Goal: Transaction & Acquisition: Purchase product/service

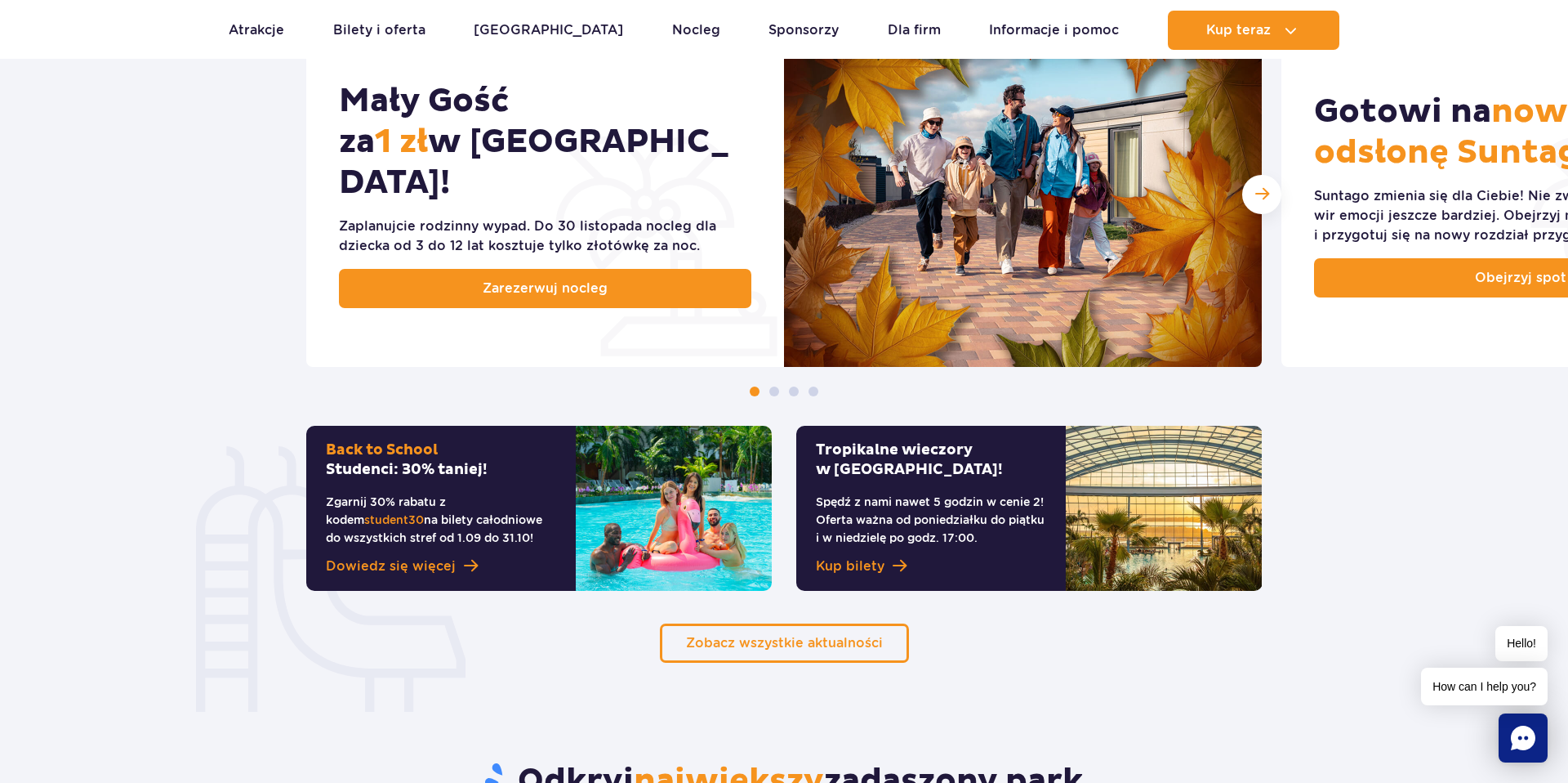
scroll to position [1129, 0]
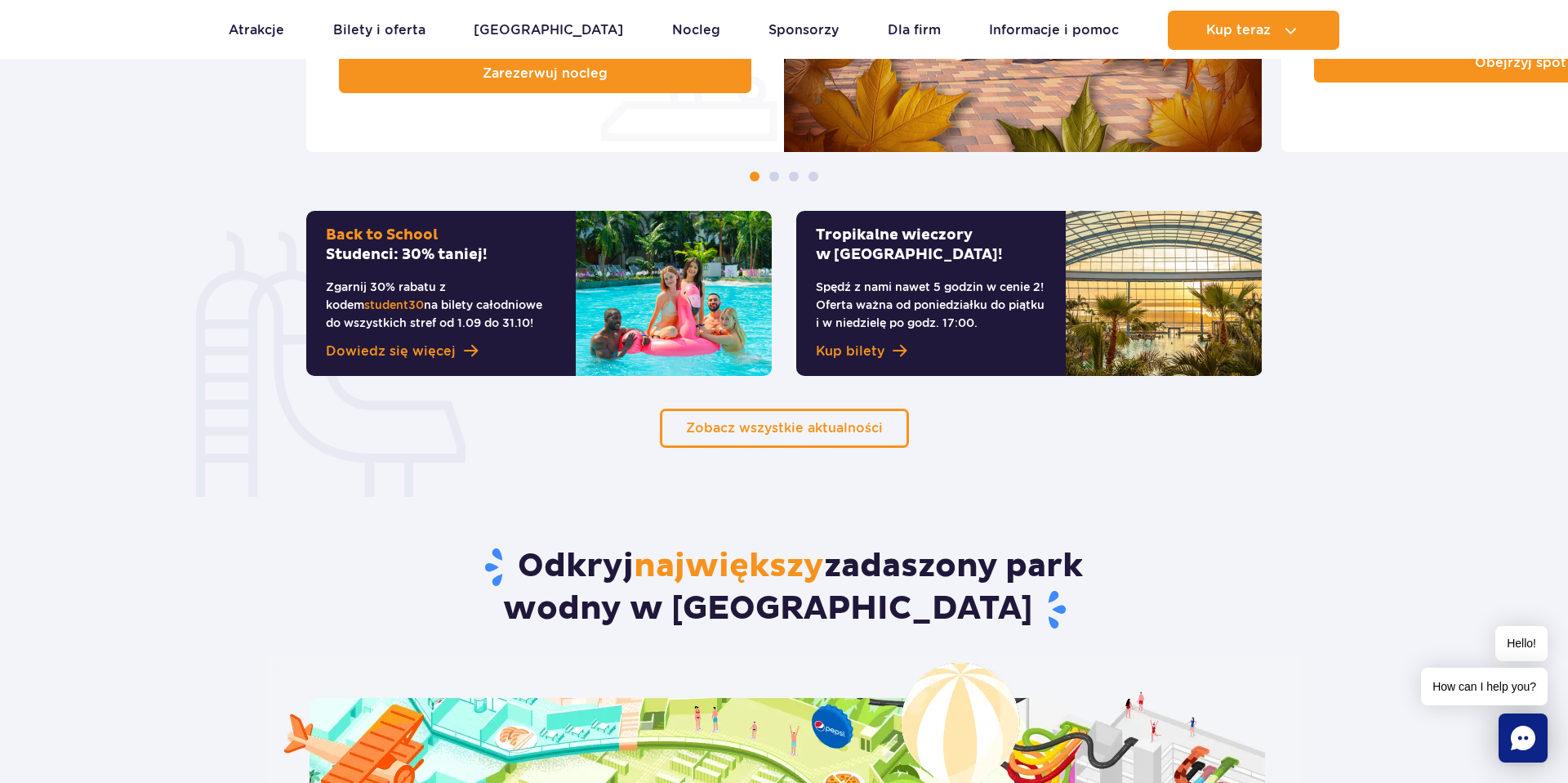
click at [463, 289] on p "Zgarnij 30% rabatu z kodem student30 na bilety całodniowe do wszystkich stref o…" at bounding box center [440, 304] width 230 height 54
click at [455, 341] on link "Dowiedz się więcej" at bounding box center [440, 351] width 230 height 19
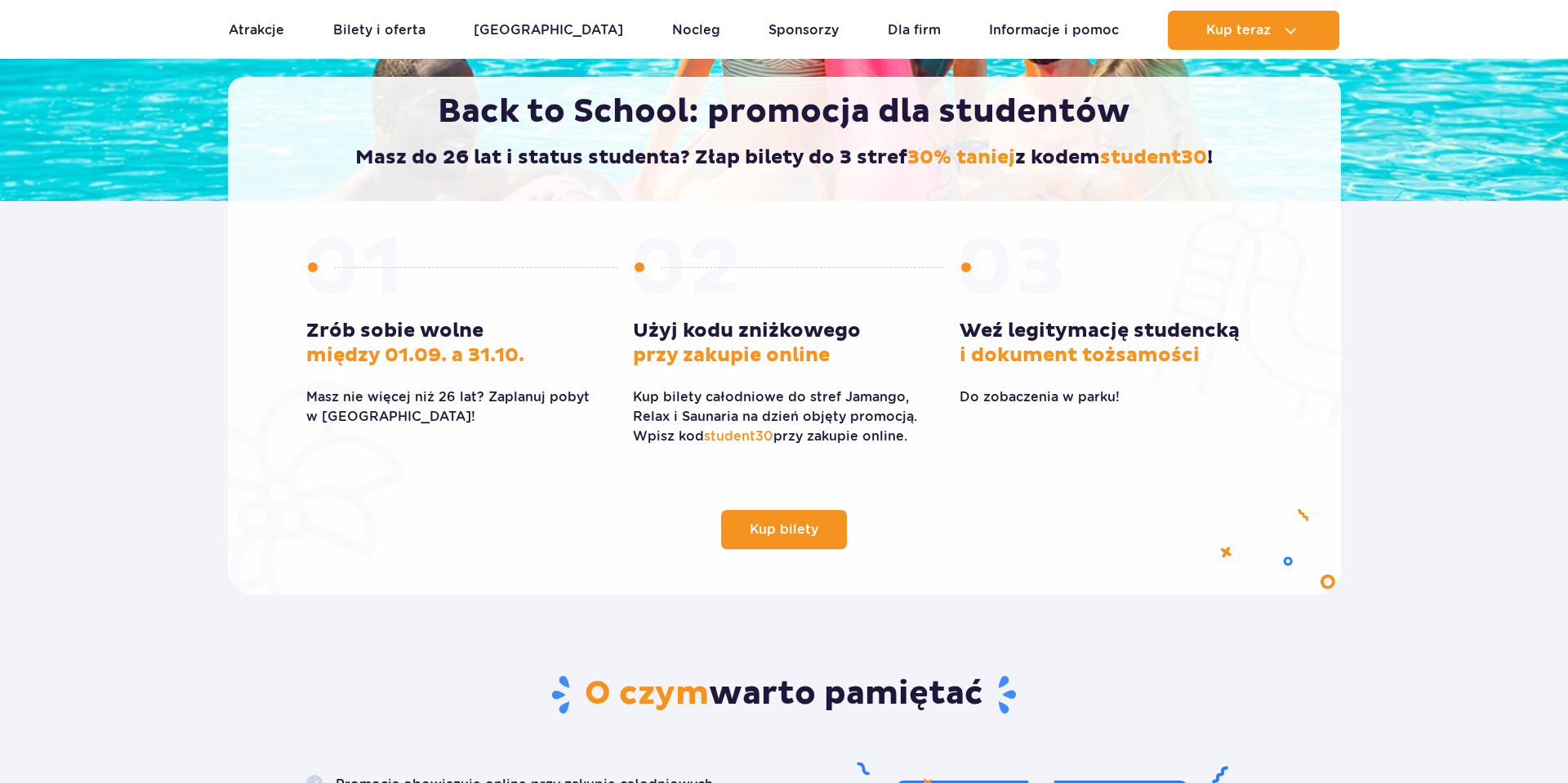
scroll to position [348, 0]
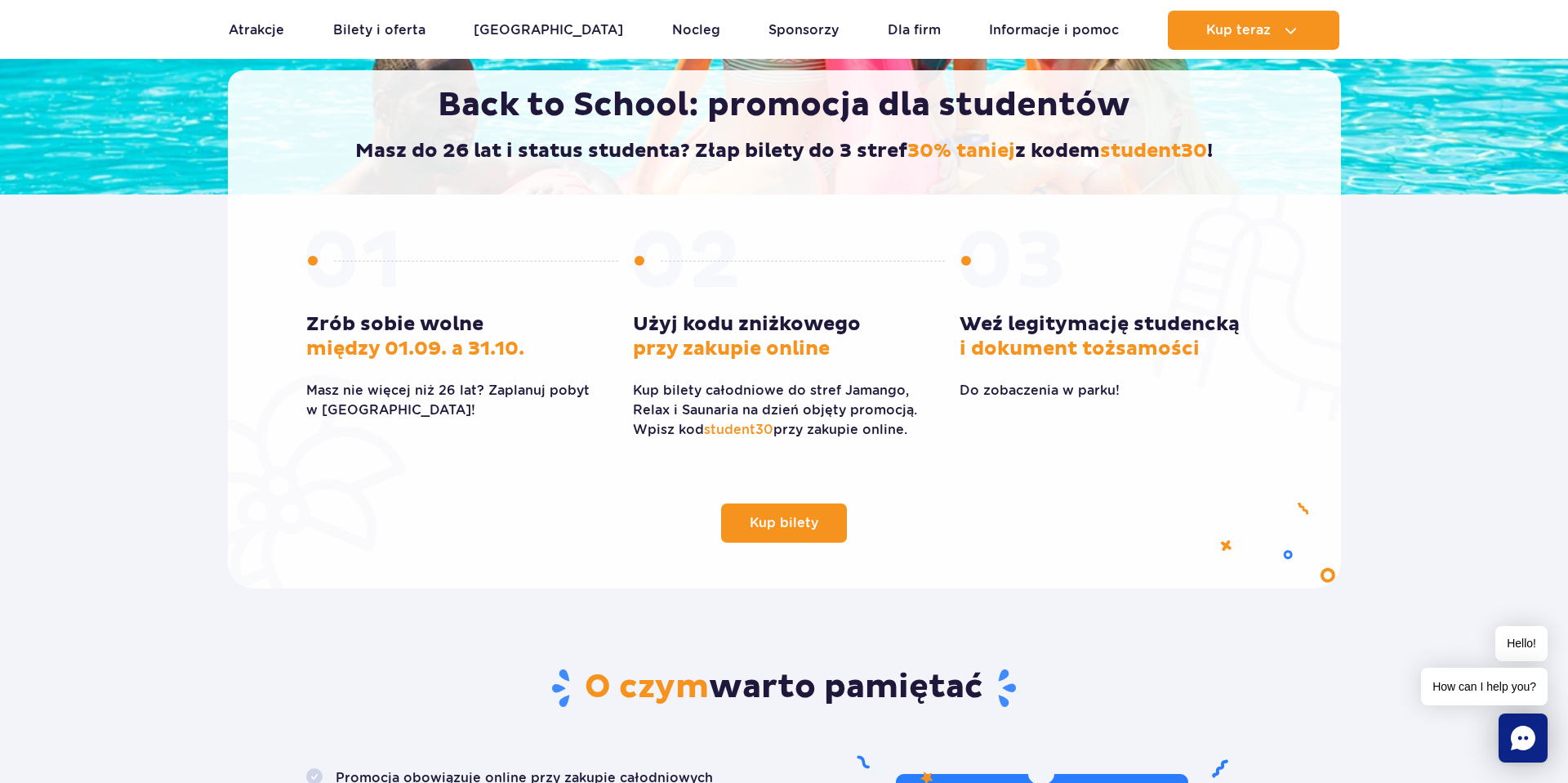
click at [761, 425] on span "student30" at bounding box center [738, 429] width 69 height 16
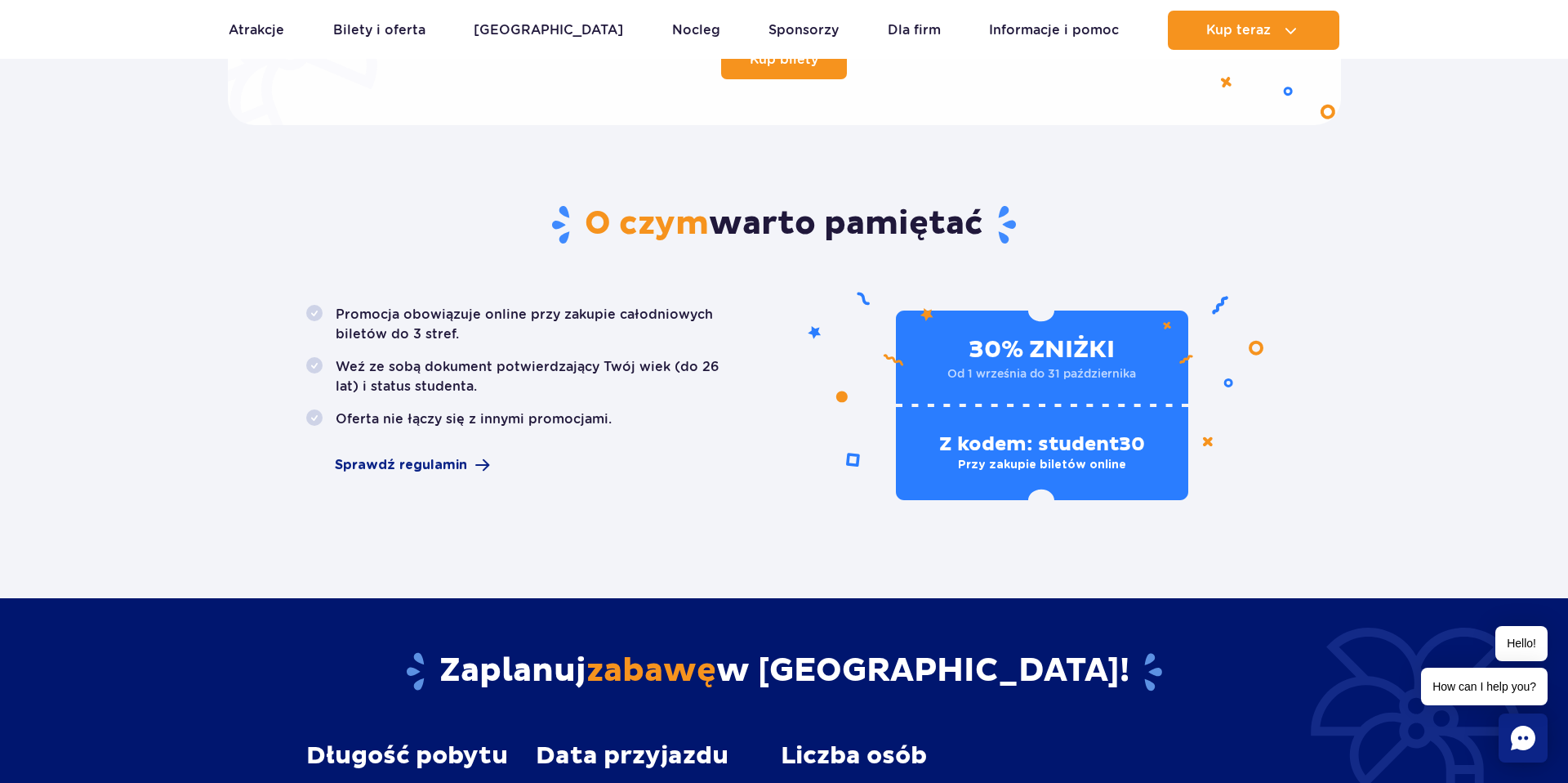
scroll to position [0, 0]
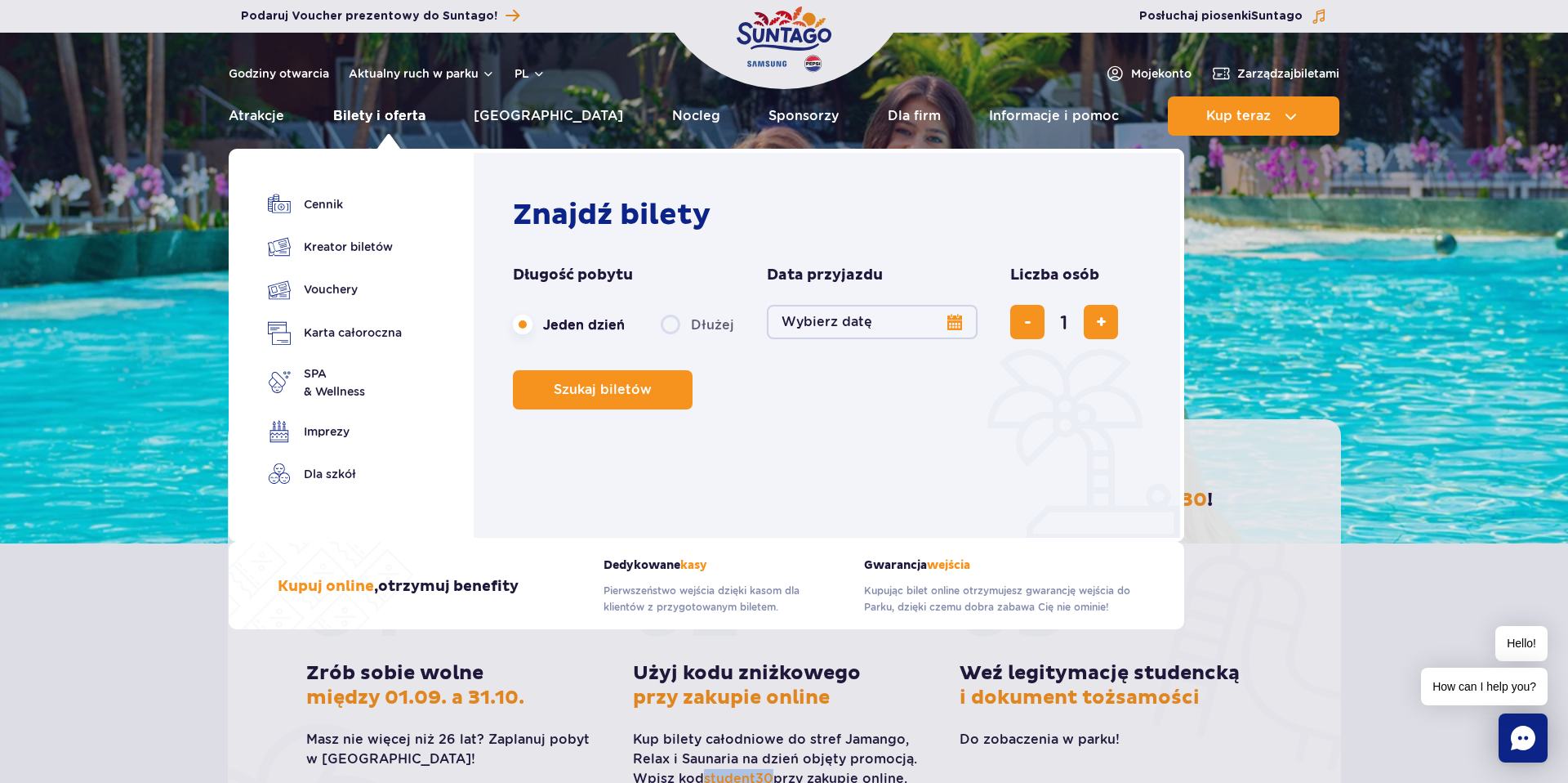
click at [372, 112] on link "Bilety i oferta" at bounding box center [379, 116] width 92 height 40
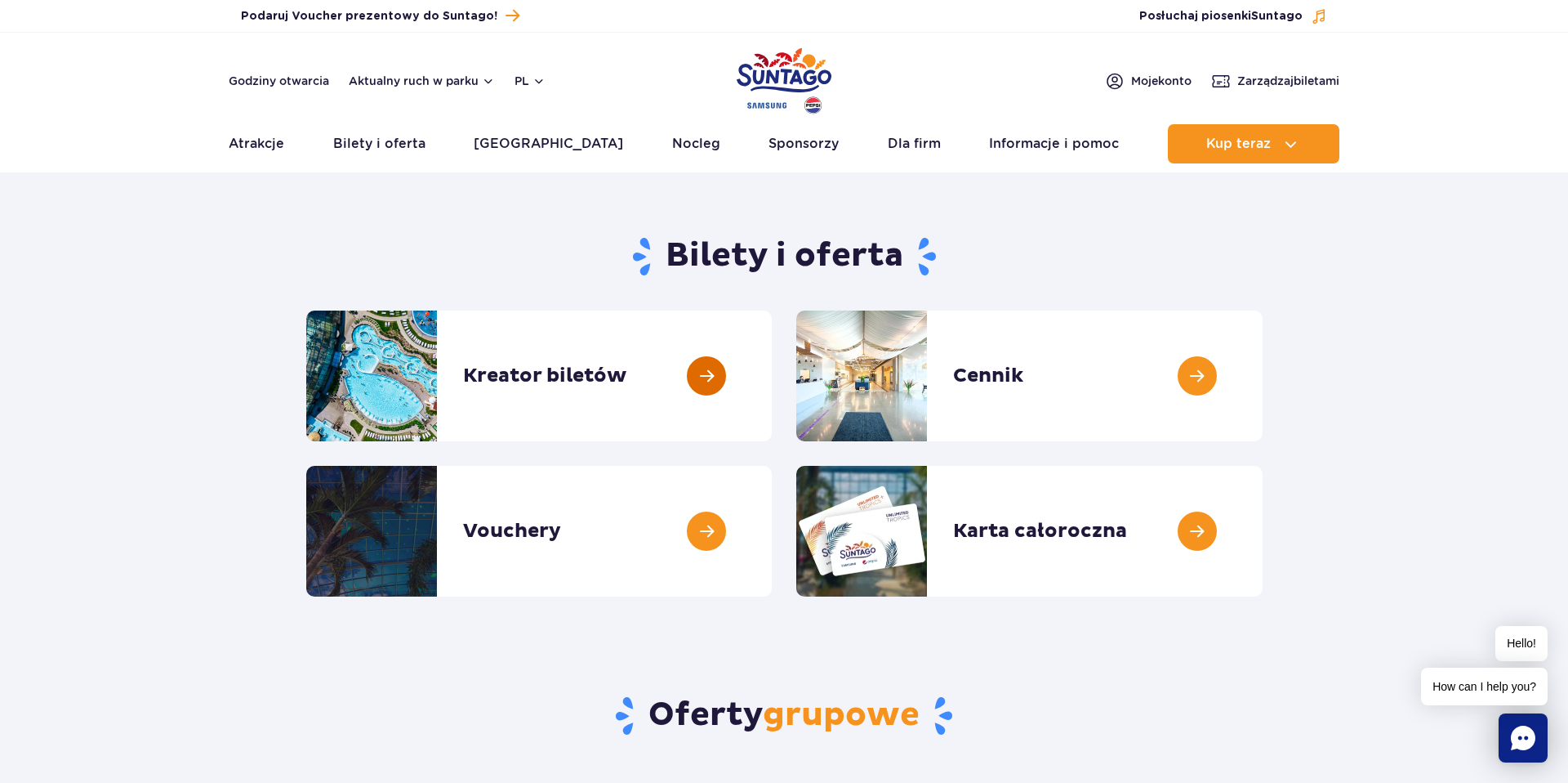
click at [772, 377] on link at bounding box center [772, 376] width 0 height 131
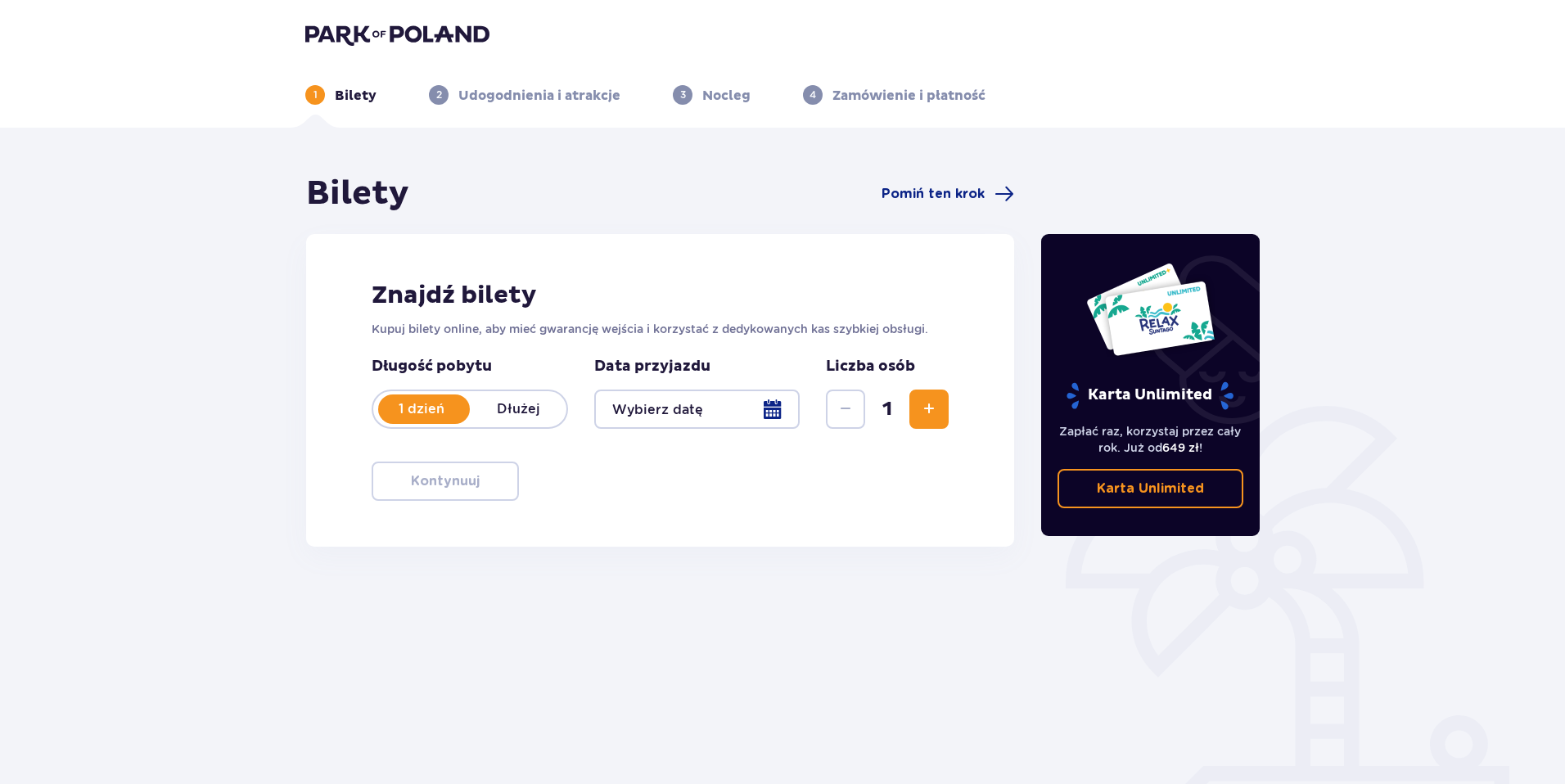
click at [395, 30] on img at bounding box center [397, 34] width 184 height 23
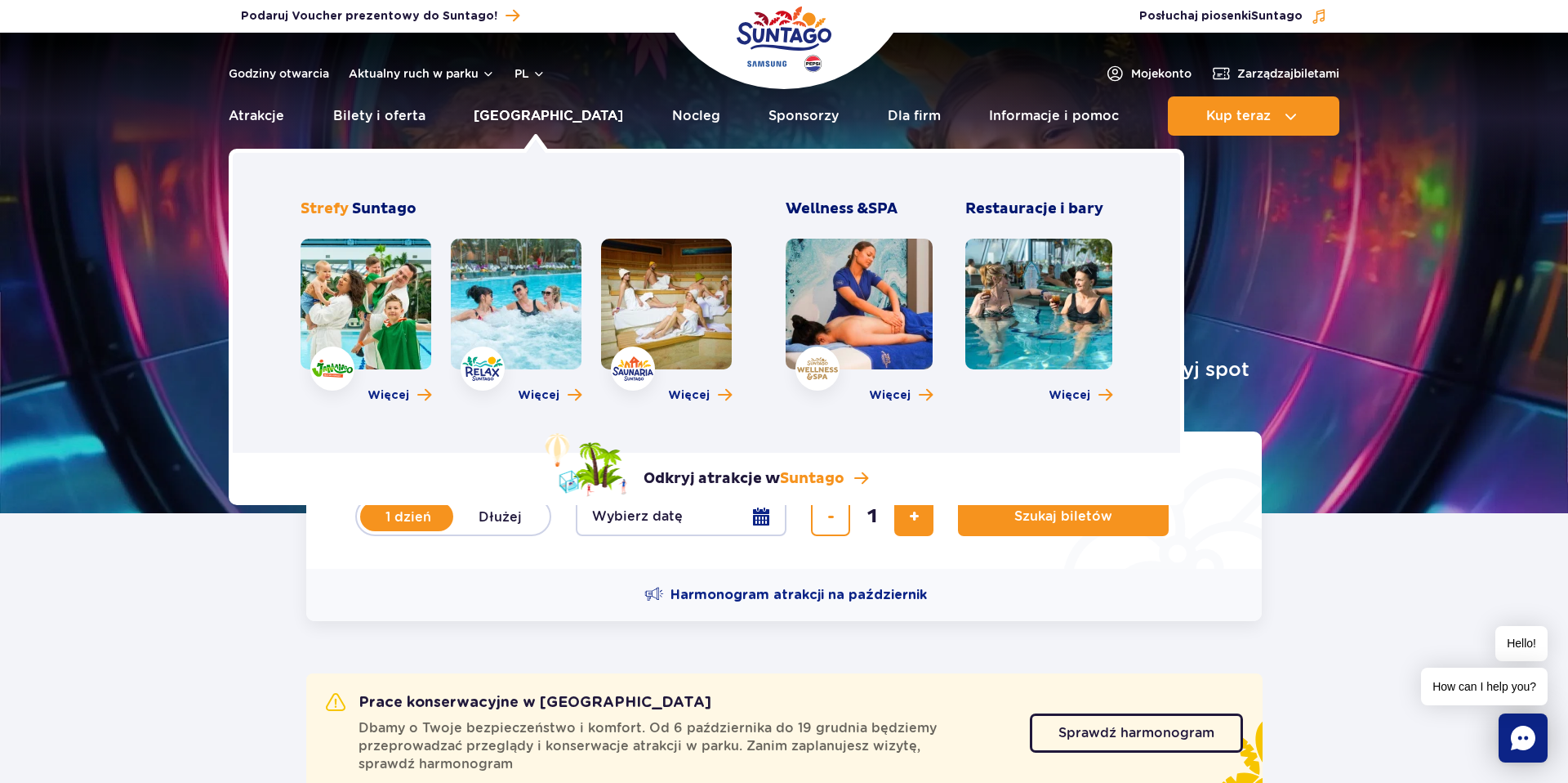
click at [514, 114] on link "Poznaj park" at bounding box center [548, 116] width 149 height 40
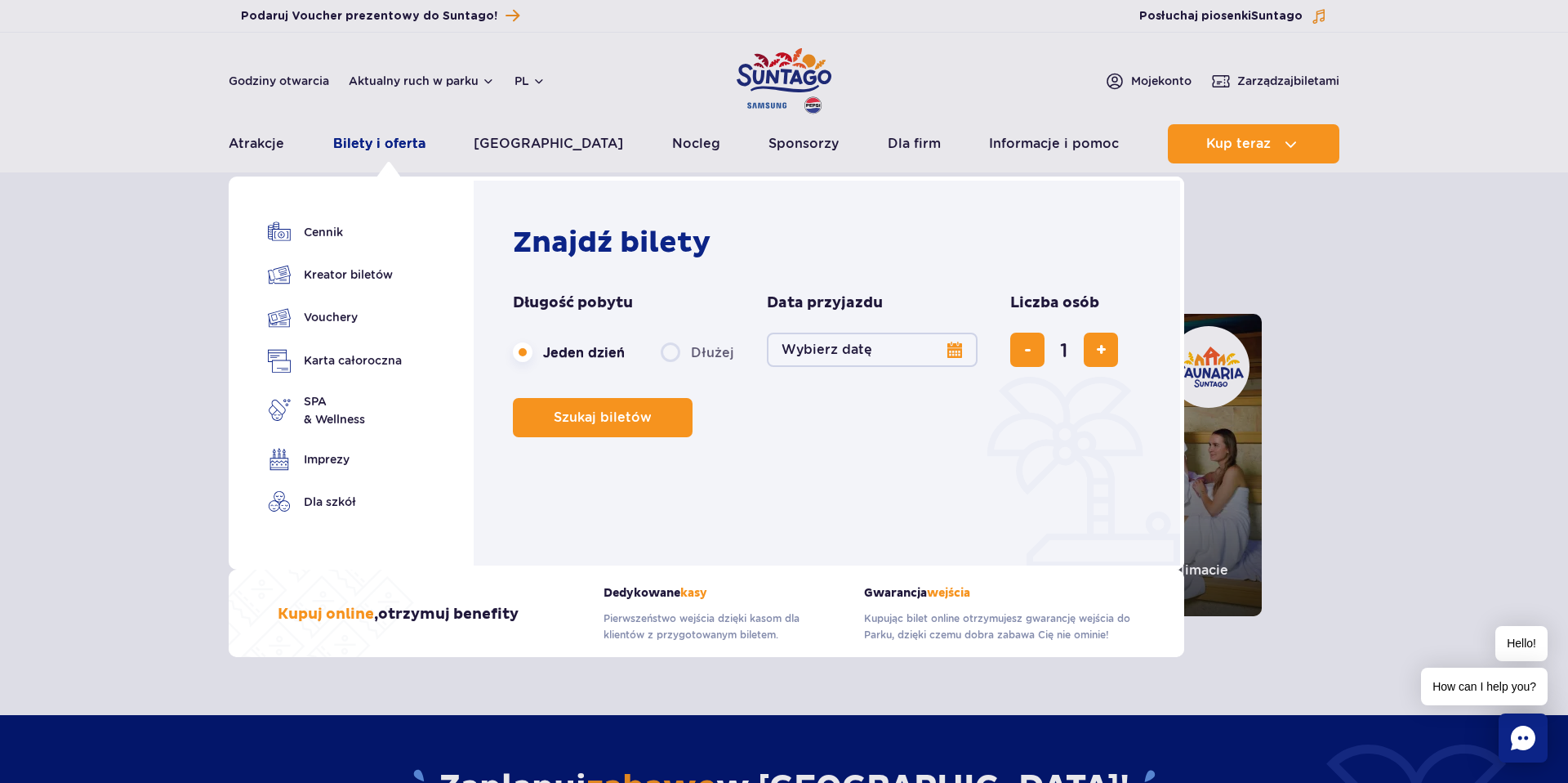
click at [365, 150] on link "Bilety i oferta" at bounding box center [379, 143] width 92 height 40
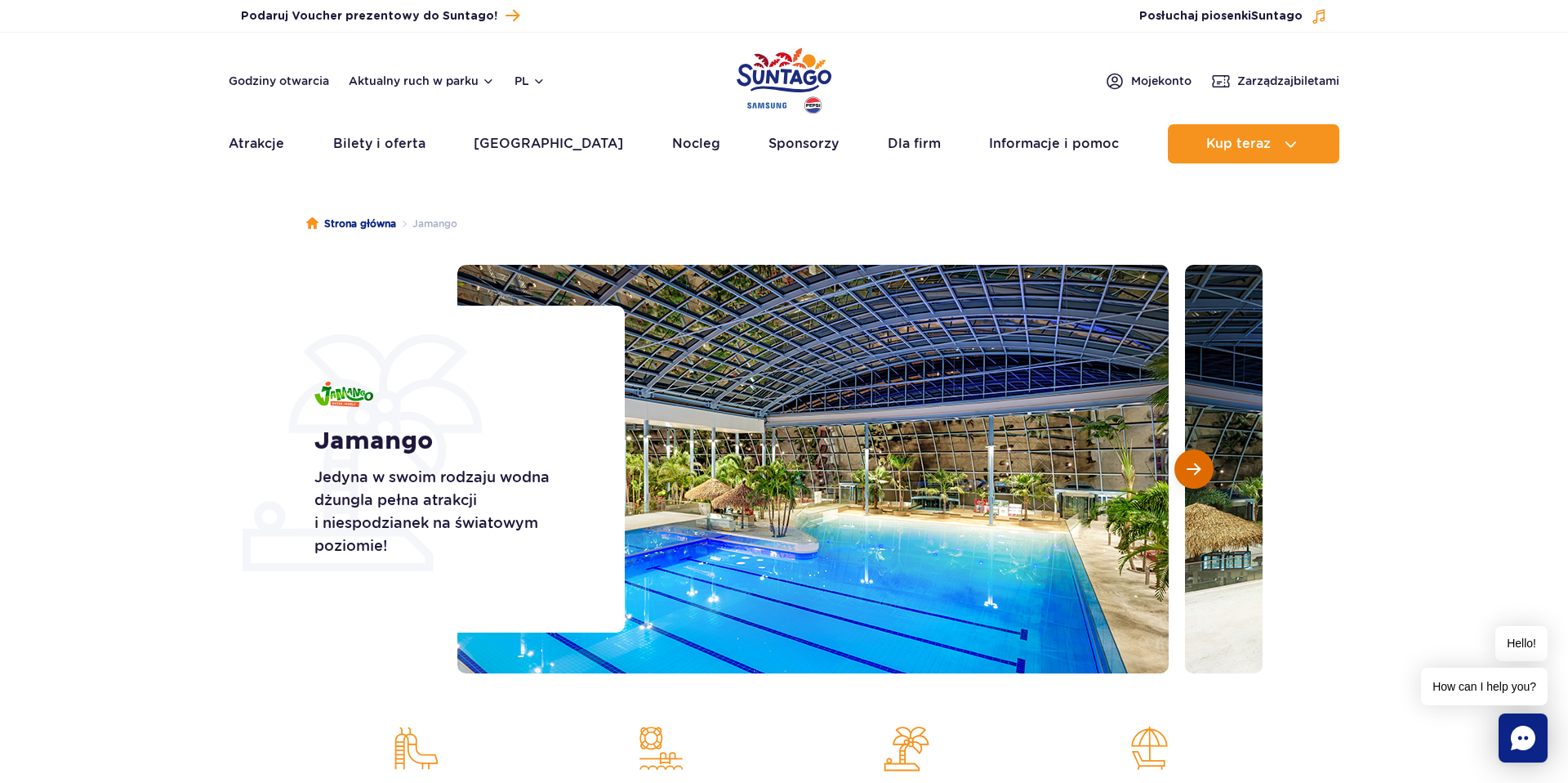
click at [1178, 472] on button "Następny slajd" at bounding box center [1193, 469] width 39 height 40
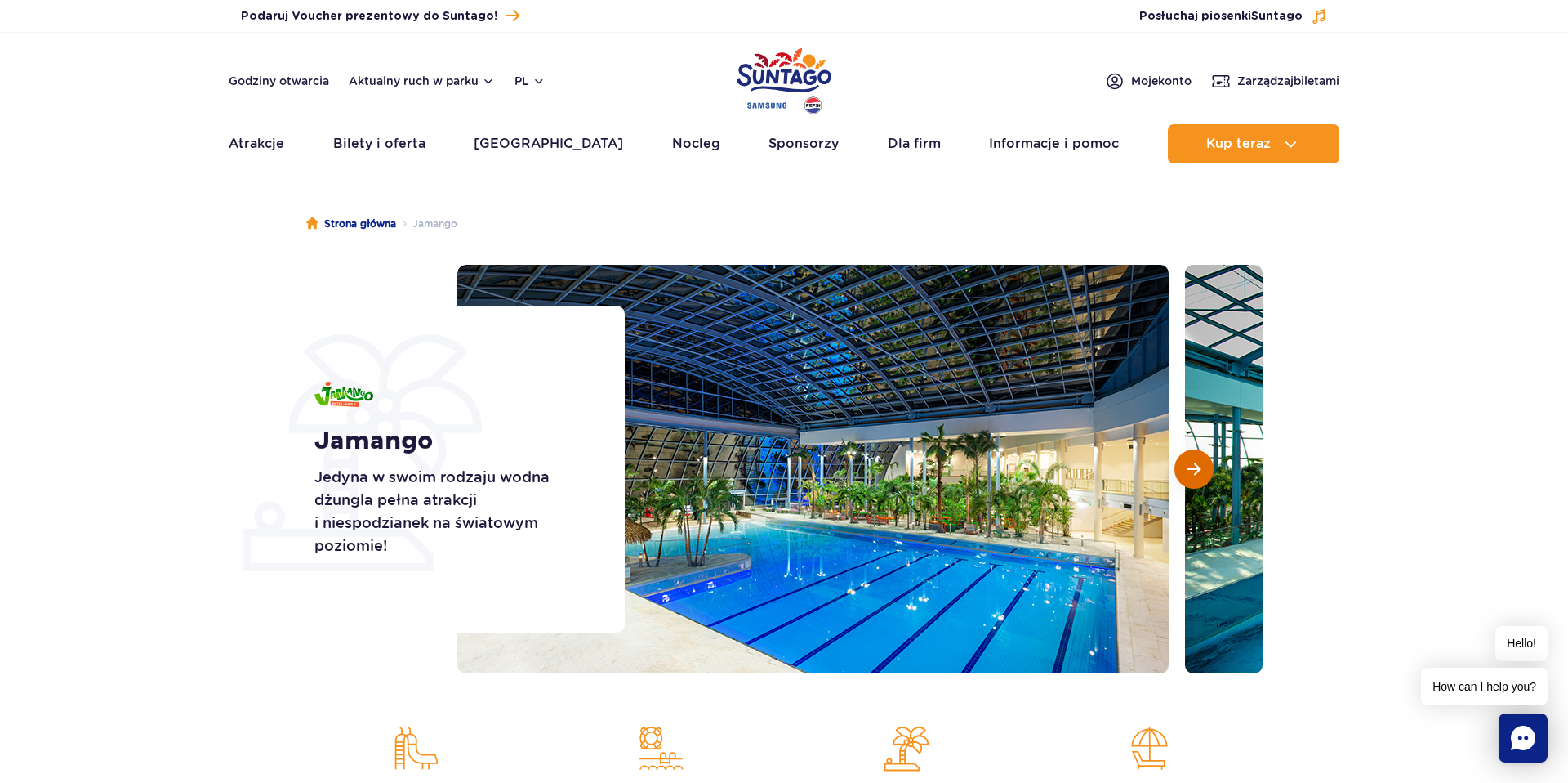
click at [1178, 472] on button "Następny slajd" at bounding box center [1193, 469] width 39 height 40
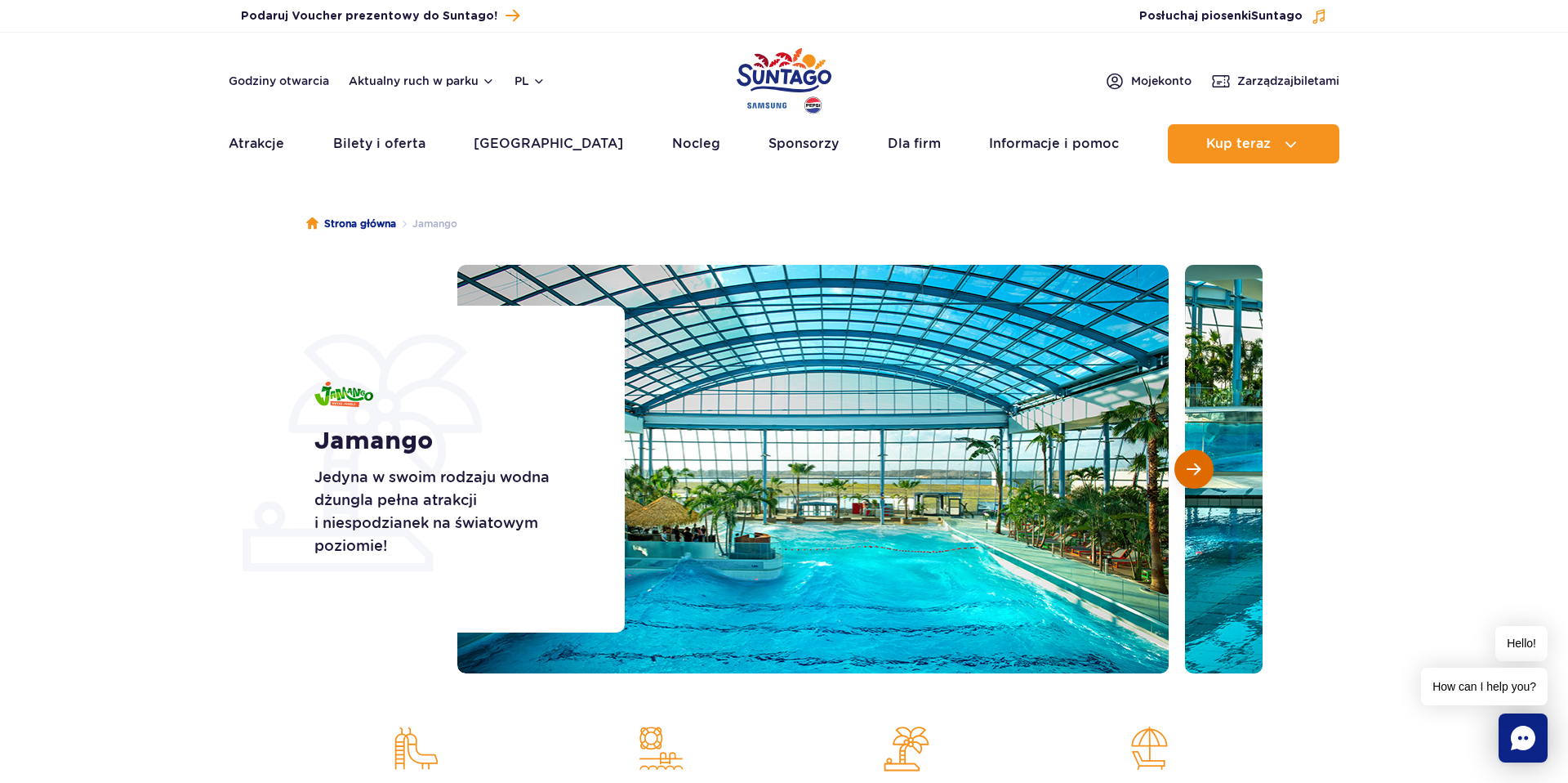
click at [1178, 472] on button "Następny slajd" at bounding box center [1193, 469] width 39 height 40
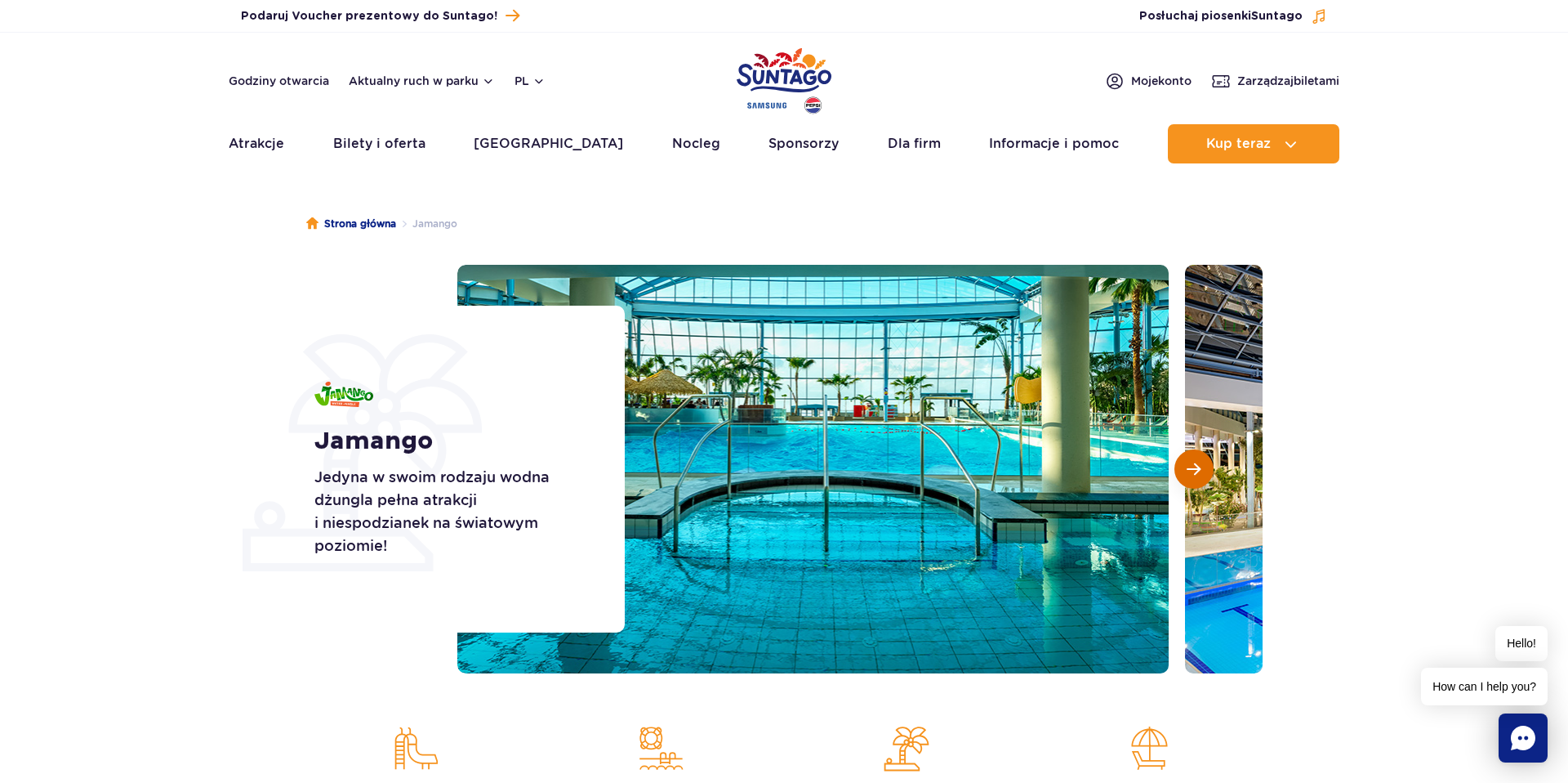
click at [1178, 472] on button "Następny slajd" at bounding box center [1193, 469] width 39 height 40
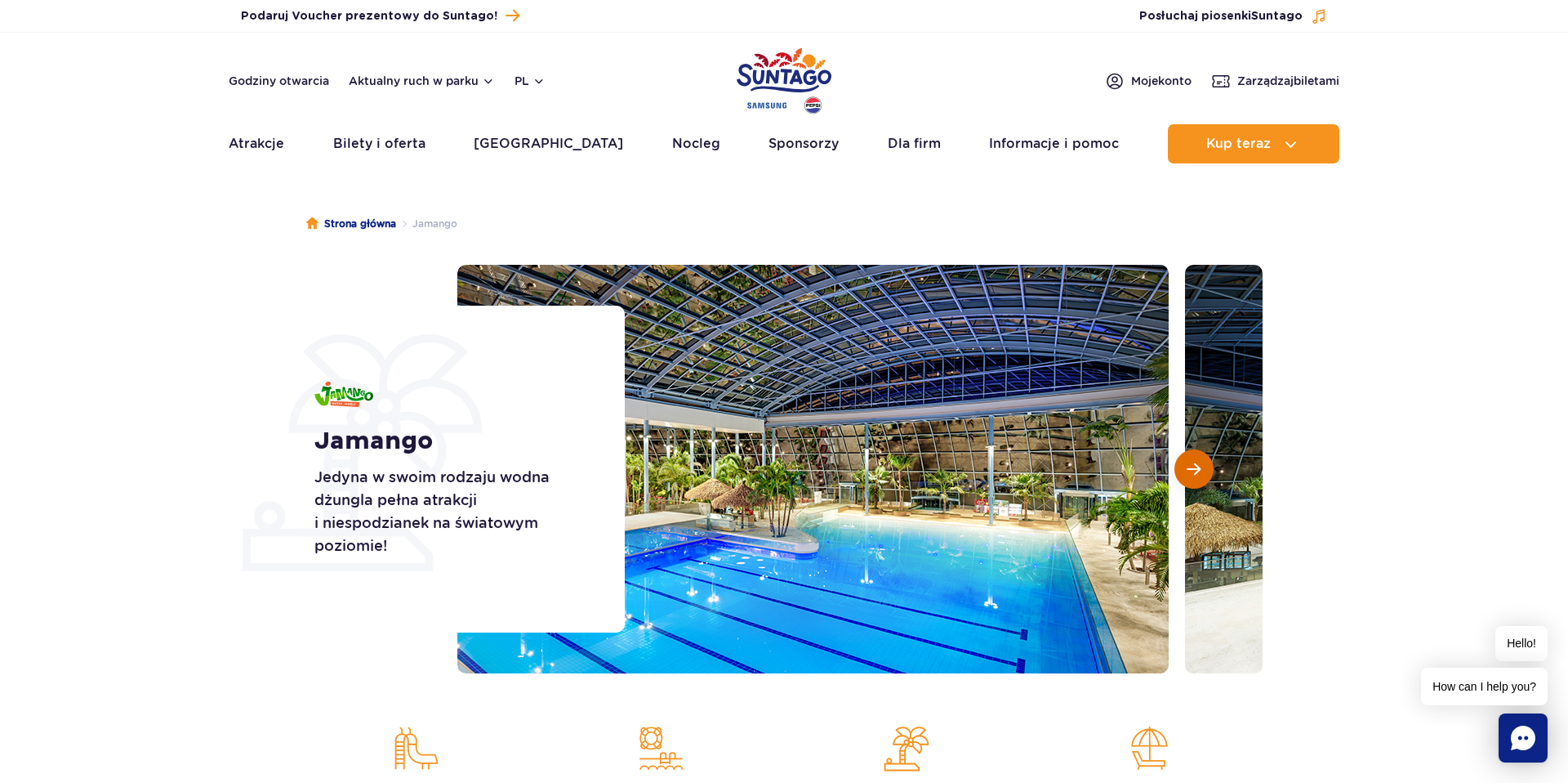
click at [1178, 472] on button "Następny slajd" at bounding box center [1193, 469] width 39 height 40
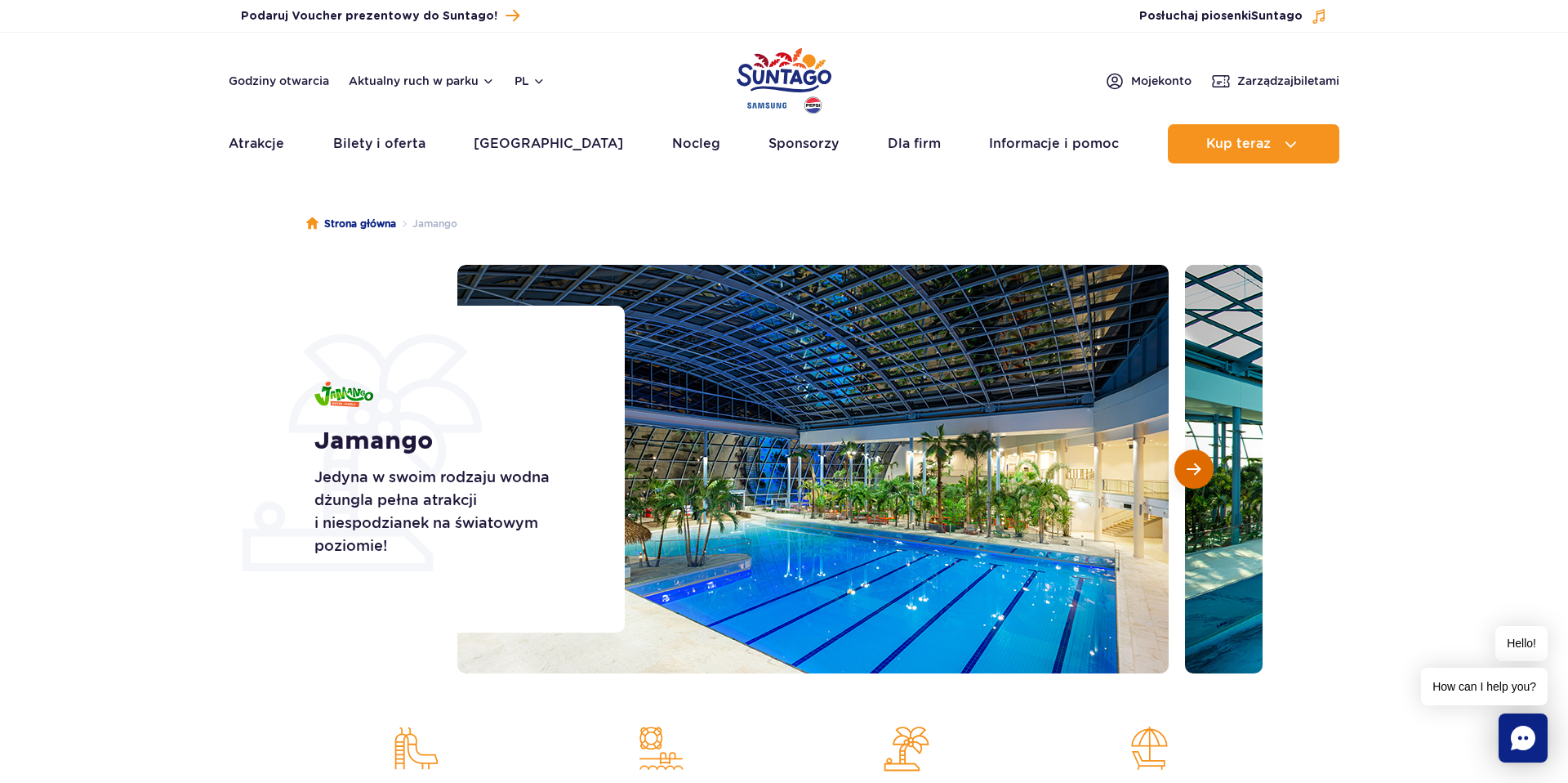
click at [1178, 472] on button "Następny slajd" at bounding box center [1193, 469] width 39 height 40
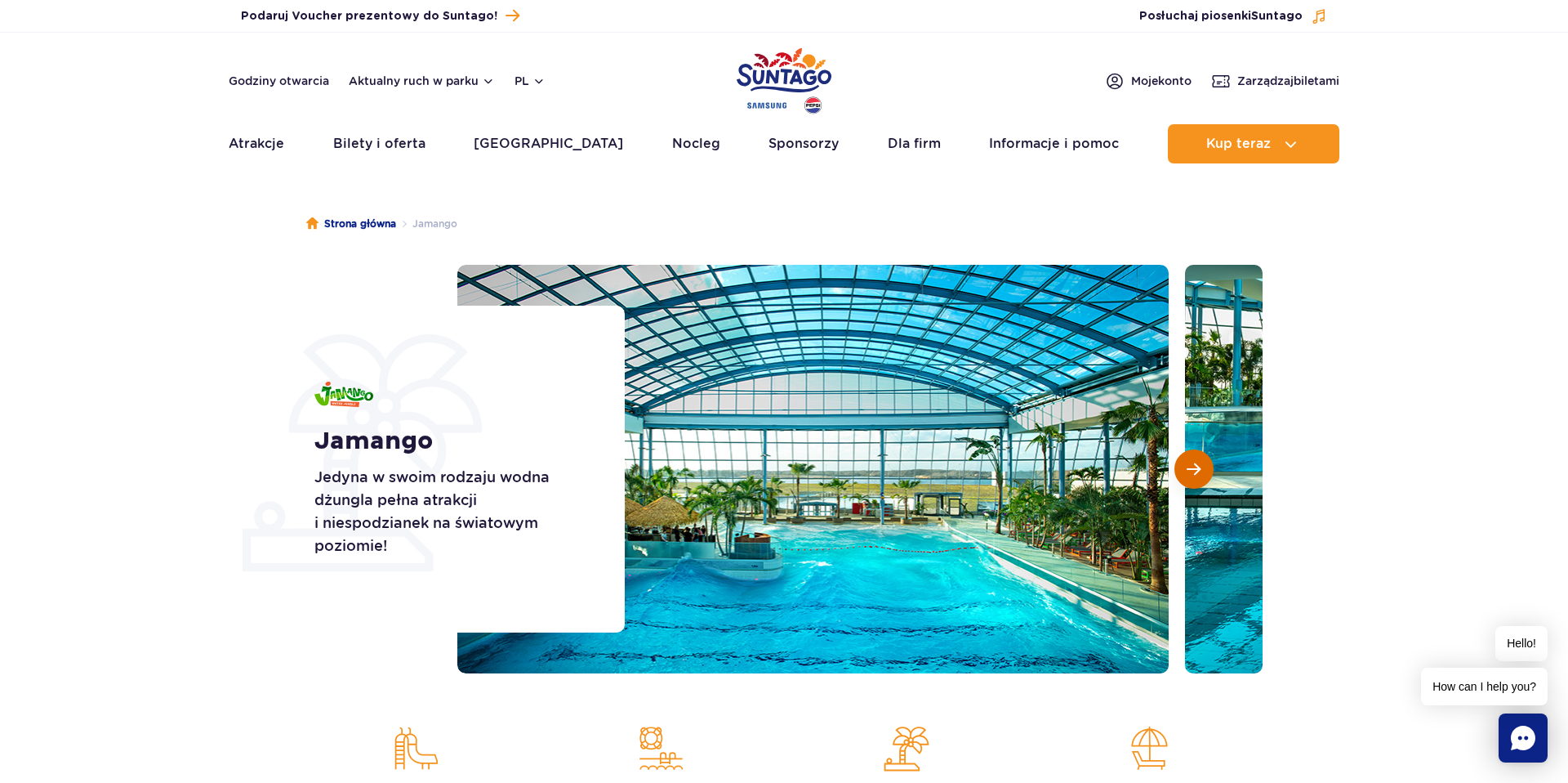
click at [1178, 472] on button "Następny slajd" at bounding box center [1193, 469] width 39 height 40
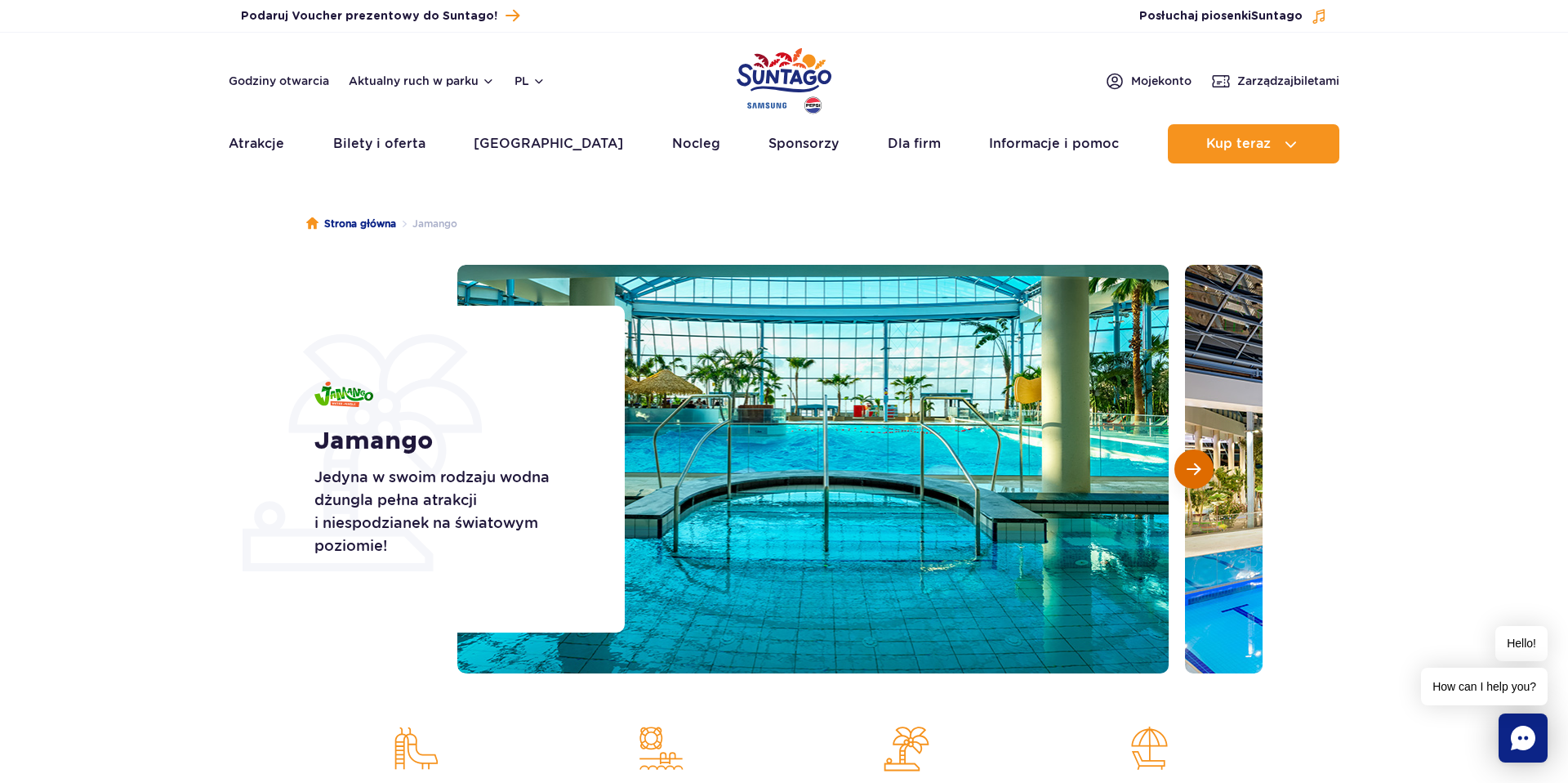
click at [1178, 472] on button "Następny slajd" at bounding box center [1193, 469] width 39 height 40
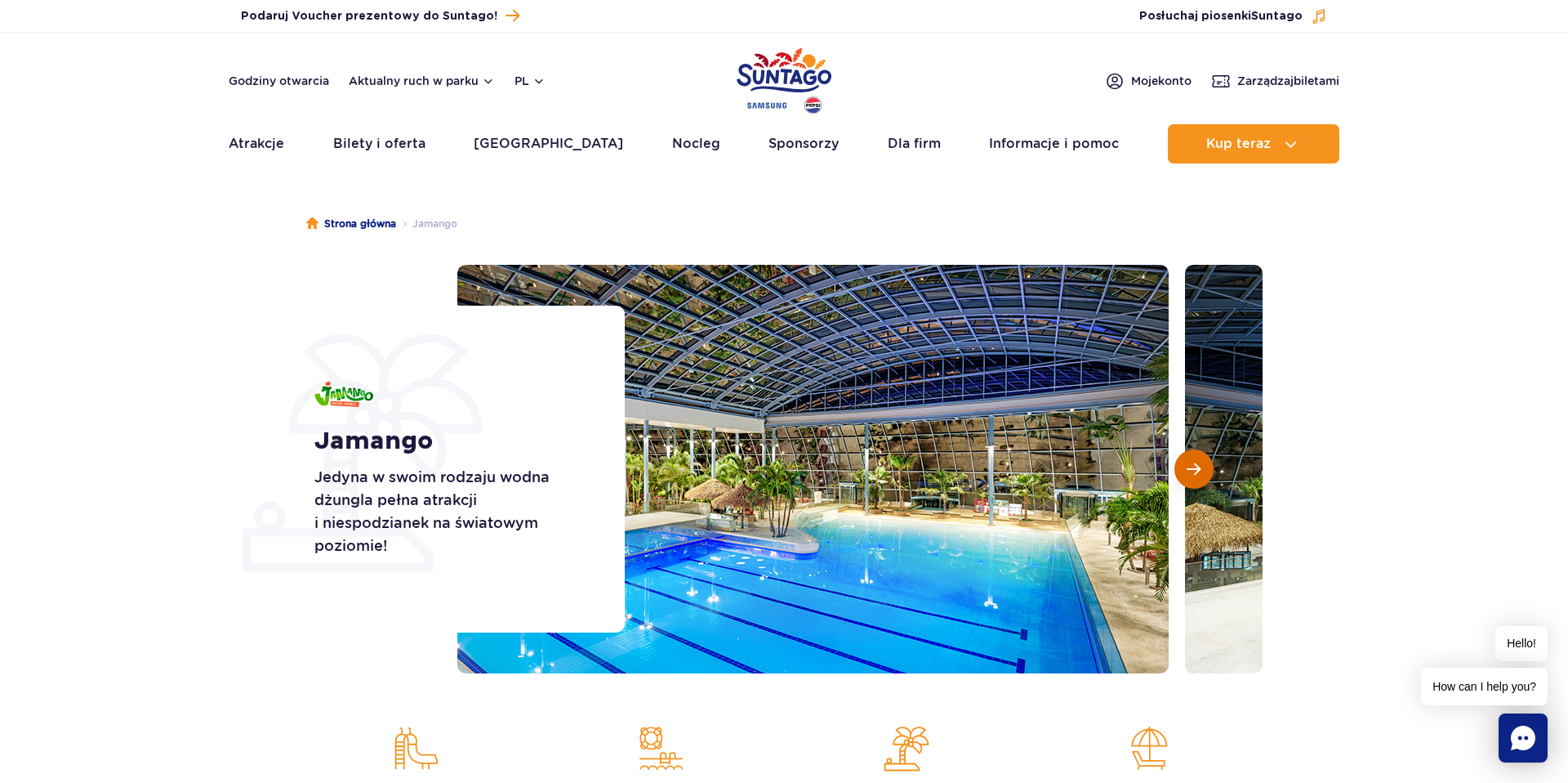
click at [1178, 472] on button "Następny slajd" at bounding box center [1193, 469] width 39 height 40
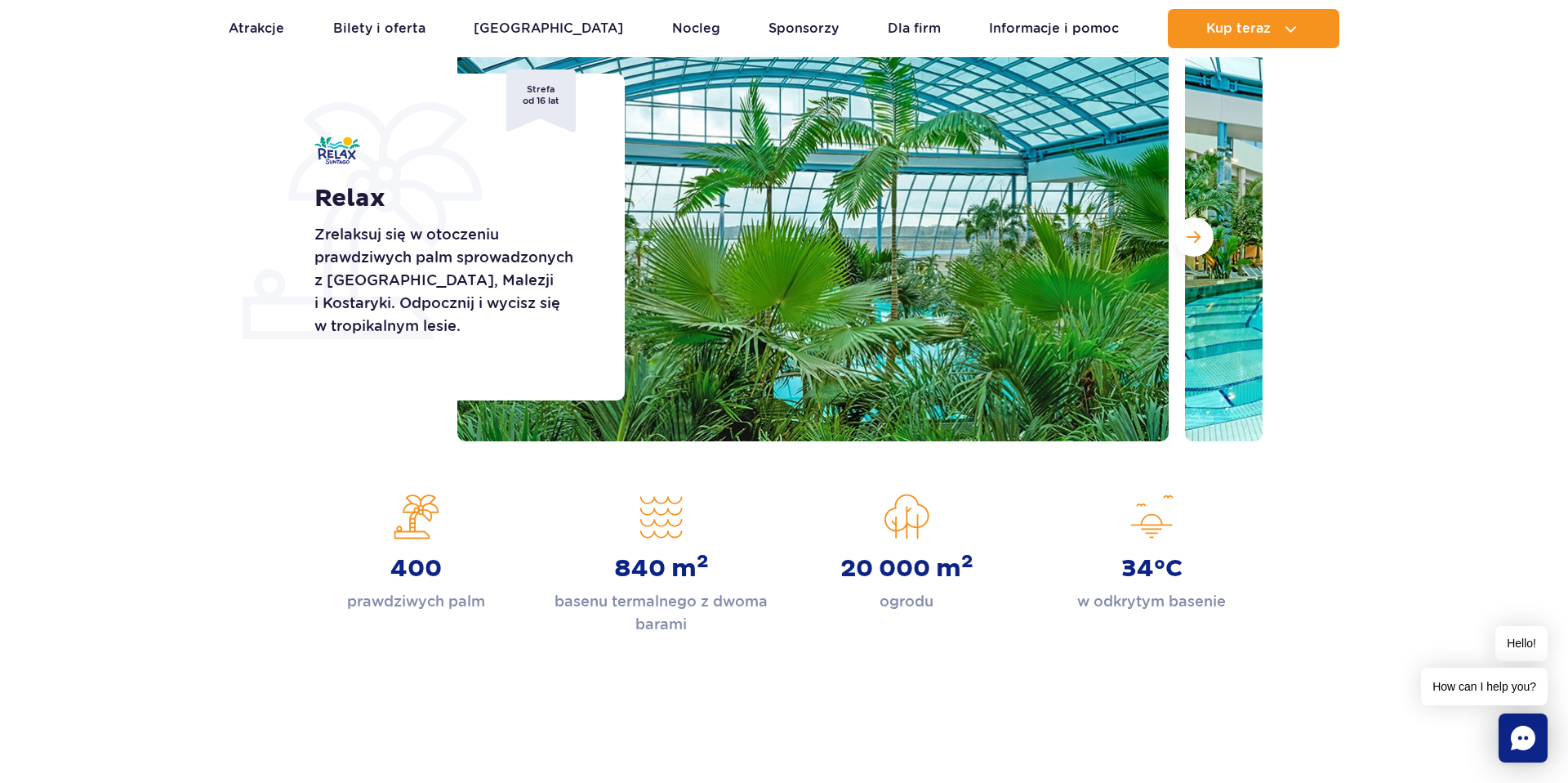
scroll to position [182, 0]
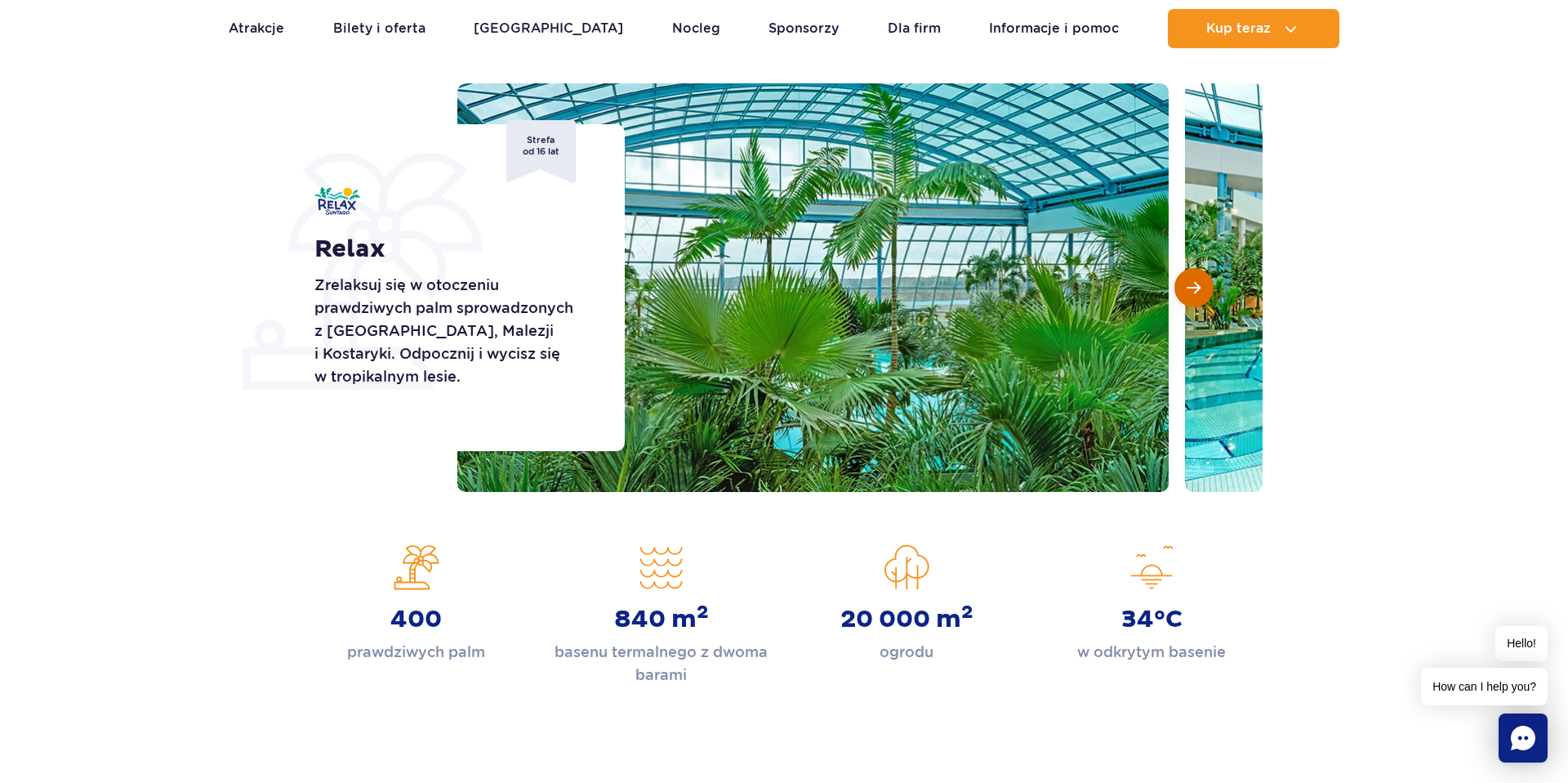
click at [1188, 290] on span "Następny slajd" at bounding box center [1193, 287] width 14 height 15
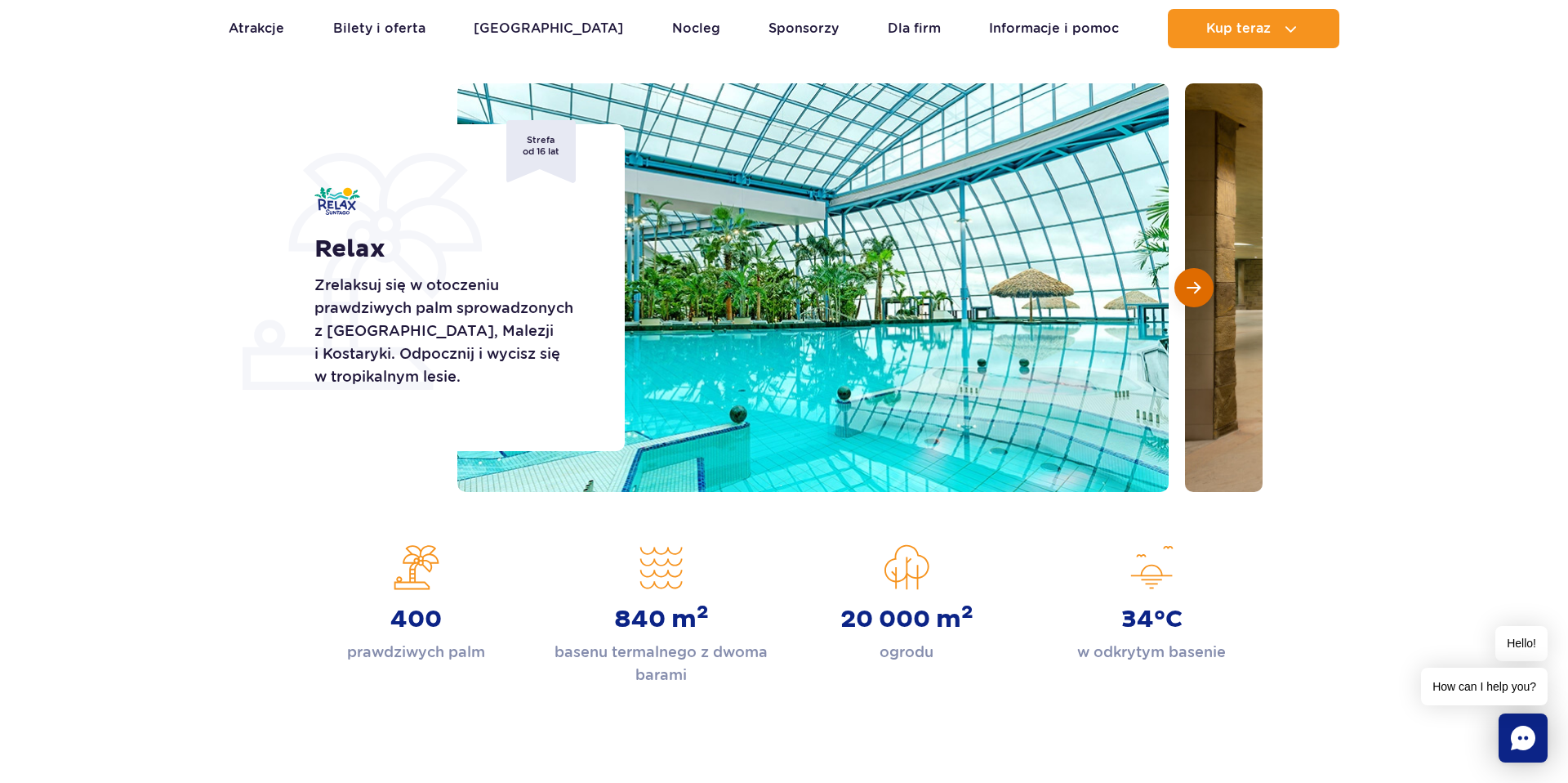
click at [1188, 290] on span "Następny slajd" at bounding box center [1193, 287] width 14 height 15
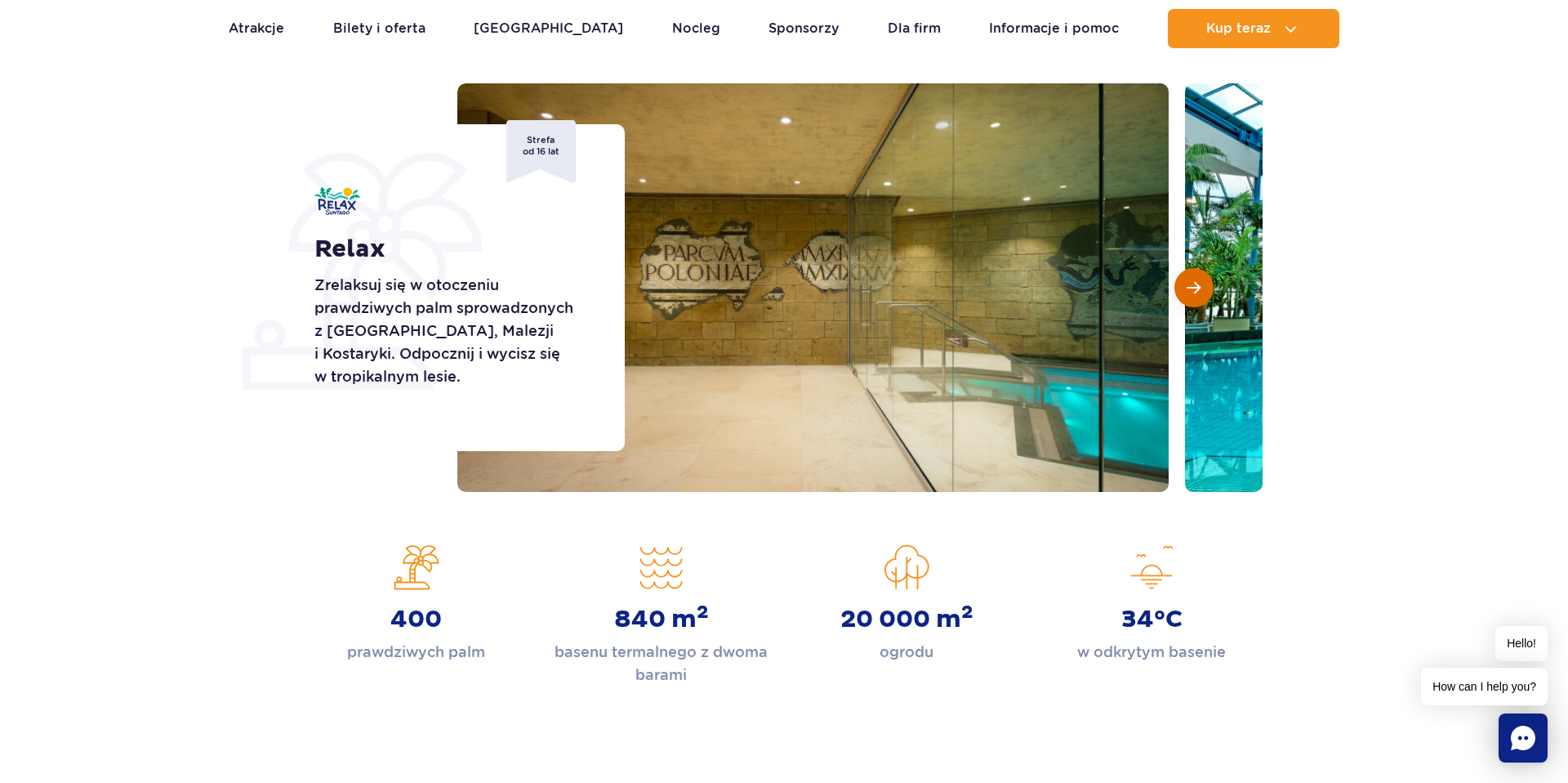
click at [1188, 290] on span "Następny slajd" at bounding box center [1193, 287] width 14 height 15
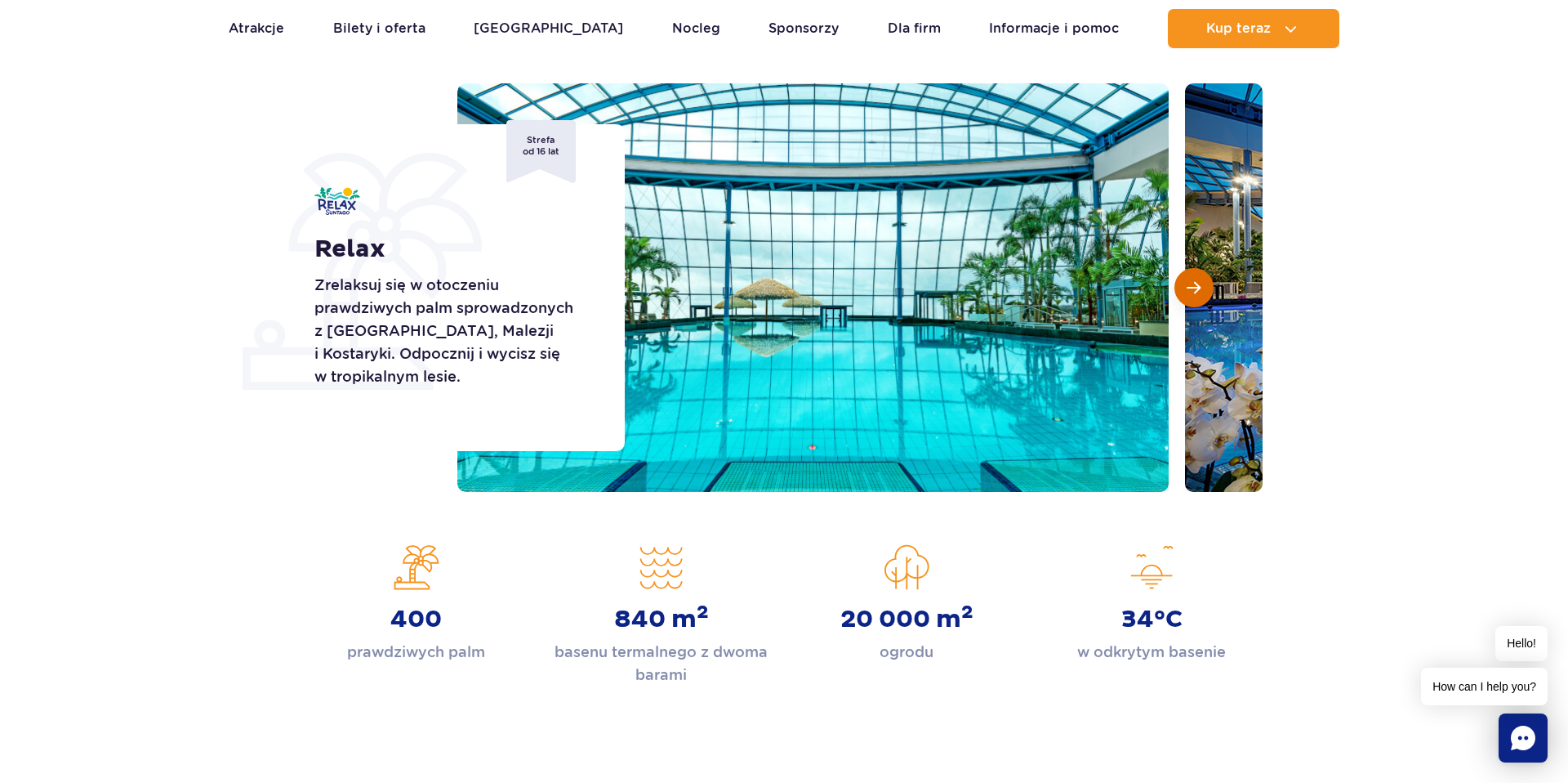
click at [1188, 290] on span "Następny slajd" at bounding box center [1193, 287] width 14 height 15
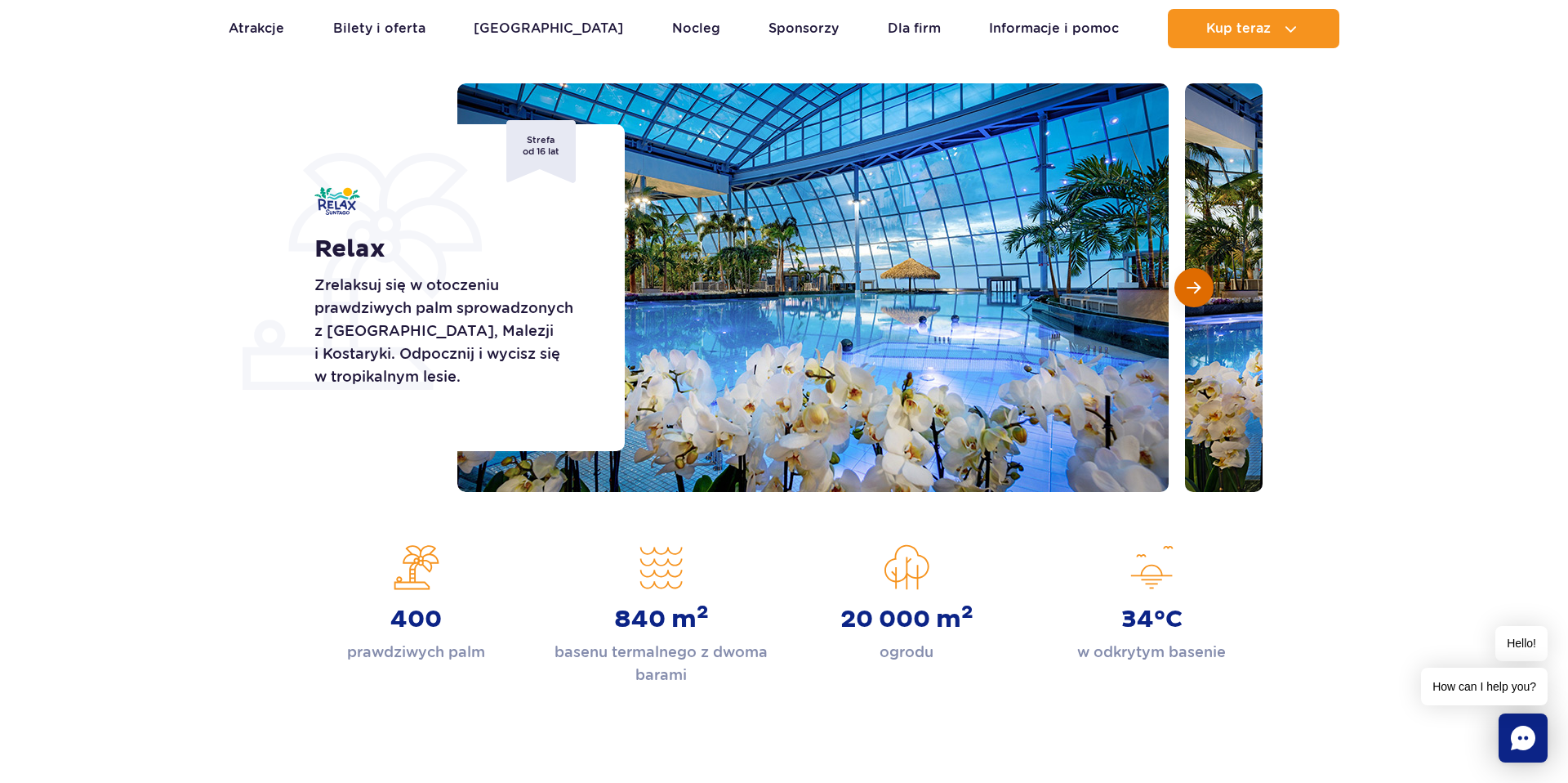
click at [1188, 290] on span "Następny slajd" at bounding box center [1193, 287] width 14 height 15
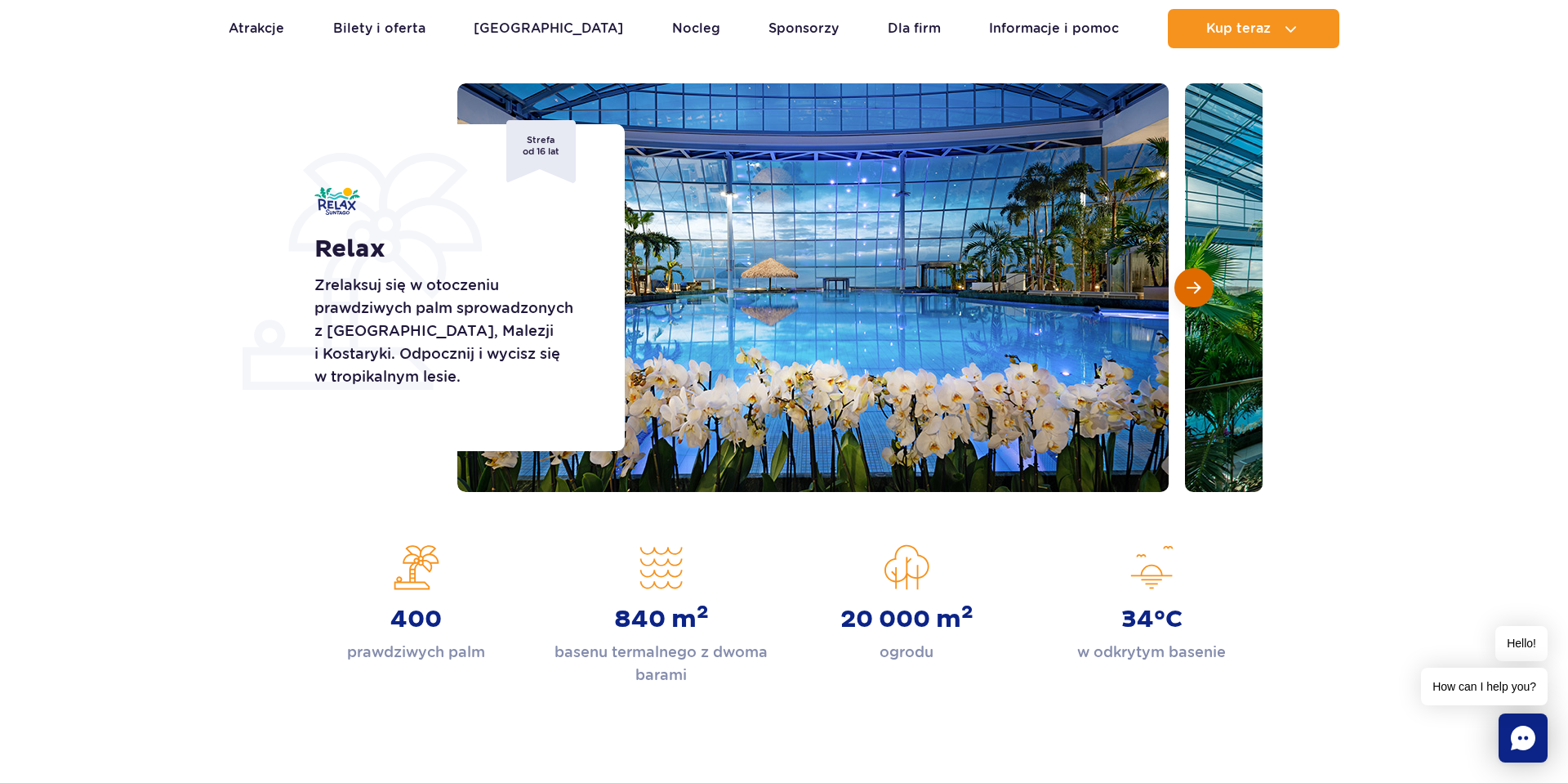
click at [1188, 290] on span "Następny slajd" at bounding box center [1193, 287] width 14 height 15
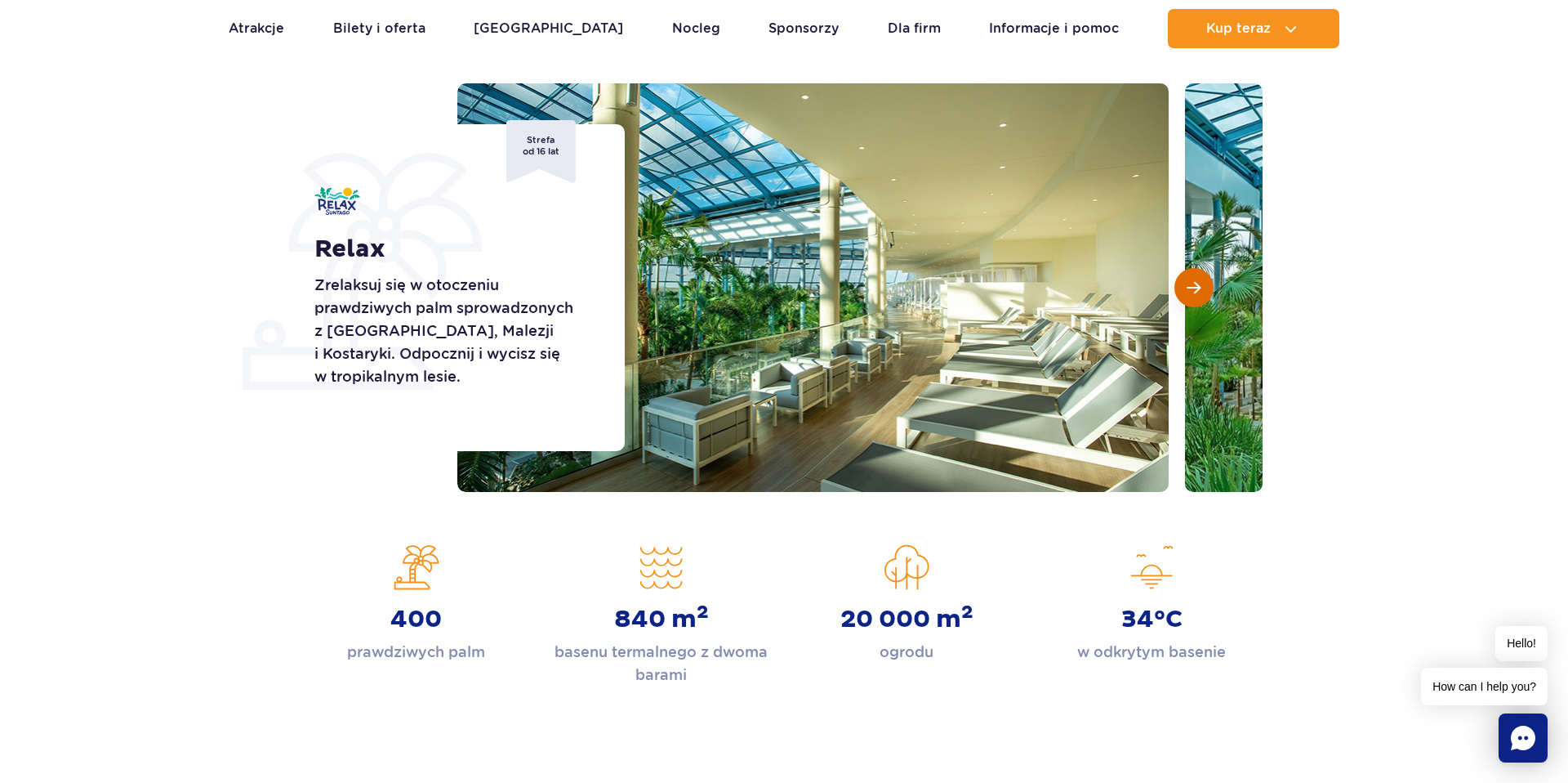
click at [1188, 290] on span "Następny slajd" at bounding box center [1193, 287] width 14 height 15
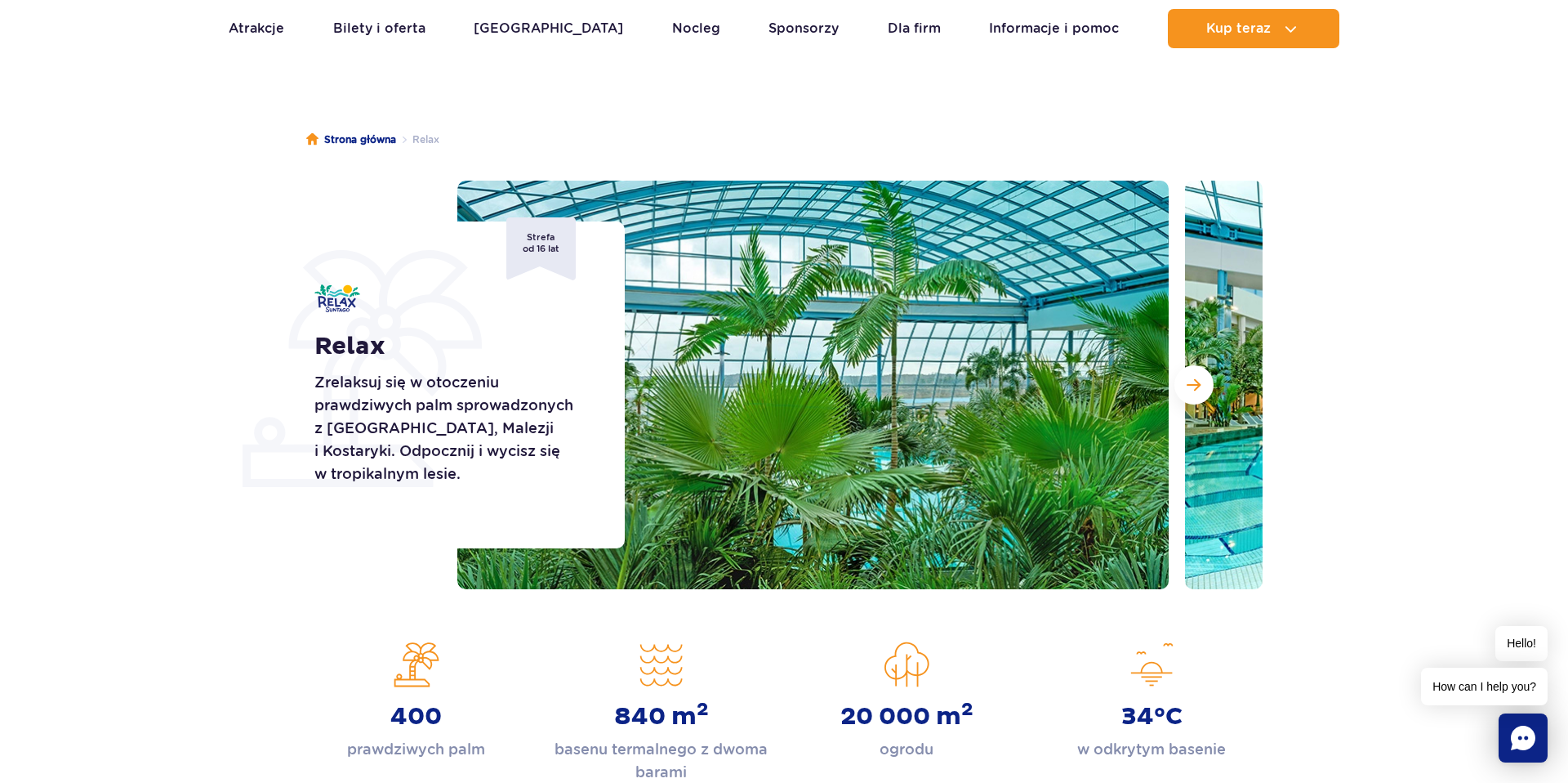
scroll to position [68, 0]
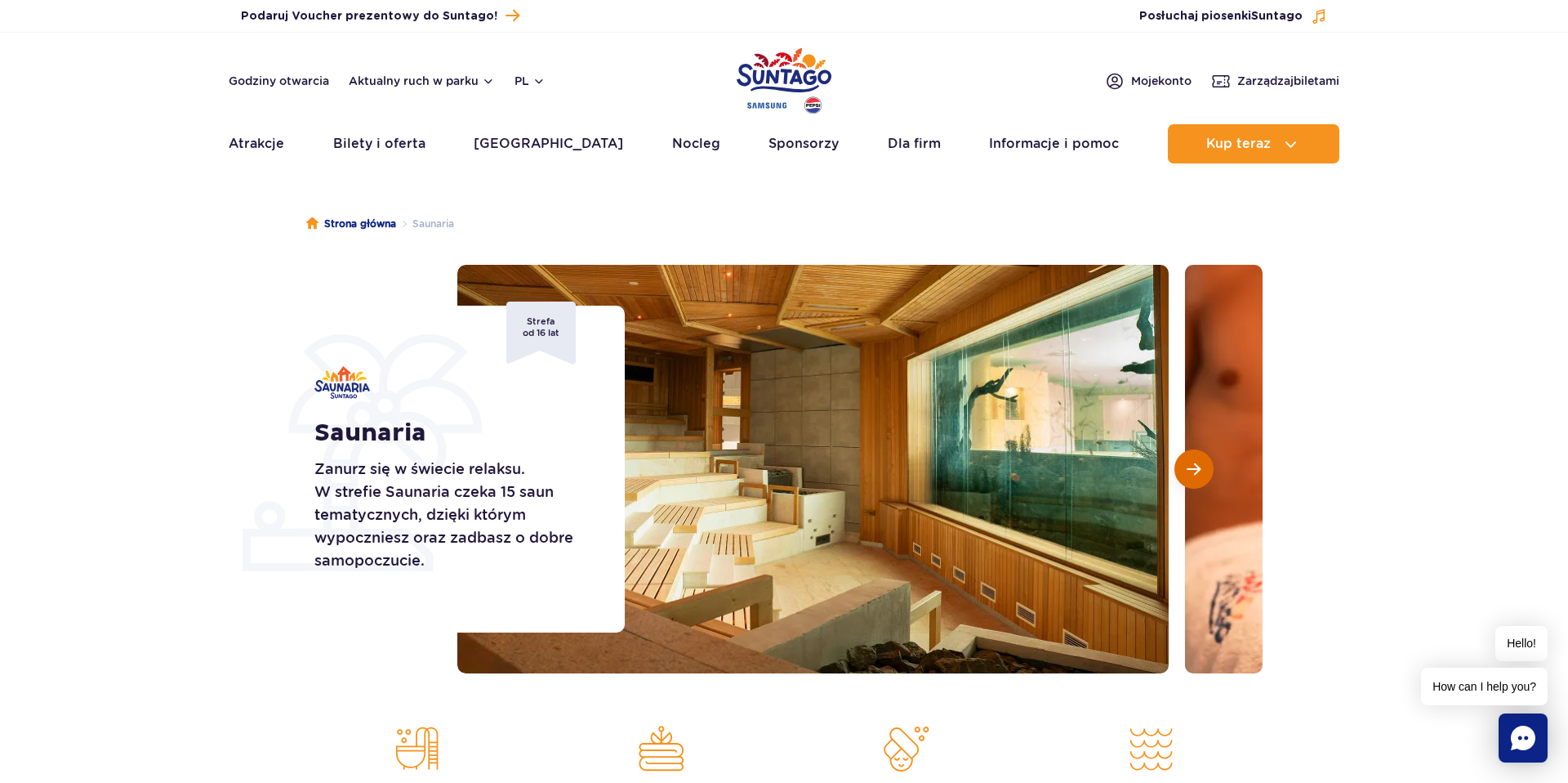
click at [1201, 471] on button "Następny slajd" at bounding box center [1193, 469] width 39 height 40
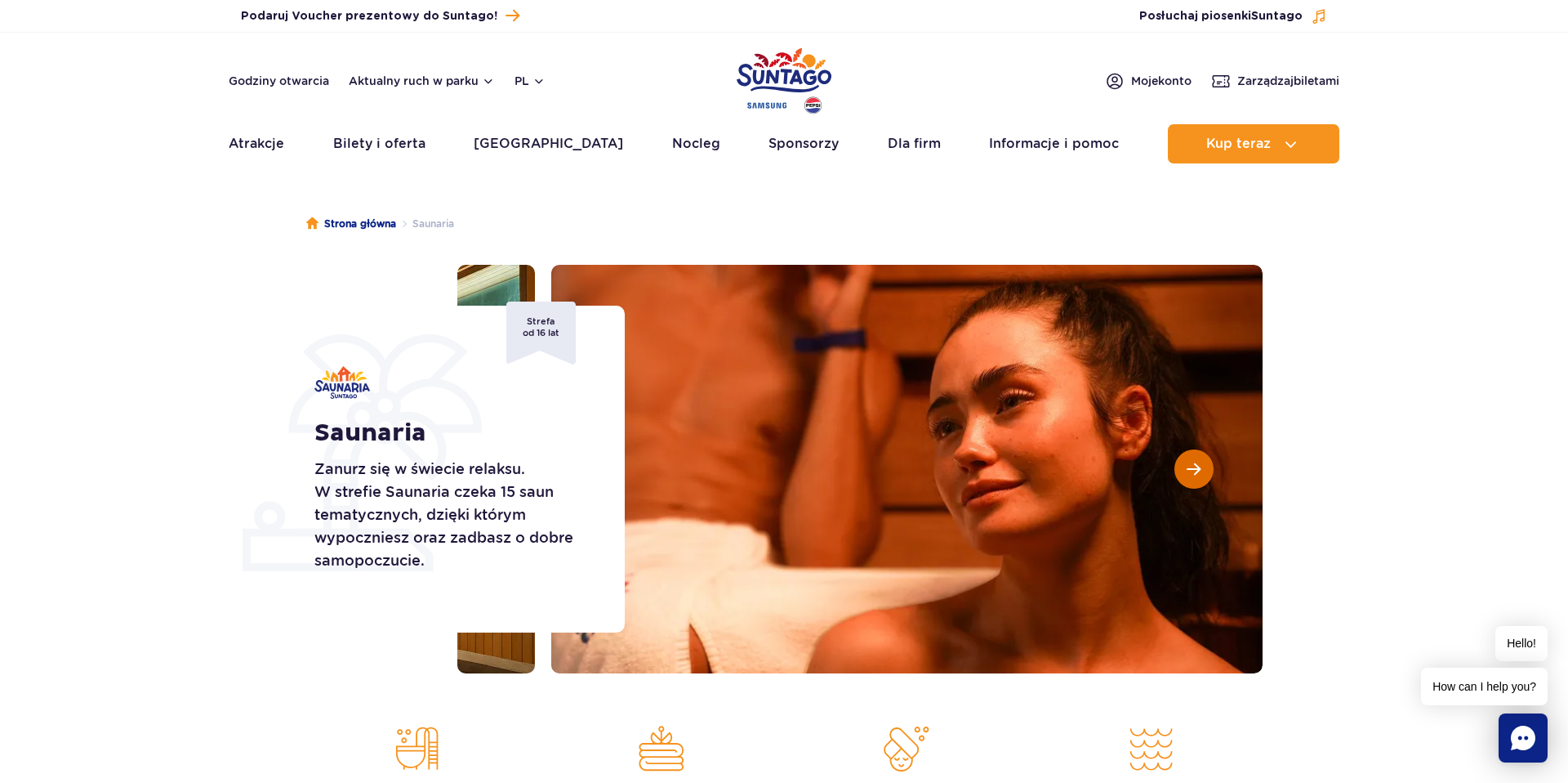
click at [1201, 471] on button "Następny slajd" at bounding box center [1193, 469] width 39 height 40
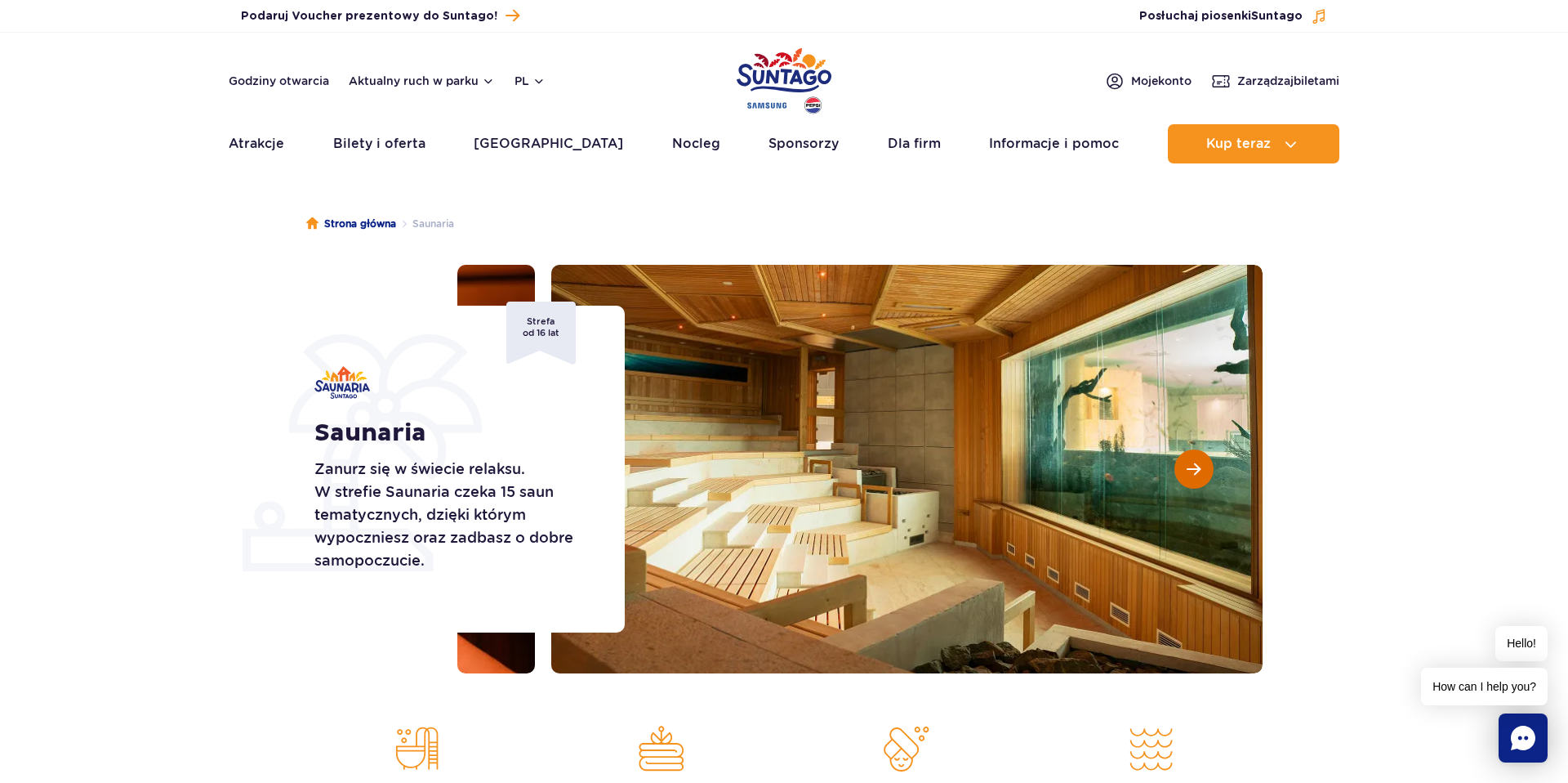
click at [1201, 471] on button "Następny slajd" at bounding box center [1193, 469] width 39 height 40
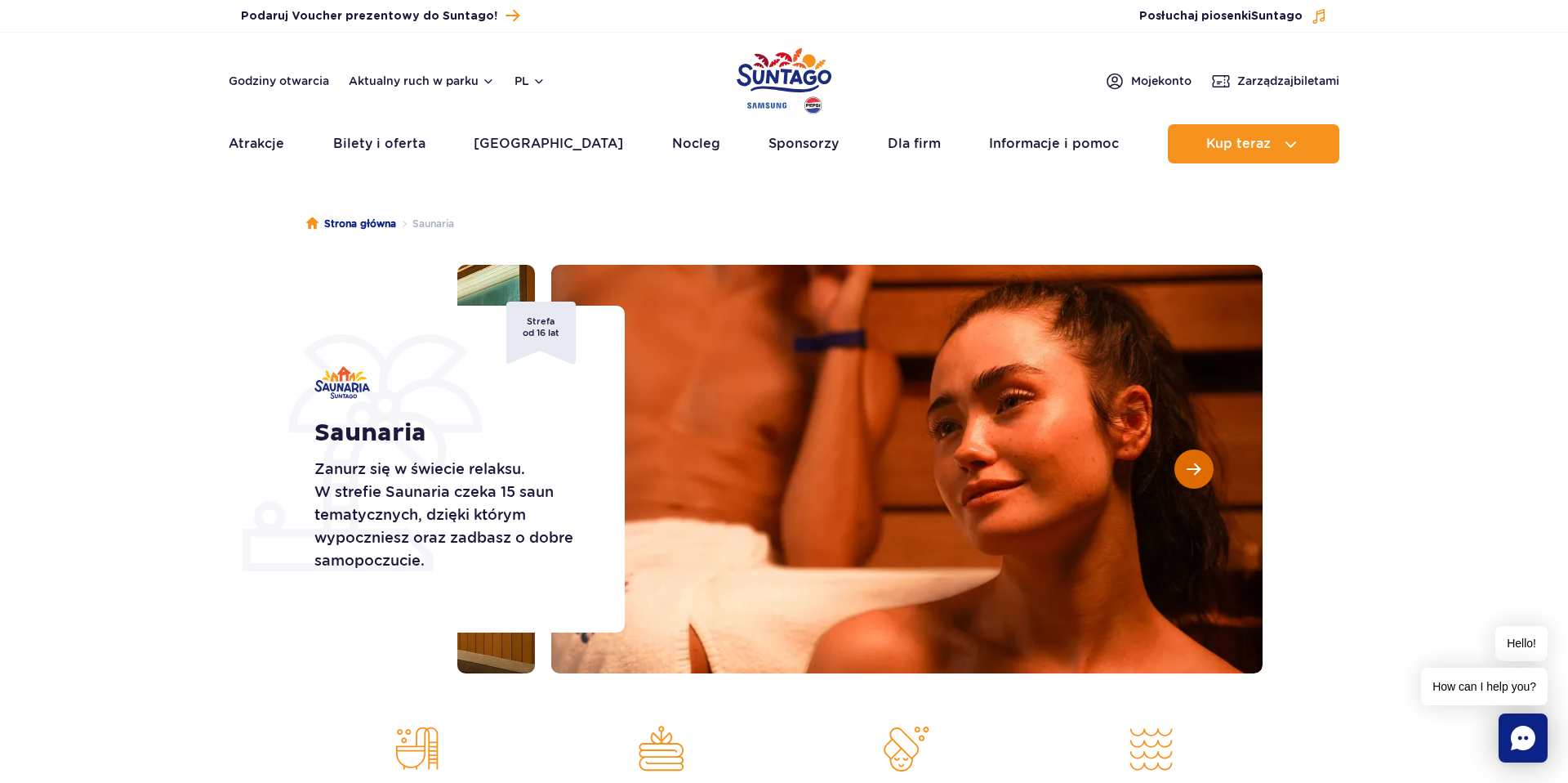
click at [1201, 471] on button "Następny slajd" at bounding box center [1193, 469] width 39 height 40
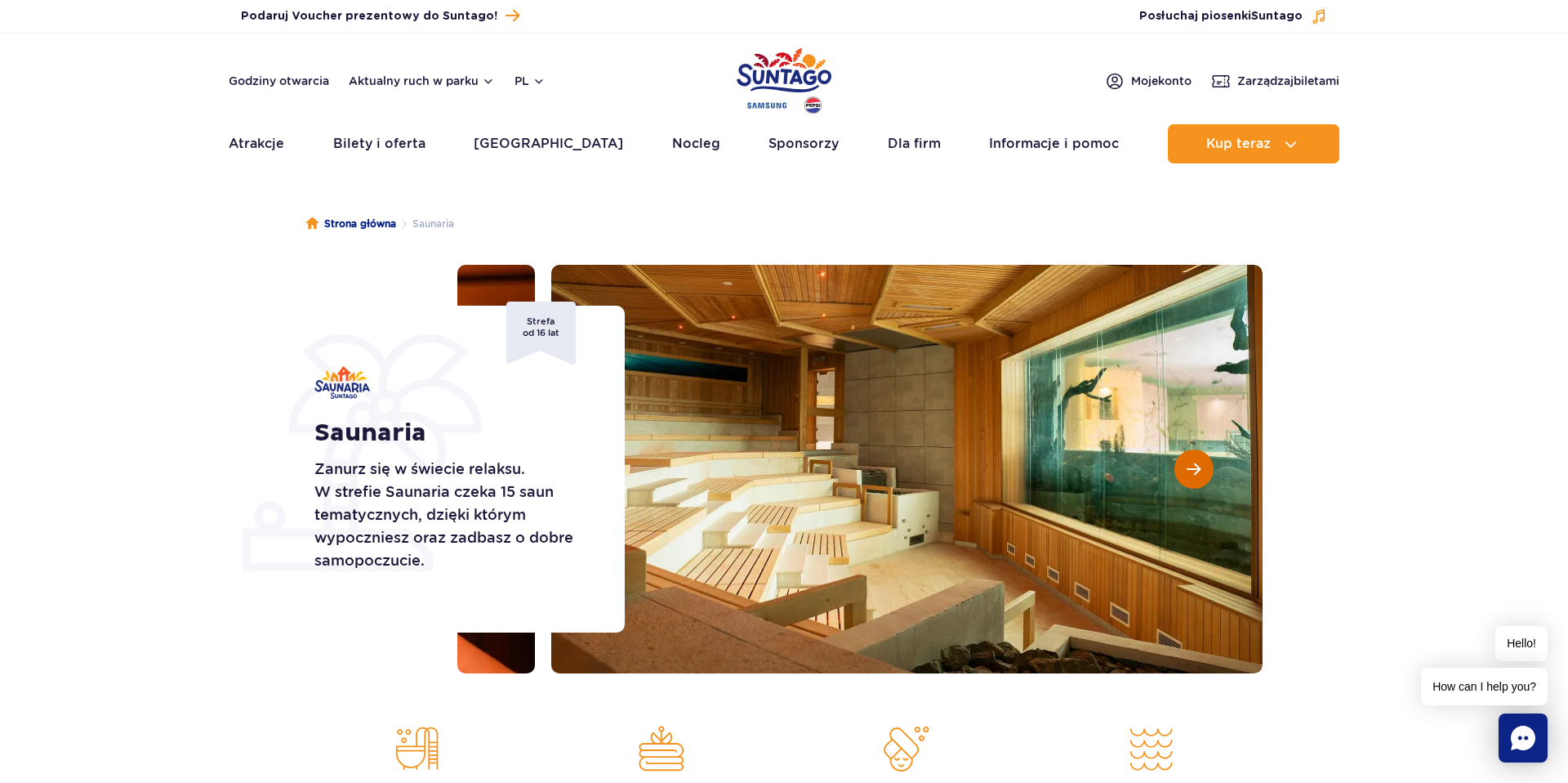
click at [1201, 471] on button "Następny slajd" at bounding box center [1193, 469] width 39 height 40
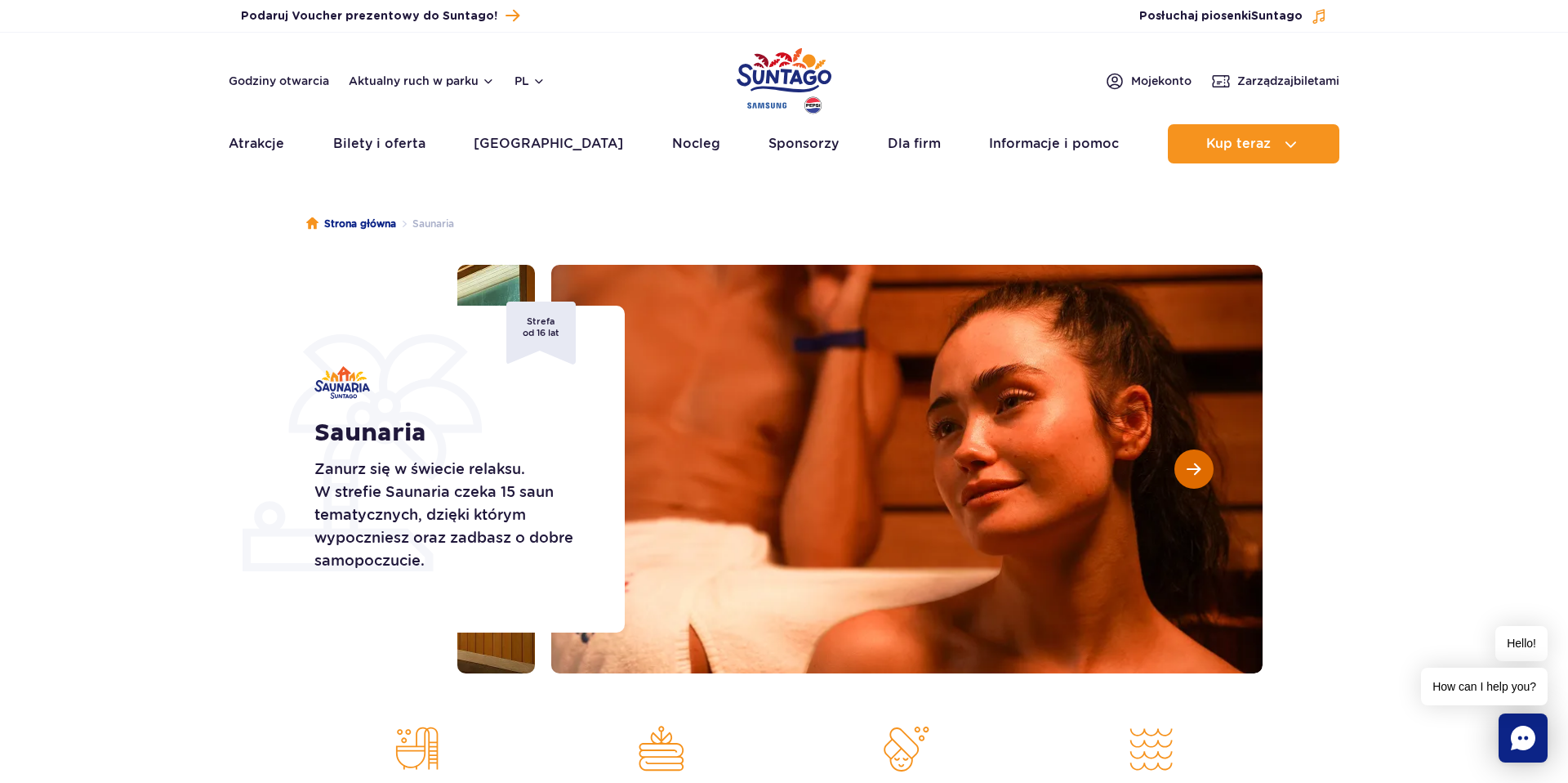
click at [1201, 471] on button "Następny slajd" at bounding box center [1193, 469] width 39 height 40
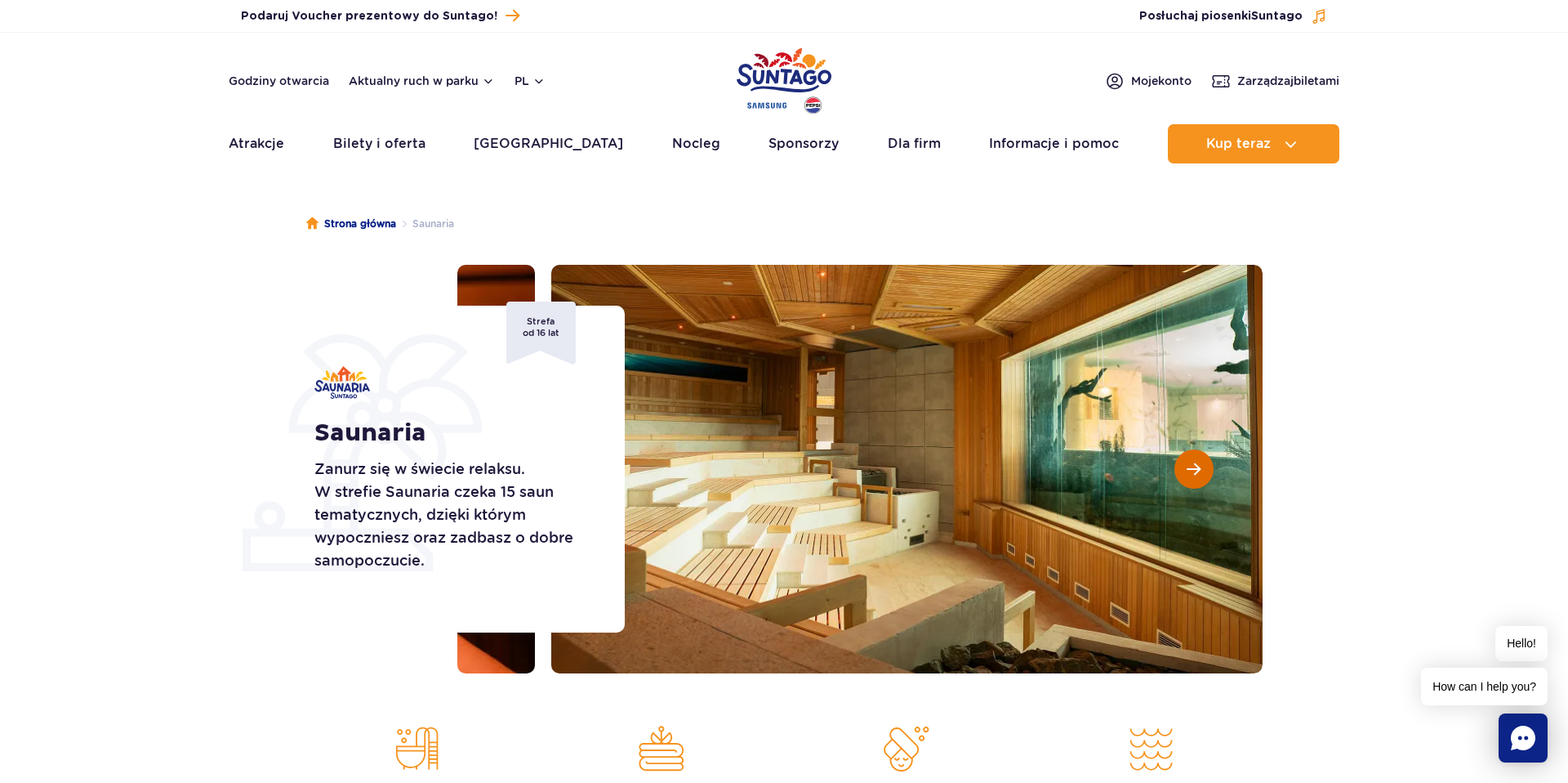
click at [1201, 471] on button "Następny slajd" at bounding box center [1193, 469] width 39 height 40
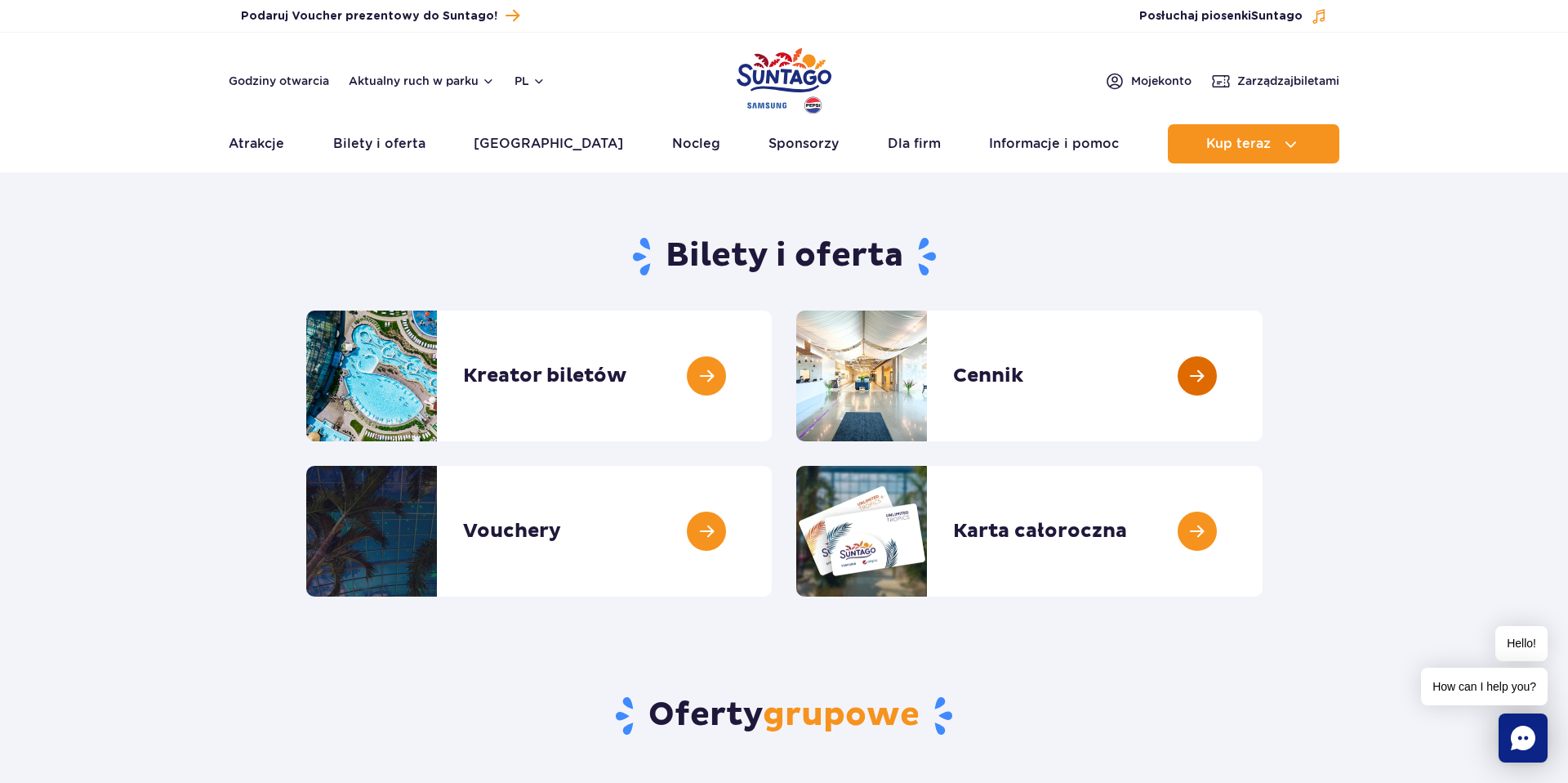
click at [1263, 402] on link at bounding box center [1263, 376] width 0 height 131
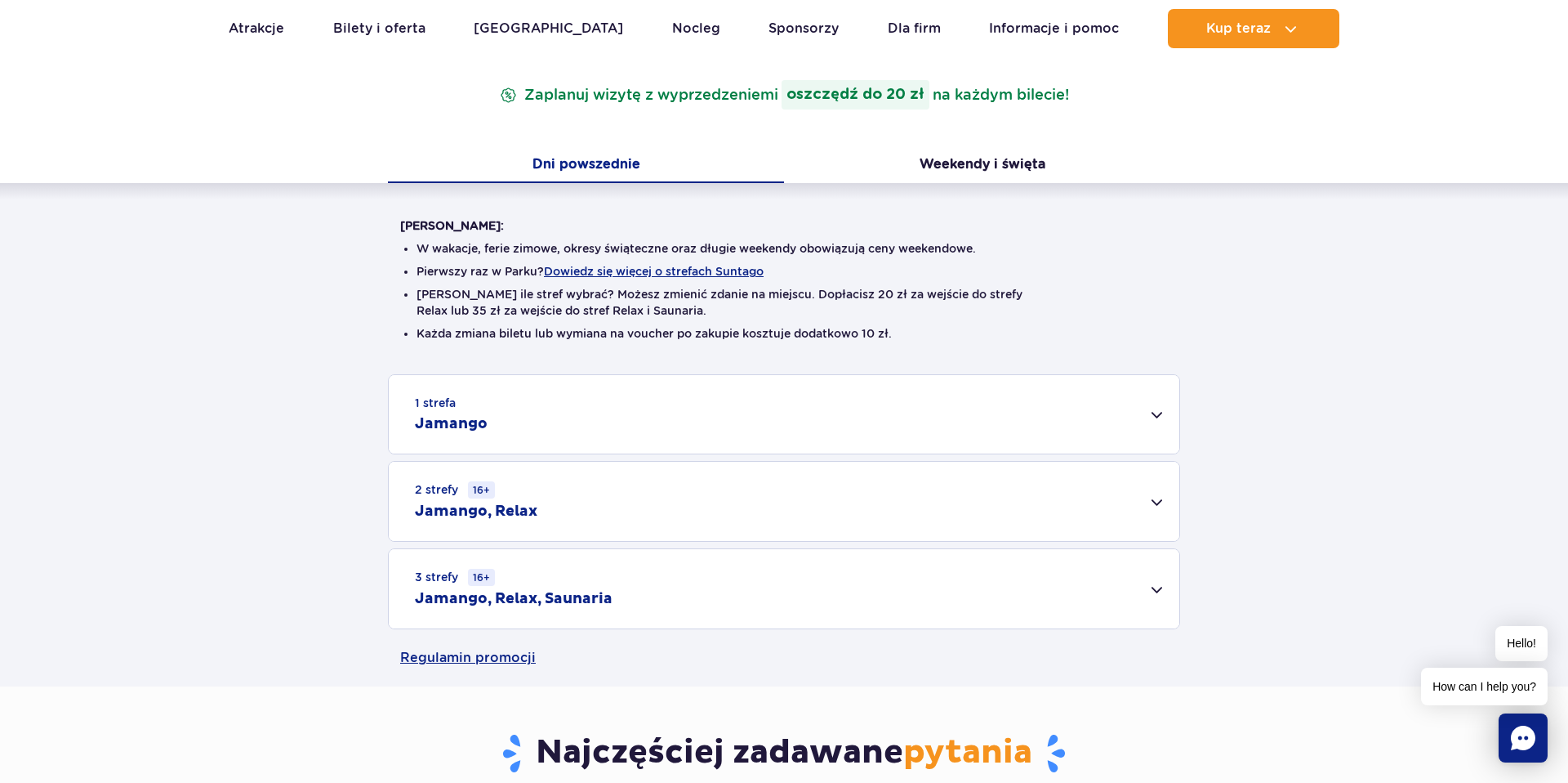
scroll to position [267, 0]
click at [720, 269] on button "Dowiedz się więcej o strefach Suntago" at bounding box center [654, 270] width 219 height 13
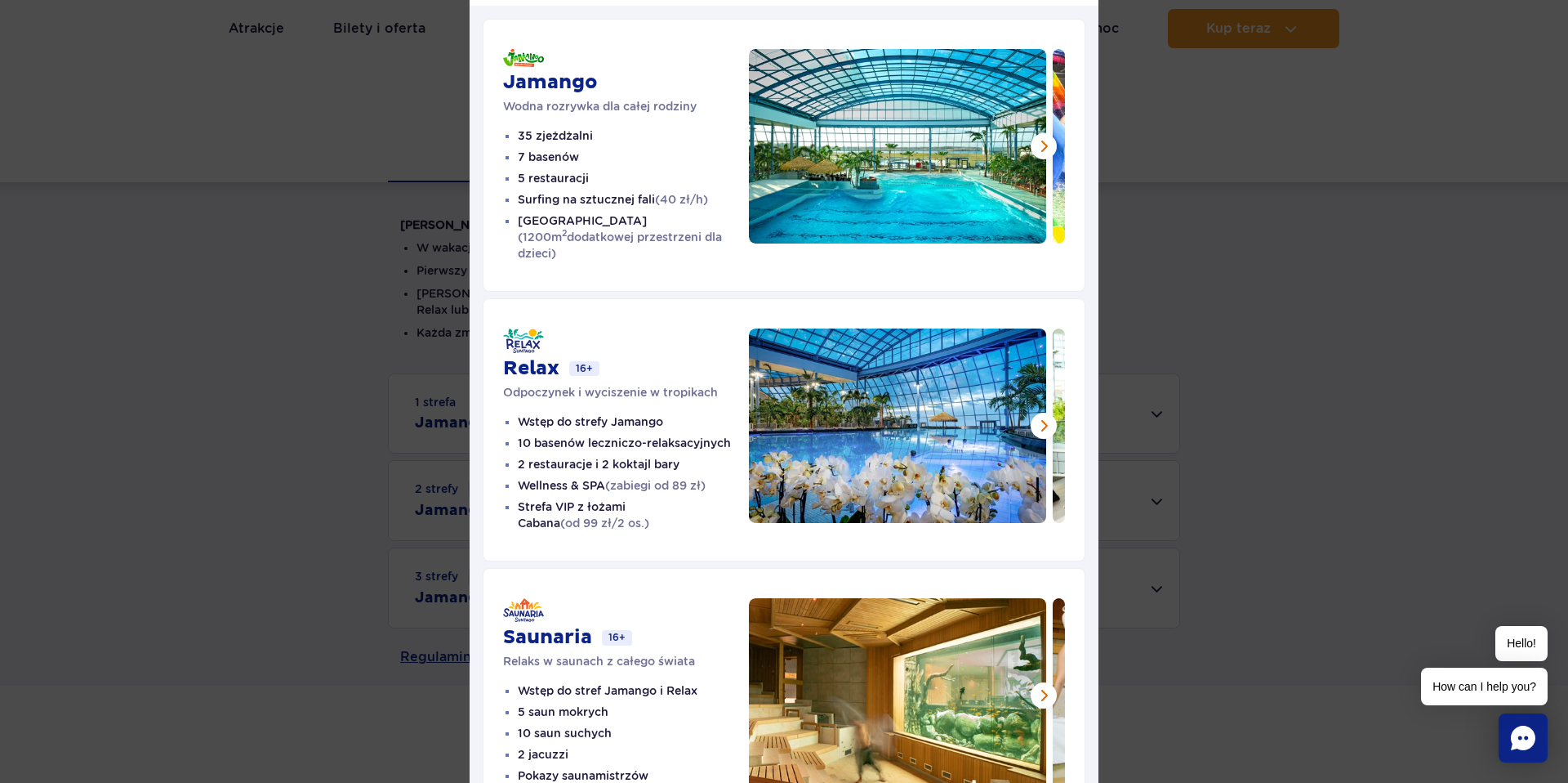
scroll to position [0, 0]
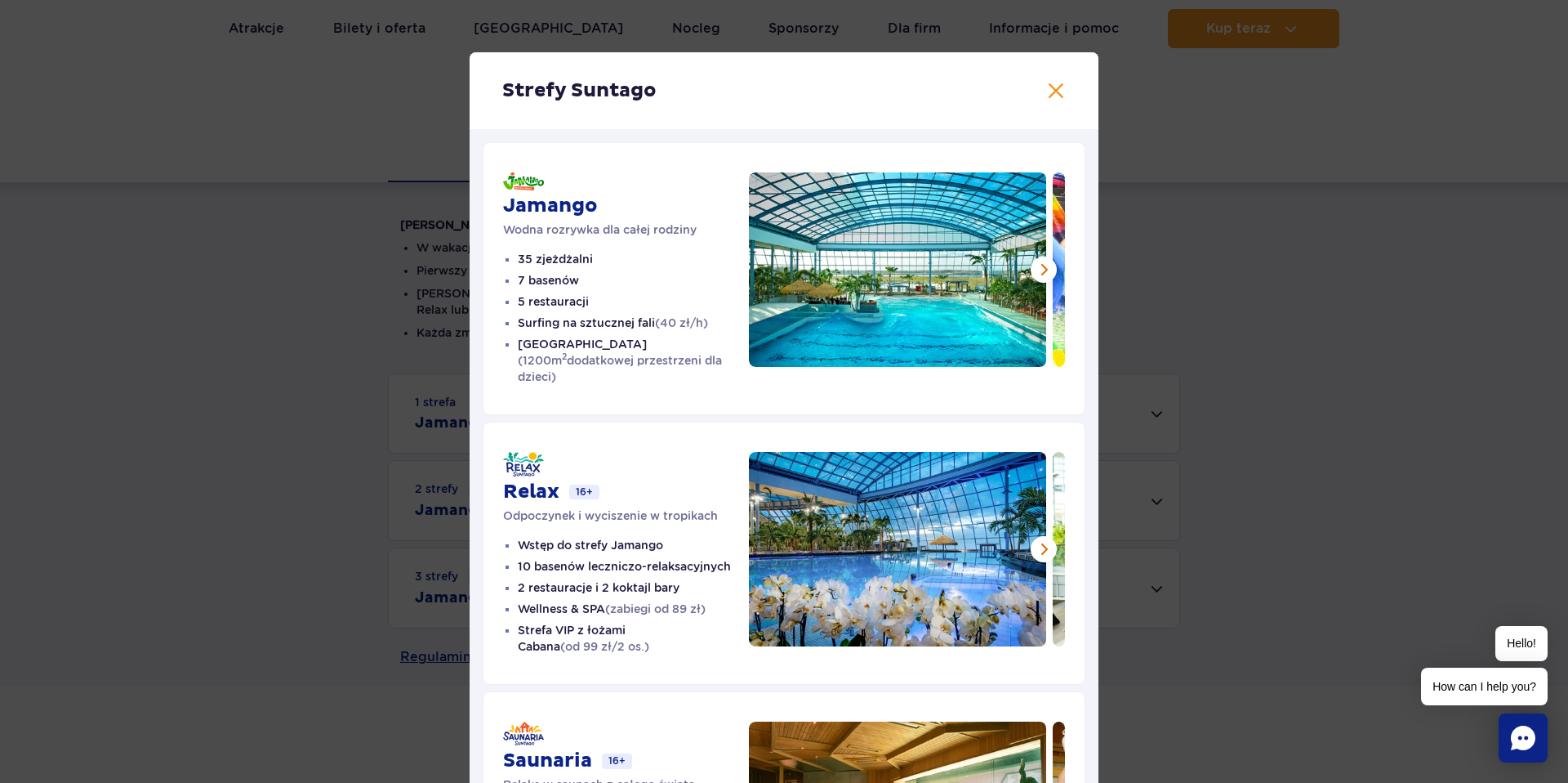
click at [1058, 103] on div "Strefy Suntago" at bounding box center [784, 90] width 629 height 76
click at [1063, 93] on button at bounding box center [1056, 90] width 19 height 19
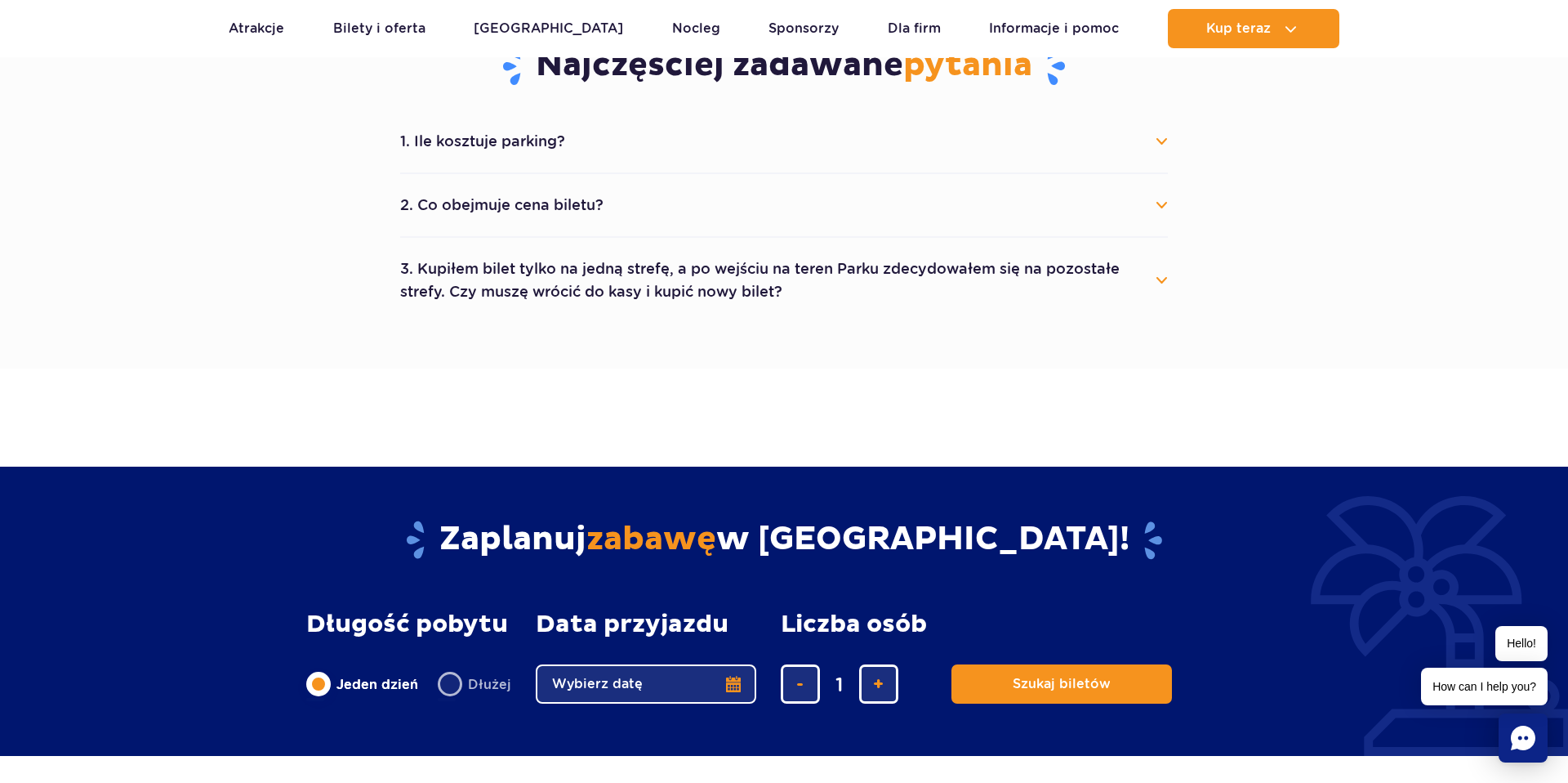
scroll to position [804, 0]
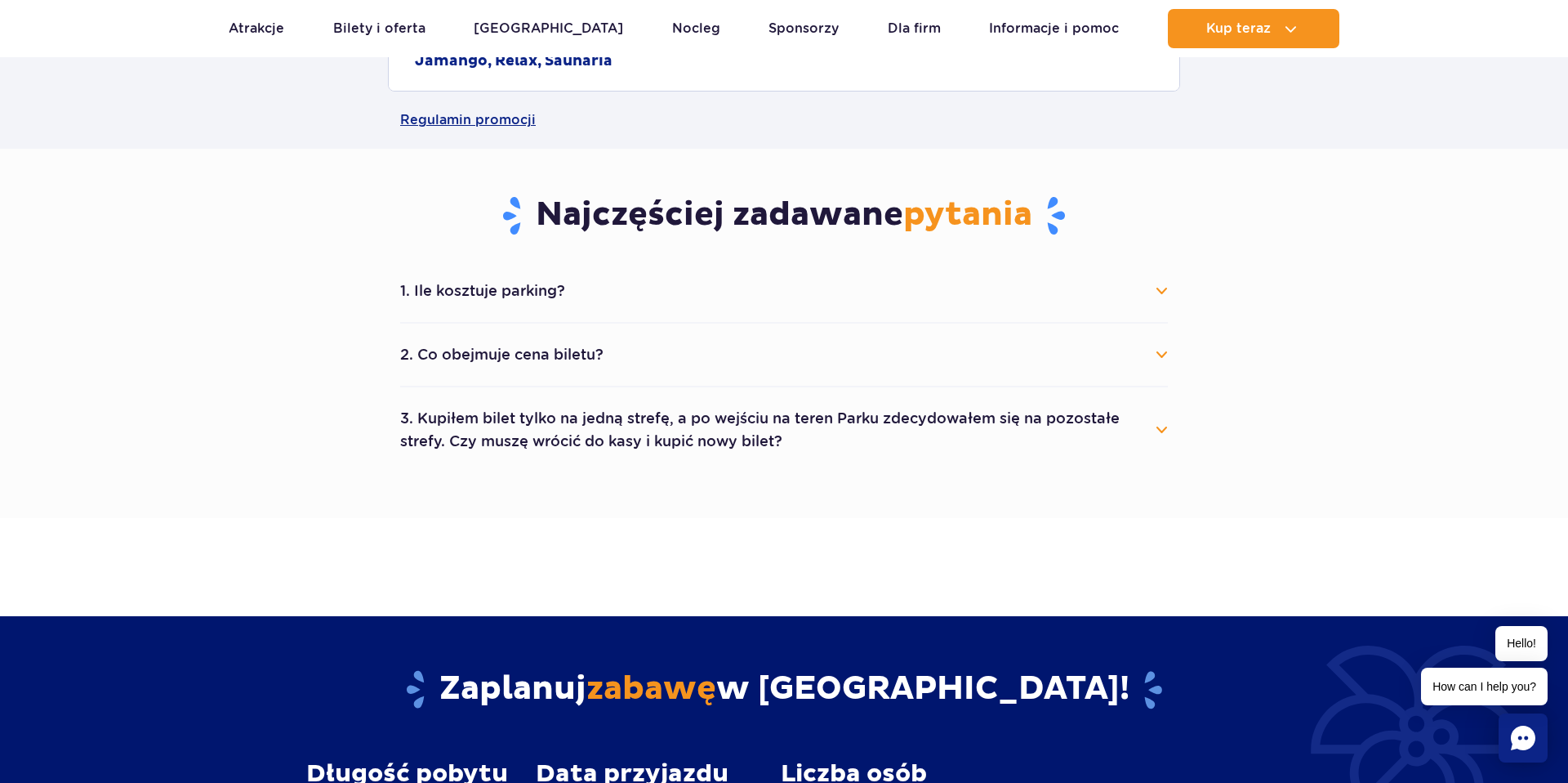
click at [613, 277] on button "1. Ile kosztuje parking?" at bounding box center [784, 291] width 768 height 36
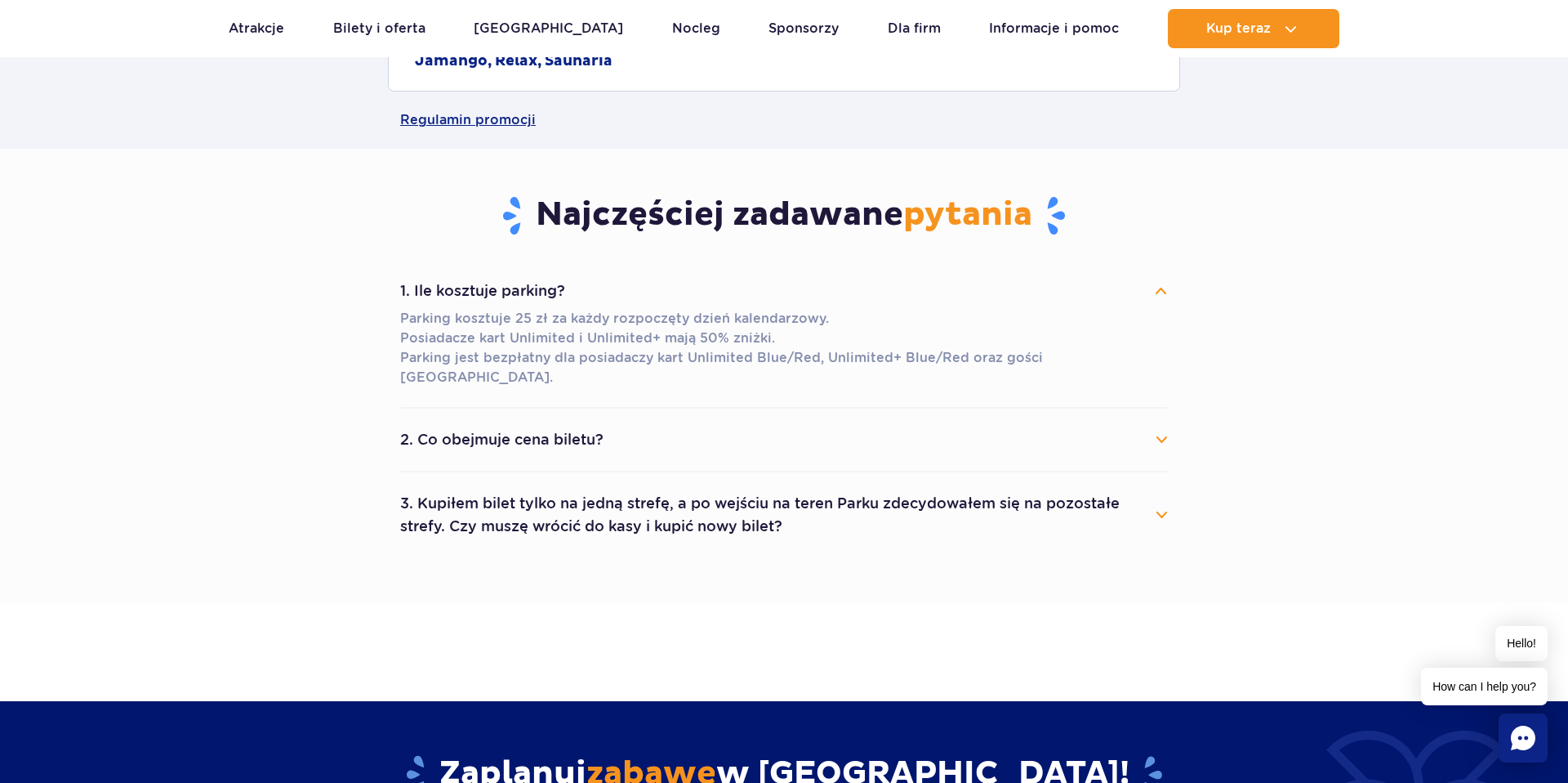
click at [613, 277] on button "1. Ile kosztuje parking?" at bounding box center [784, 291] width 768 height 36
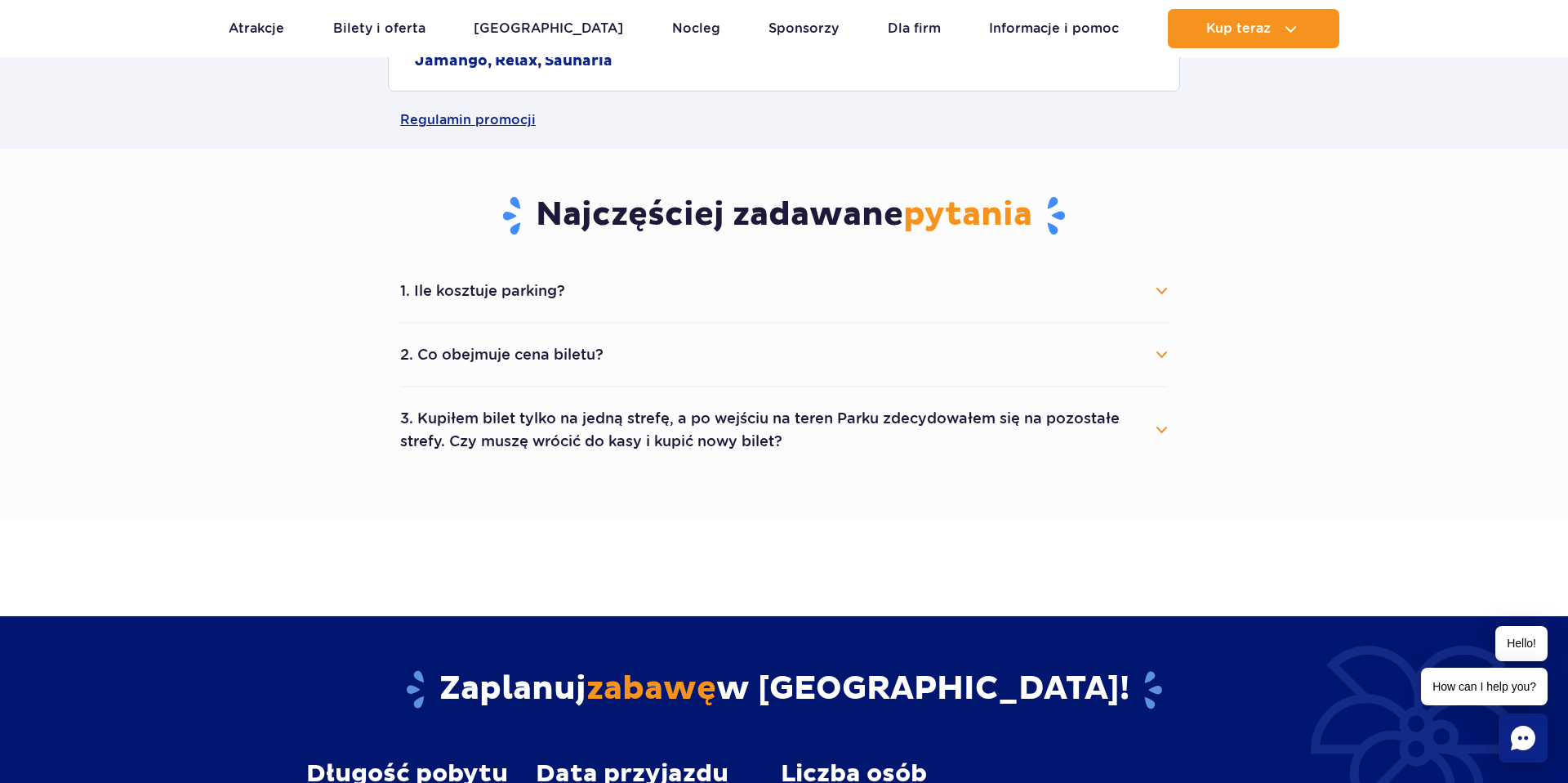
click at [614, 356] on button "2. Co obejmuje cena biletu?" at bounding box center [784, 354] width 768 height 36
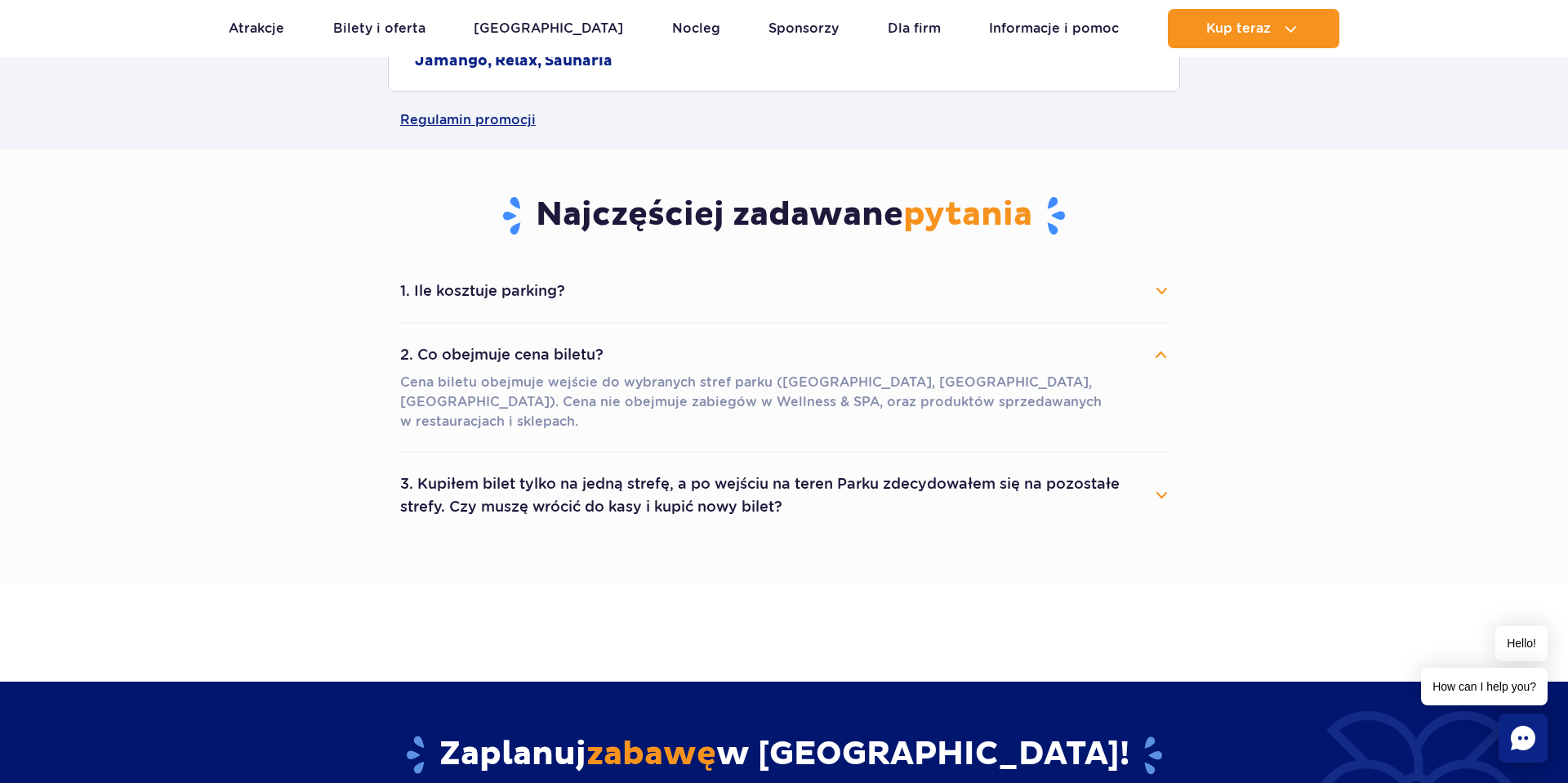
click at [614, 356] on button "2. Co obejmuje cena biletu?" at bounding box center [784, 354] width 768 height 36
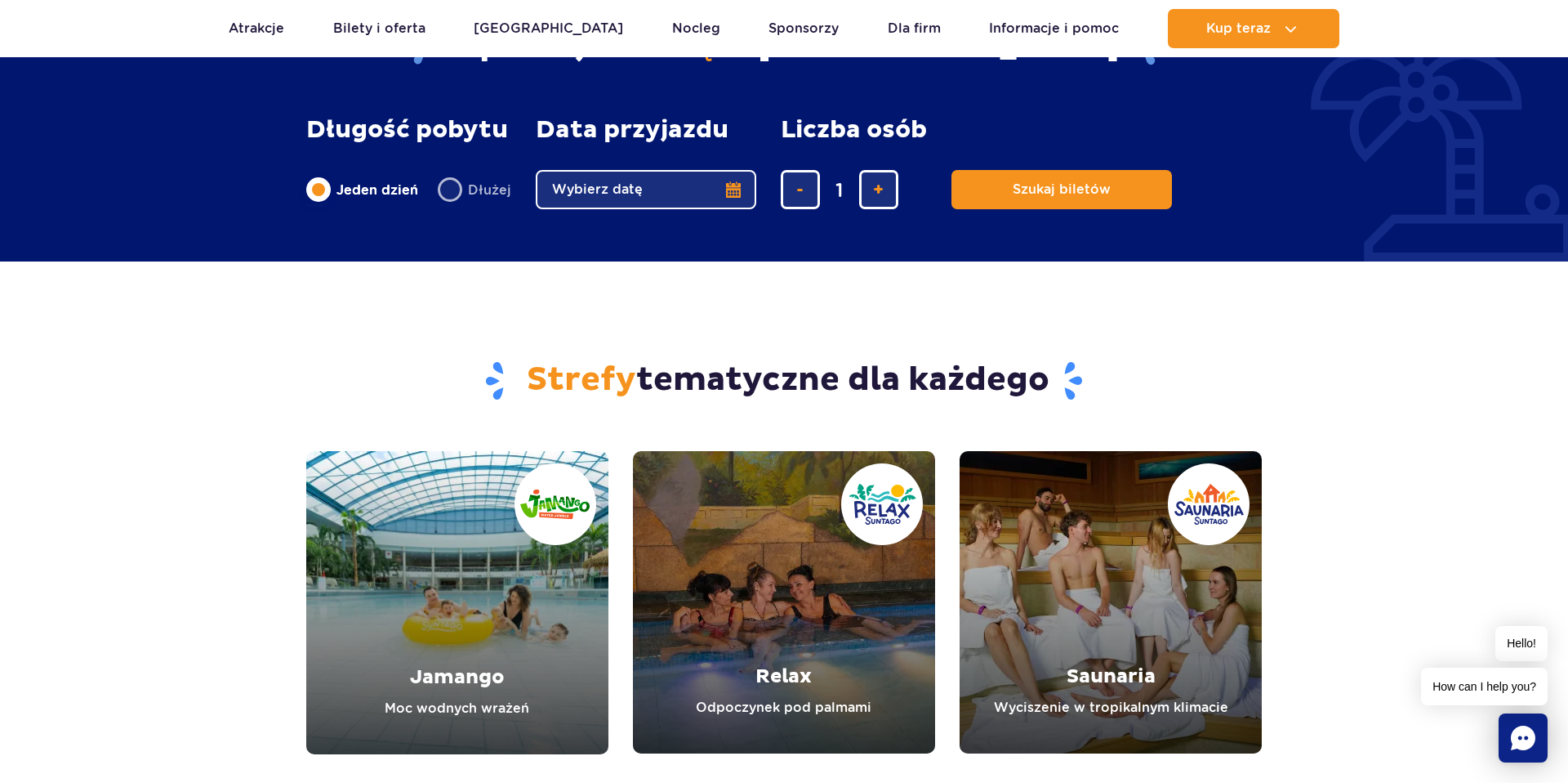
scroll to position [1186, 0]
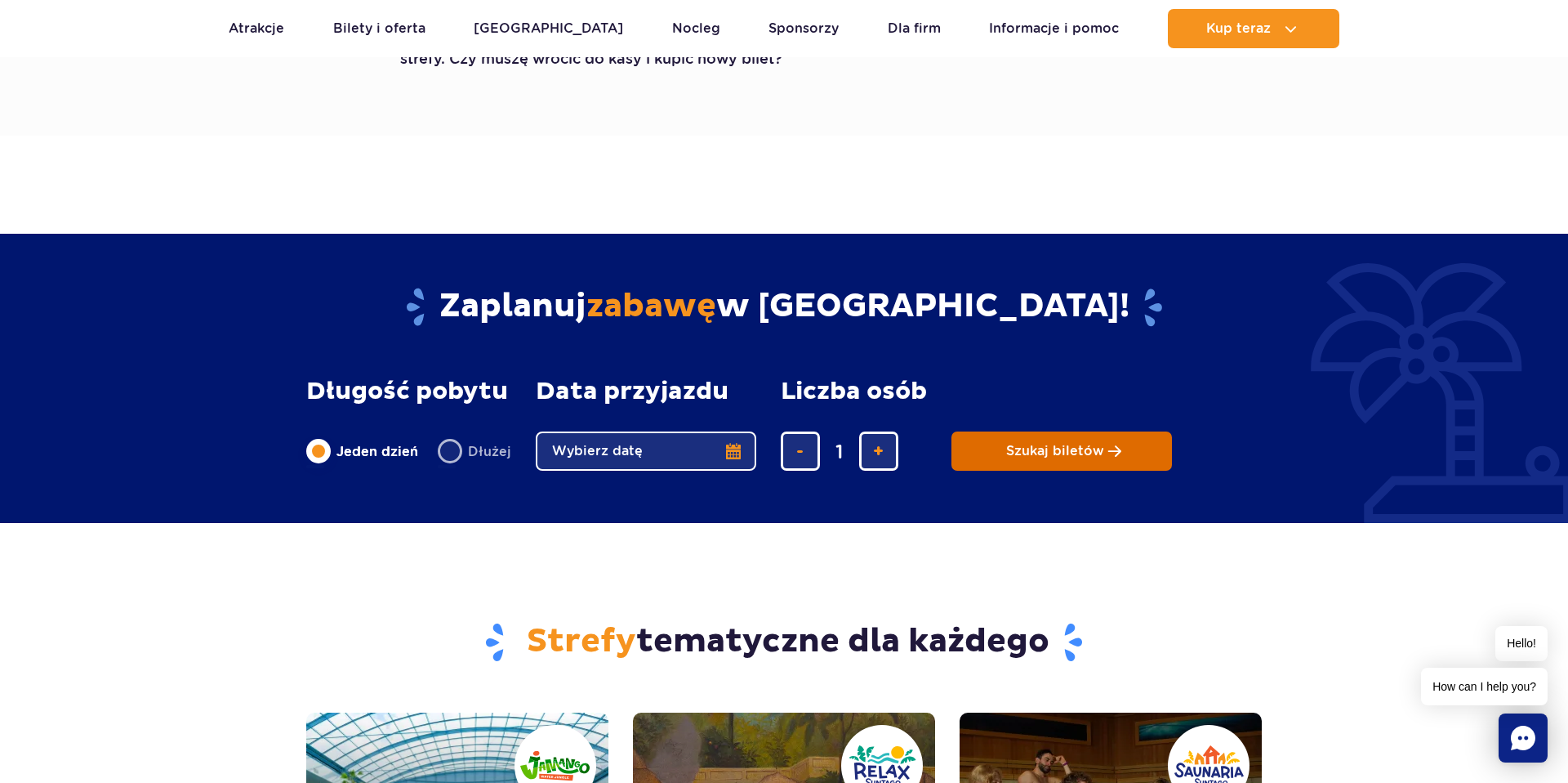
click at [990, 456] on button "Szukaj biletów" at bounding box center [1061, 450] width 220 height 40
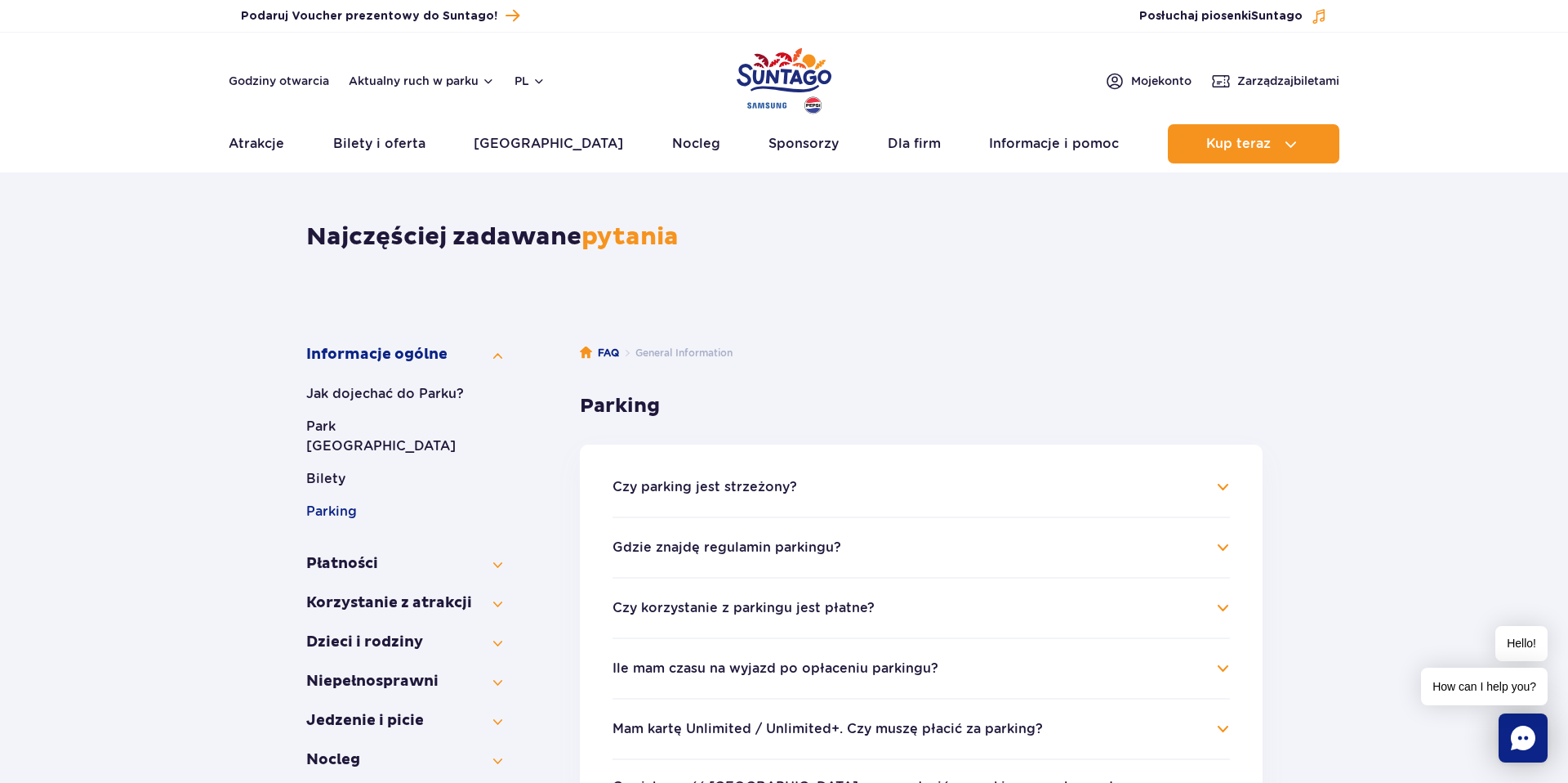
click at [987, 486] on h4 "Czy parking jest strzeżony?" at bounding box center [921, 487] width 618 height 19
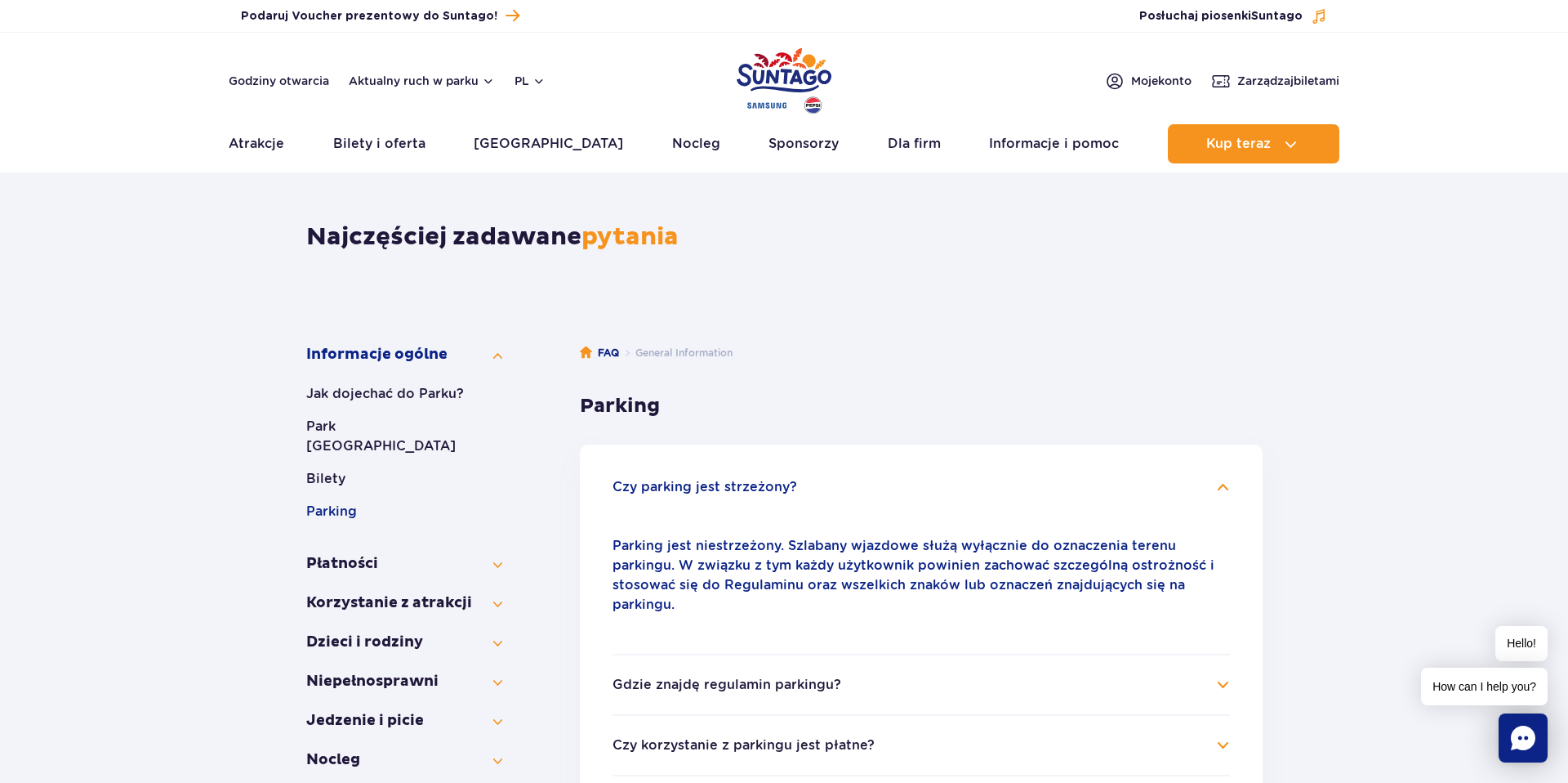
click at [987, 486] on h4 "Czy parking jest strzeżony?" at bounding box center [921, 487] width 618 height 19
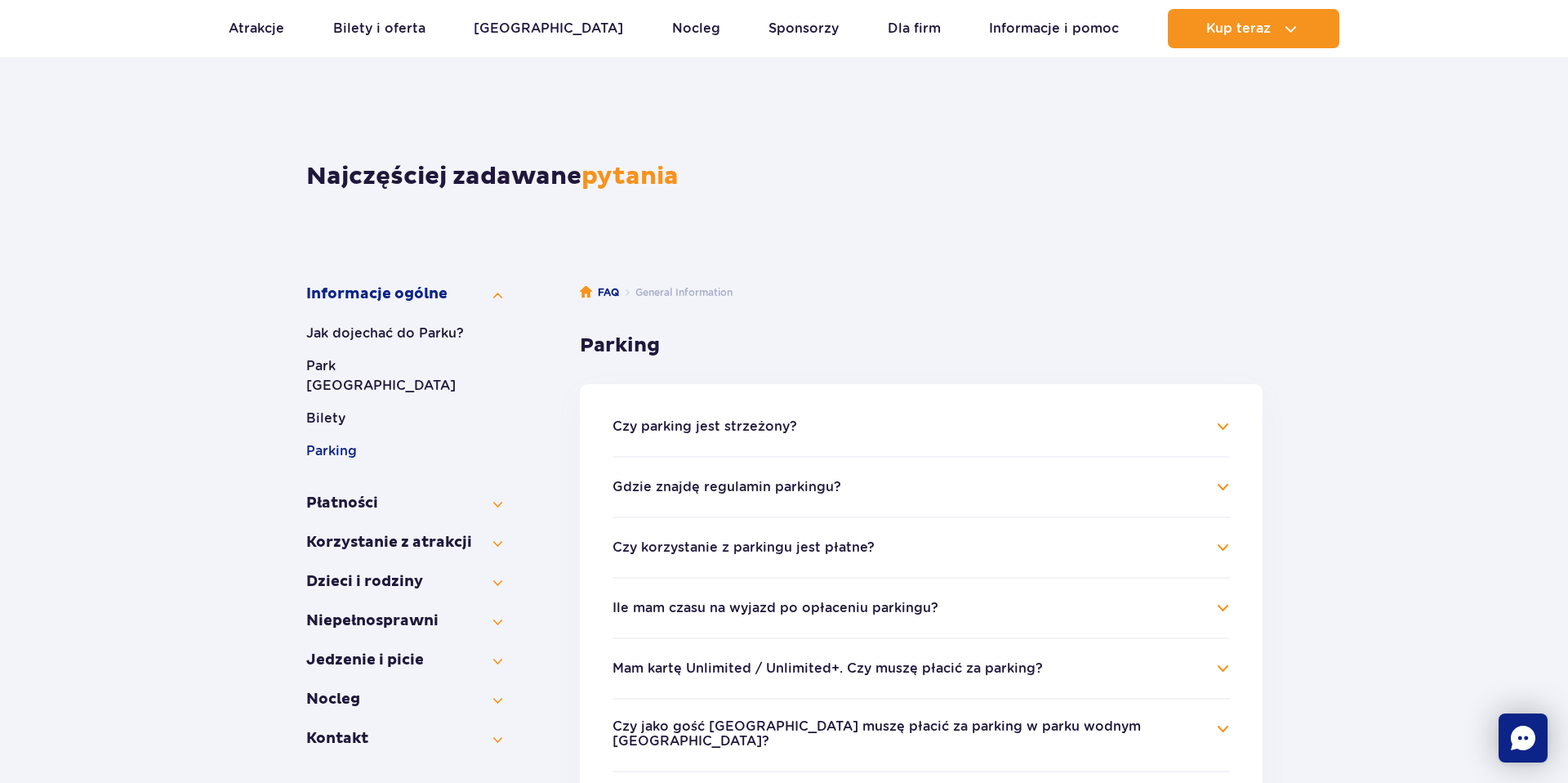
scroll to position [63, 0]
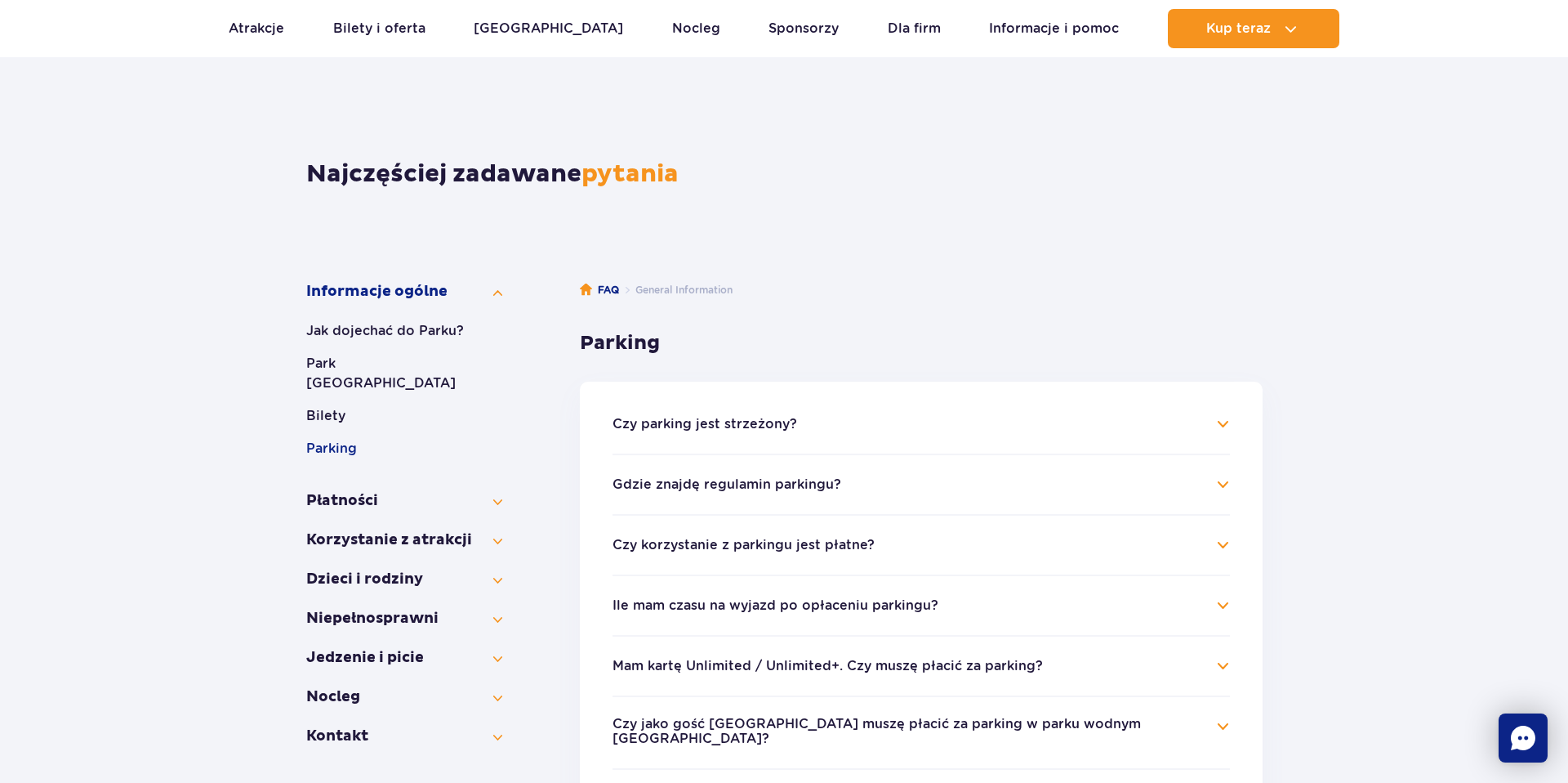
click at [984, 579] on li "Ile mam czasu na wyjazd po opłaceniu parkingu? Opłata w wysokości 25 zł za park…" at bounding box center [921, 604] width 618 height 61
click at [1004, 531] on li "Czy korzystanie z parkingu jest płatne? Pierwsze 60 minut korzystania z parking…" at bounding box center [921, 543] width 618 height 61
click at [1004, 537] on h4 "Czy korzystanie z parkingu jest płatne?" at bounding box center [921, 545] width 618 height 19
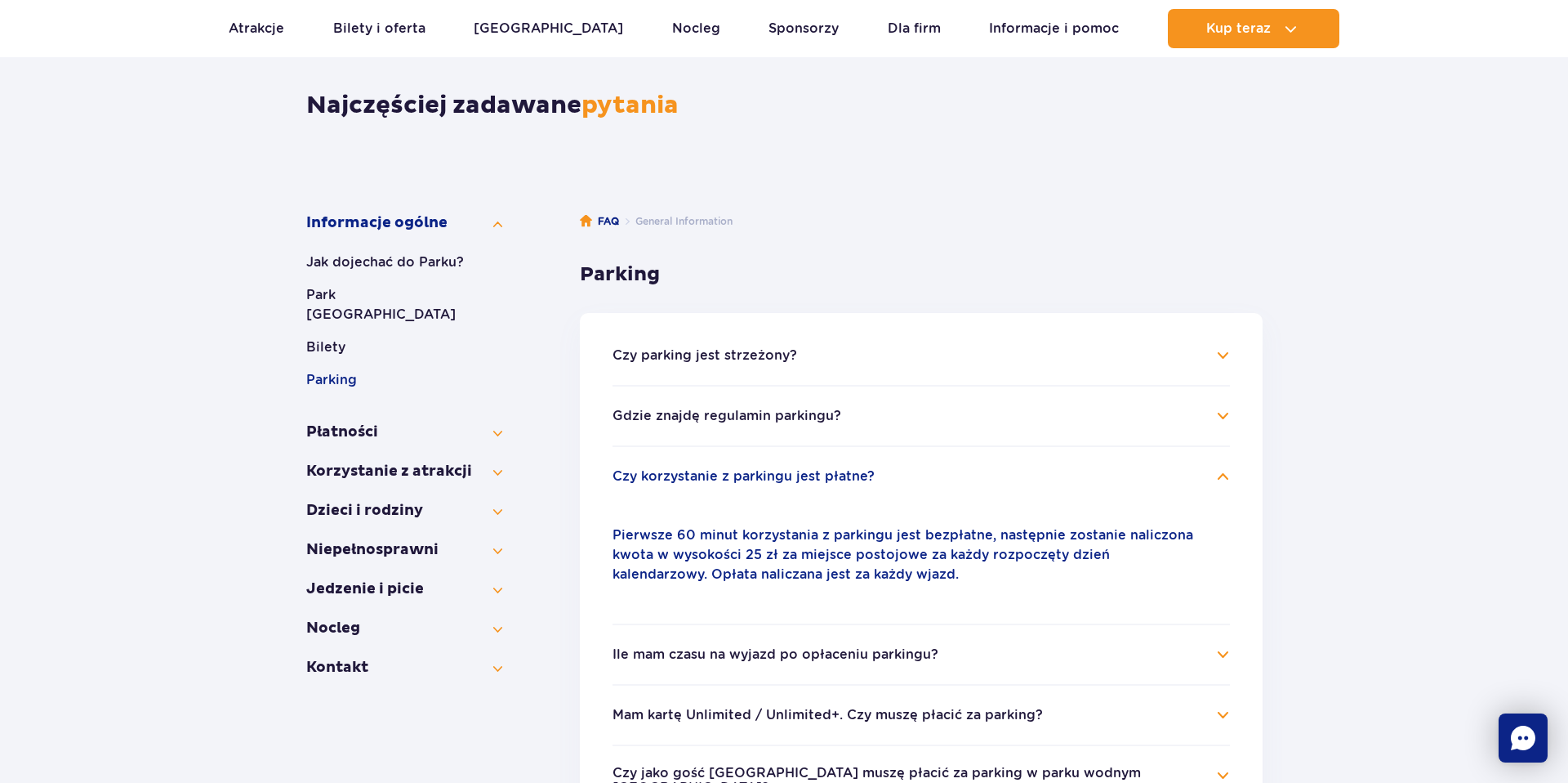
scroll to position [145, 0]
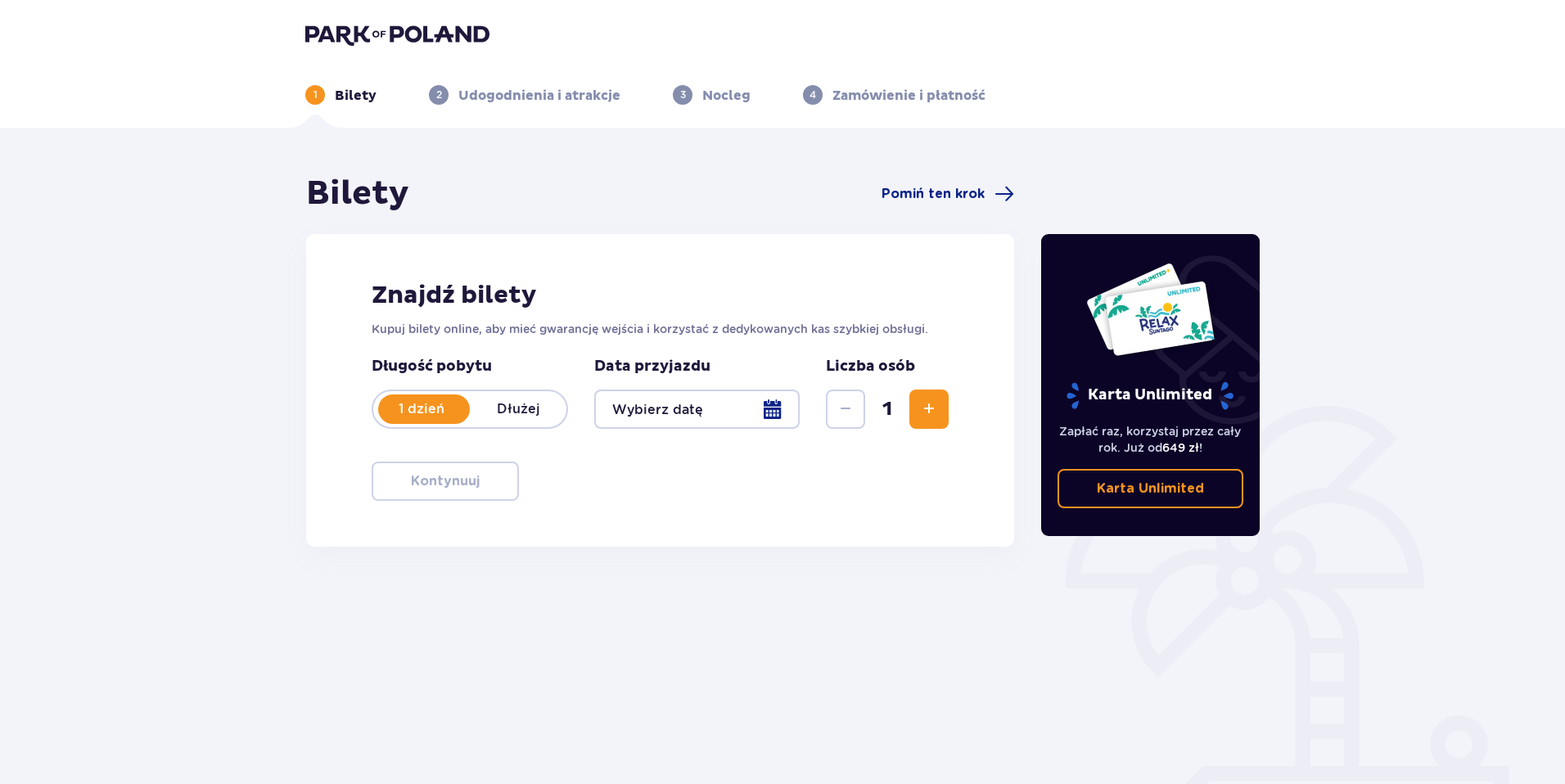
click at [634, 414] on div at bounding box center [697, 409] width 206 height 40
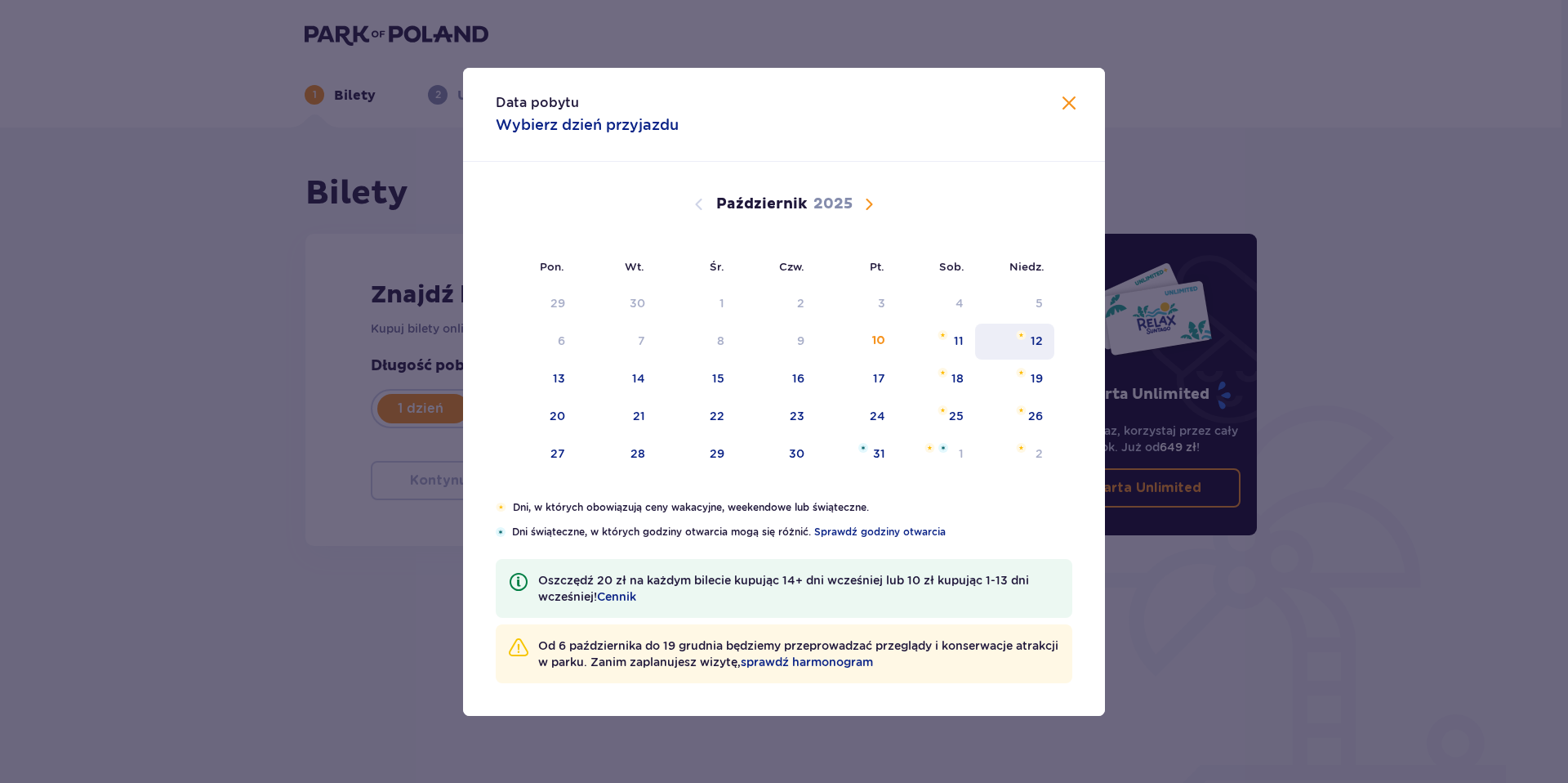
click at [1013, 336] on div "12" at bounding box center [1014, 341] width 79 height 36
type input "[DATE]"
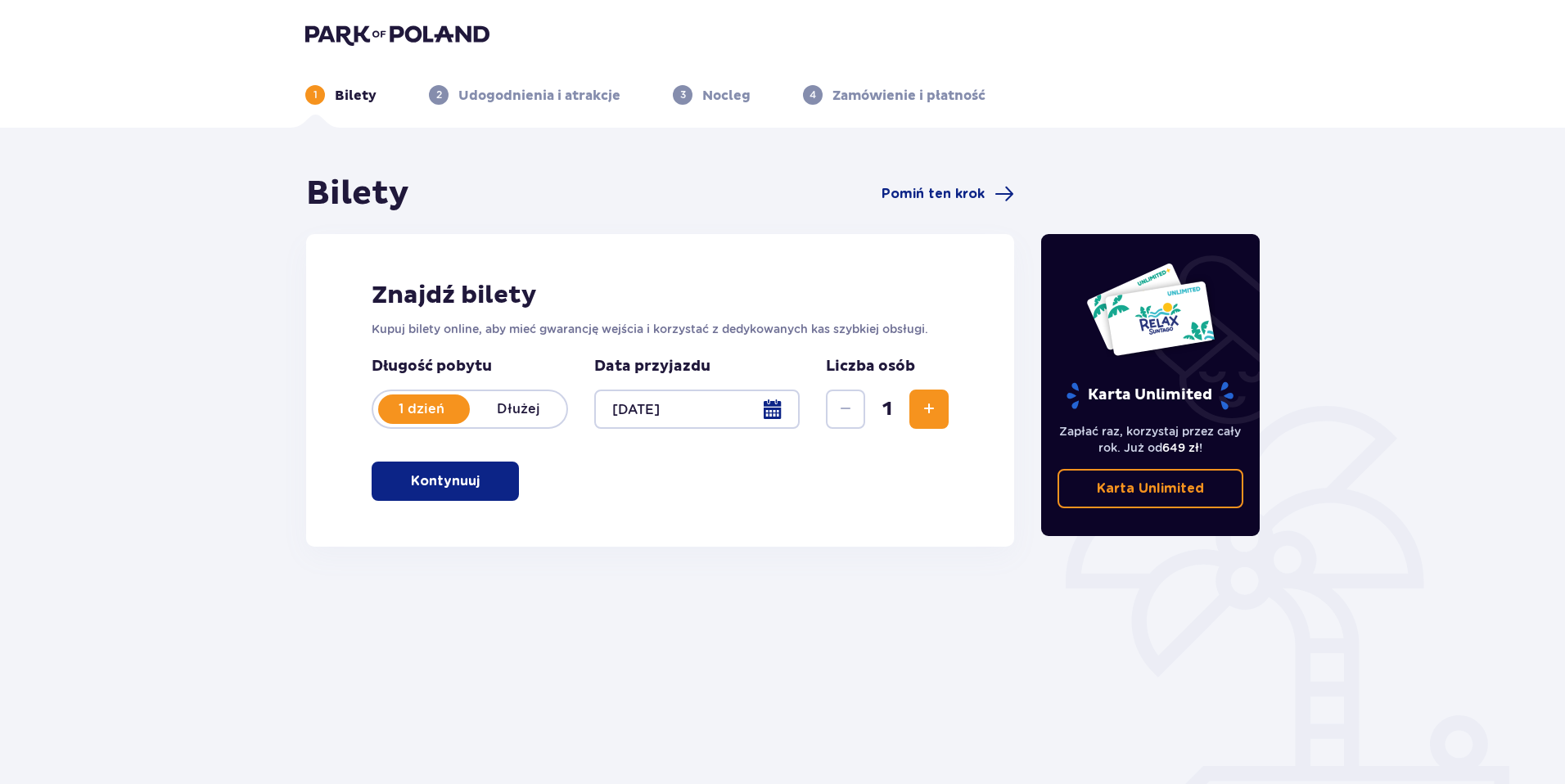
click at [411, 485] on p "Kontynuuj" at bounding box center [445, 481] width 69 height 18
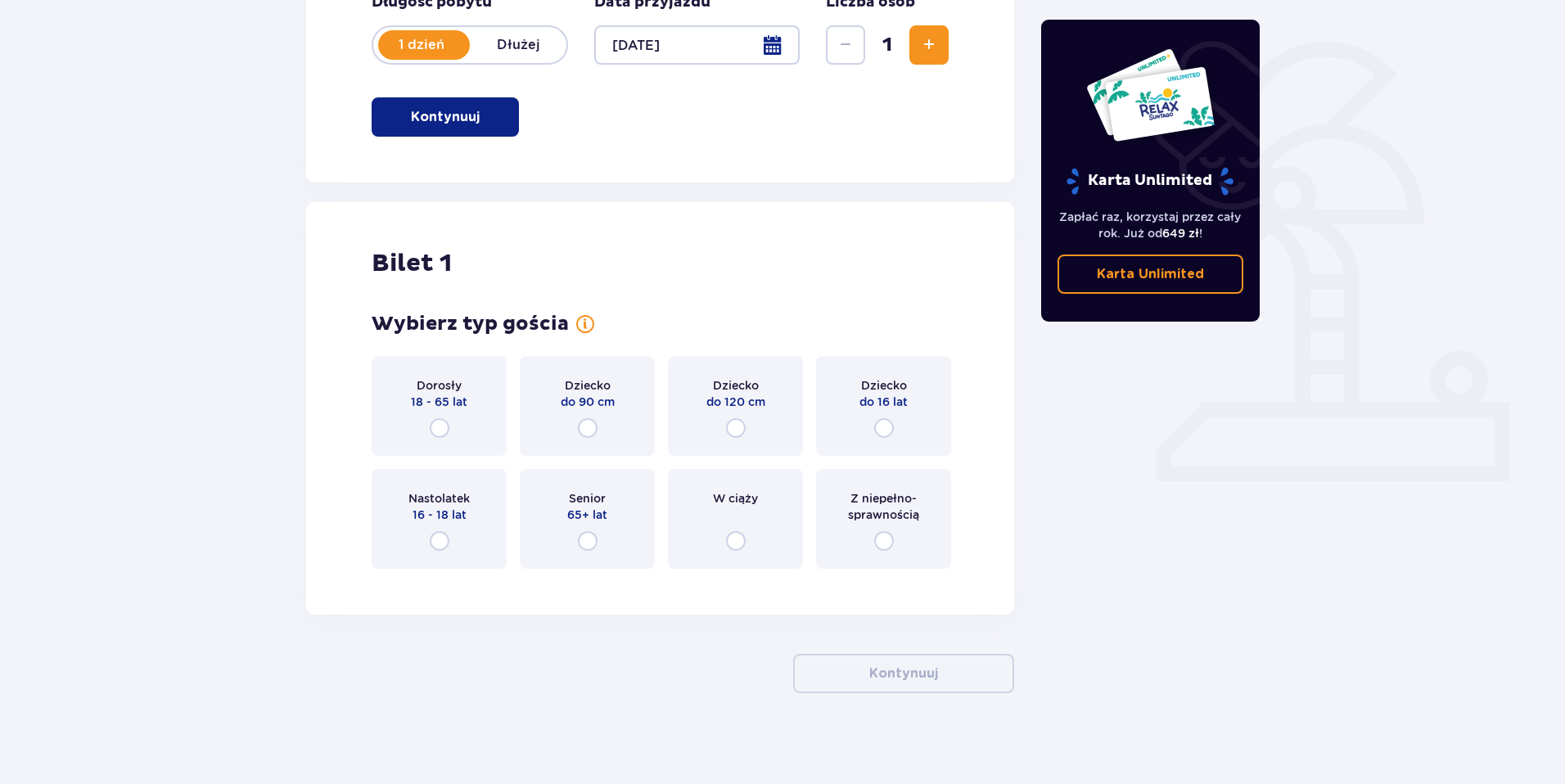
scroll to position [372, 0]
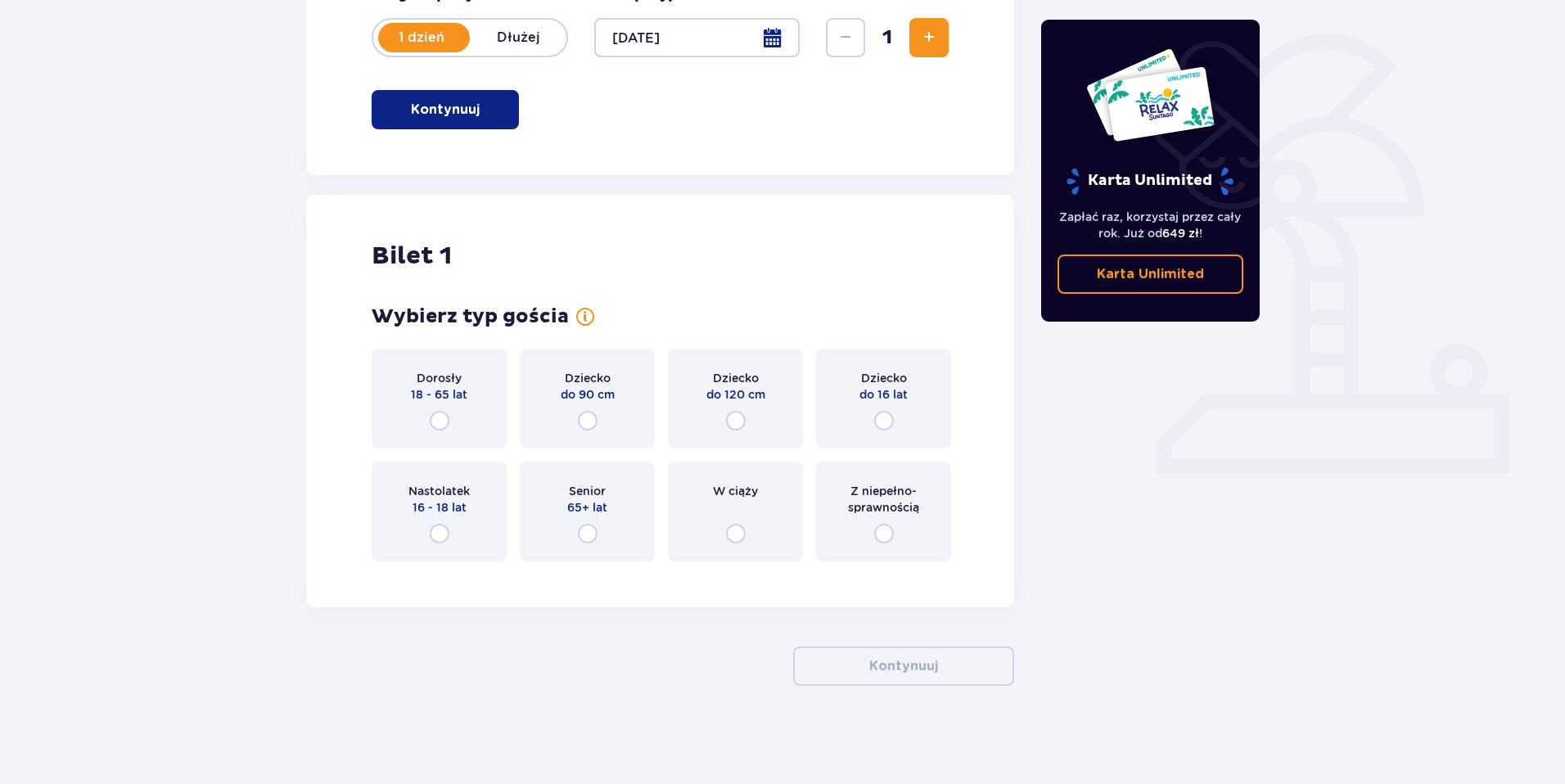
click at [466, 392] on span "18 - 65 lat" at bounding box center [439, 394] width 56 height 17
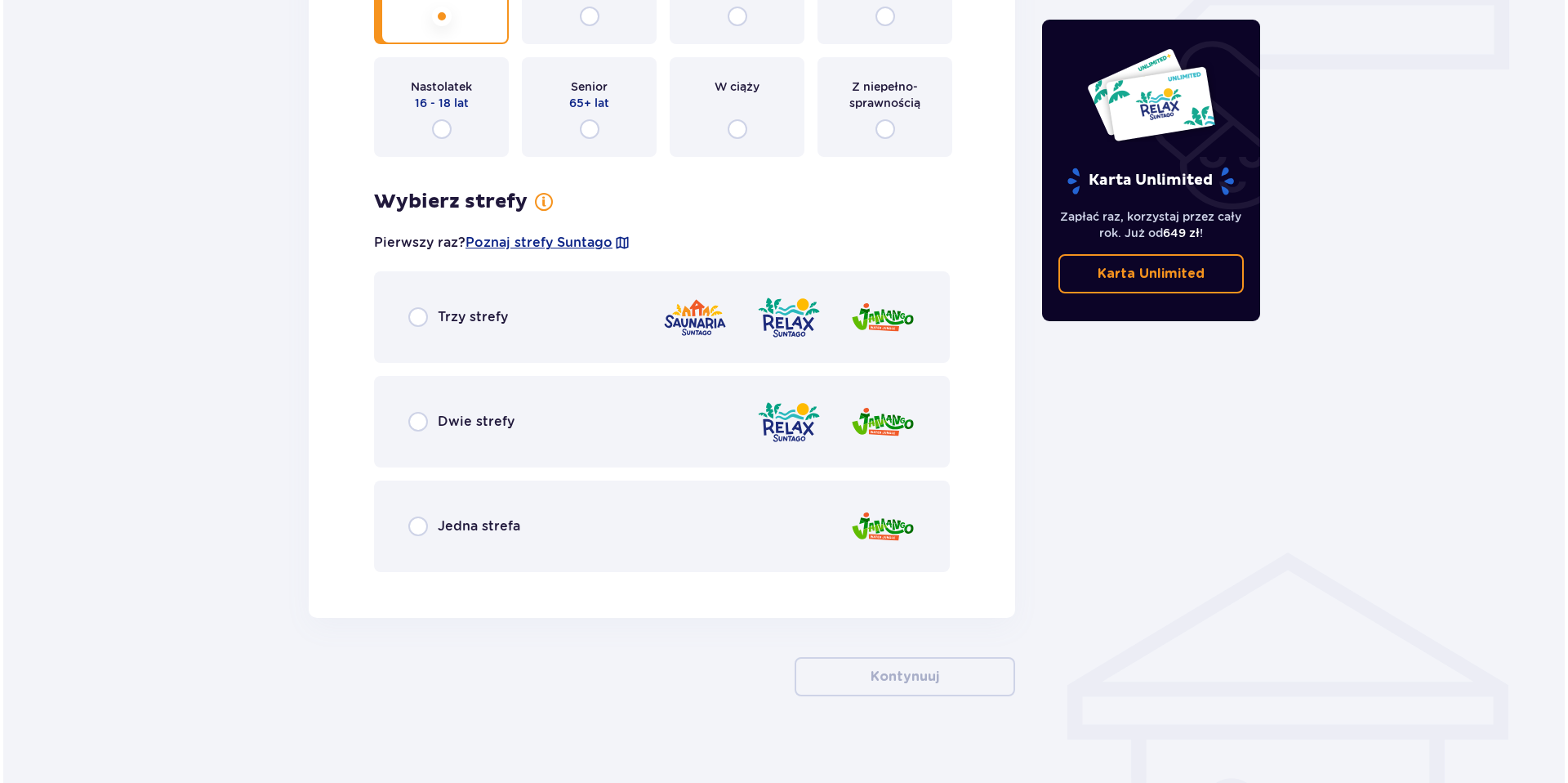
scroll to position [786, 0]
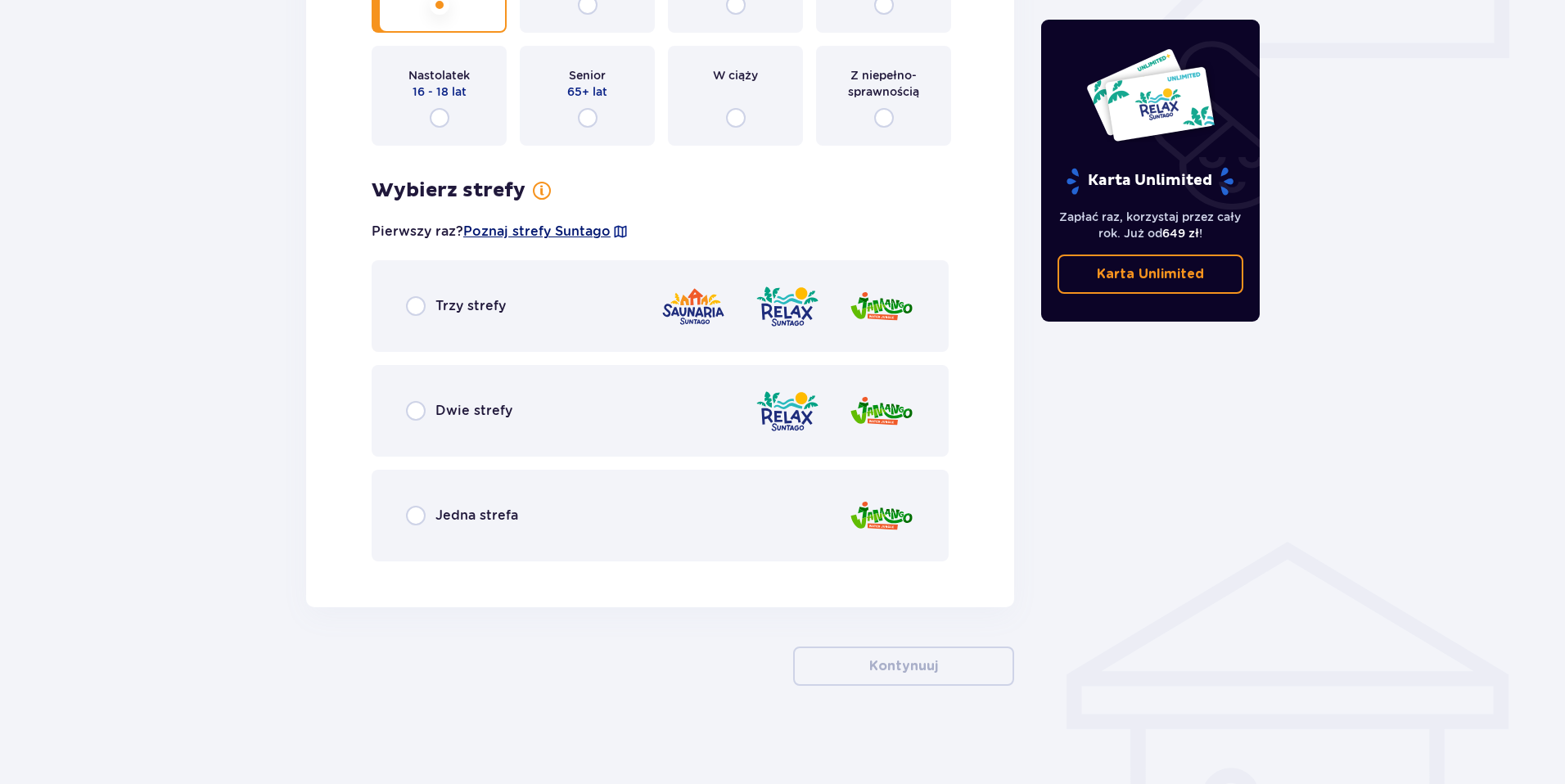
click at [556, 230] on span "Poznaj strefy Suntago" at bounding box center [537, 231] width 148 height 18
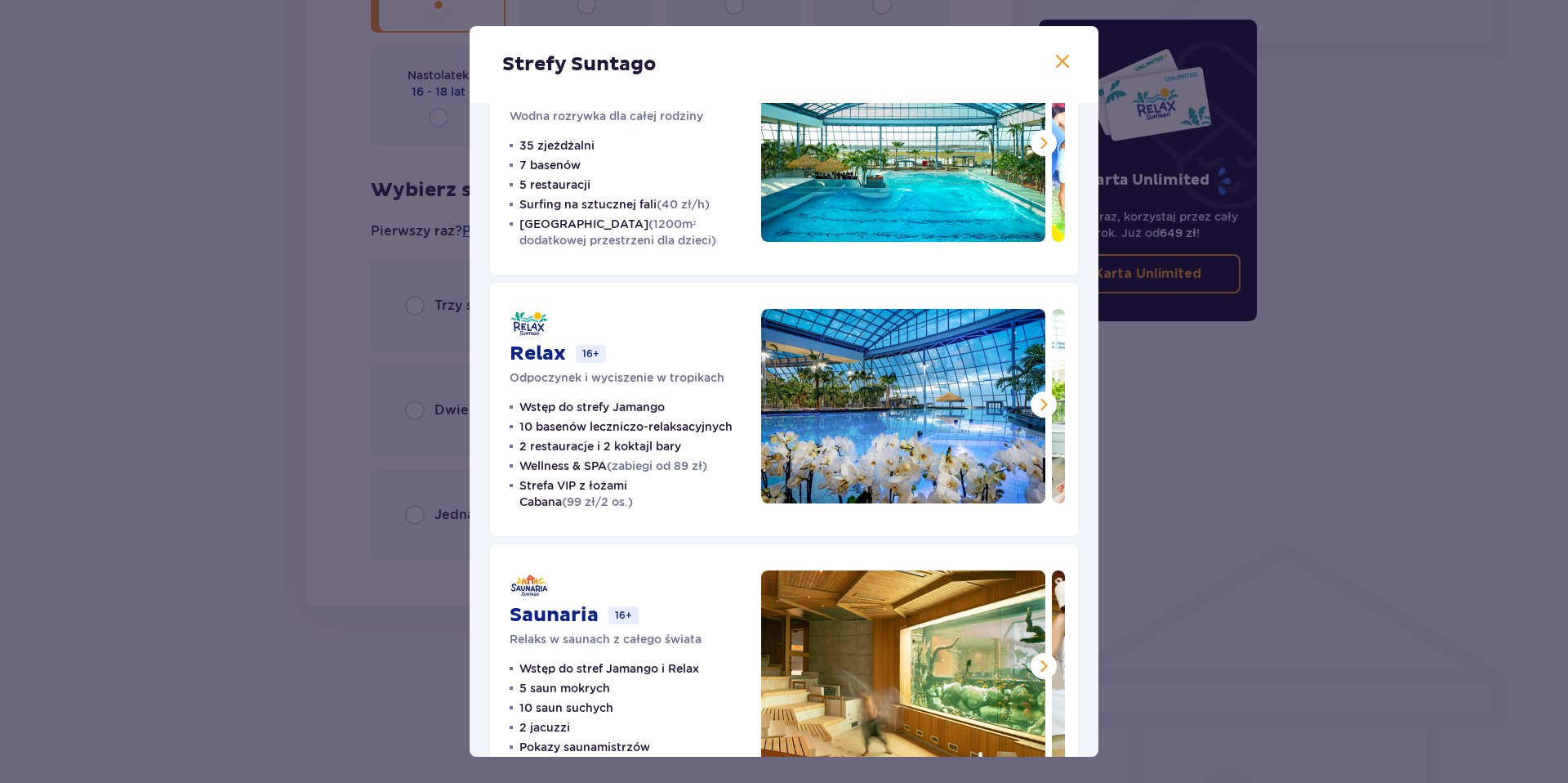
scroll to position [157, 0]
